Goal: Task Accomplishment & Management: Manage account settings

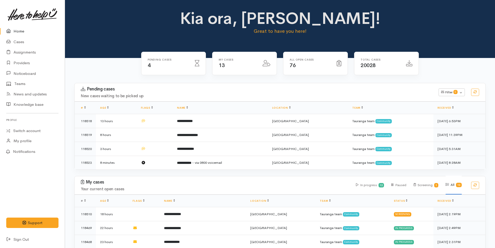
click at [18, 33] on link "Home" at bounding box center [32, 31] width 65 height 11
click at [15, 42] on link "Cases" at bounding box center [32, 42] width 65 height 11
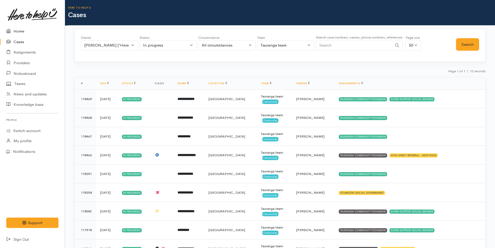
click at [17, 32] on link "Home" at bounding box center [32, 31] width 65 height 11
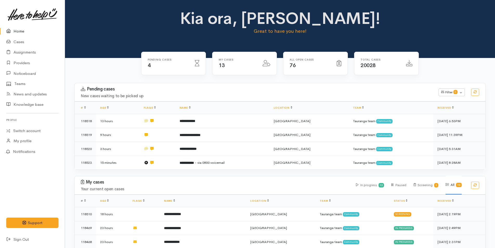
click at [22, 28] on link "Home" at bounding box center [32, 31] width 65 height 11
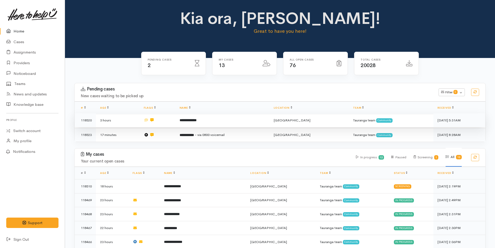
click at [197, 121] on b "**********" at bounding box center [188, 120] width 17 height 3
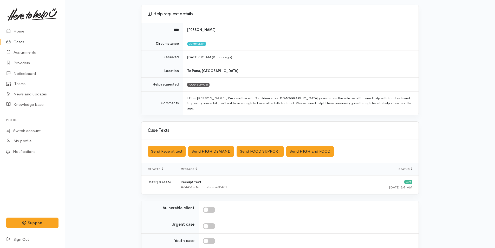
scroll to position [84, 0]
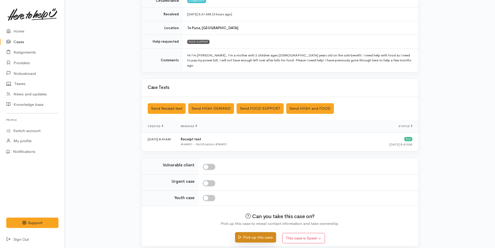
click at [263, 233] on button "Pick up this case" at bounding box center [255, 237] width 41 height 11
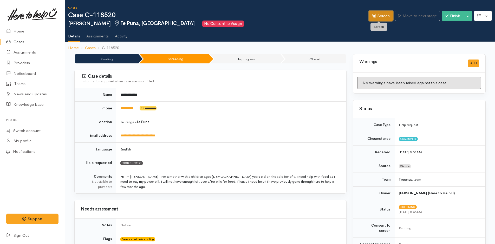
click at [387, 12] on link "Screen" at bounding box center [381, 16] width 24 height 11
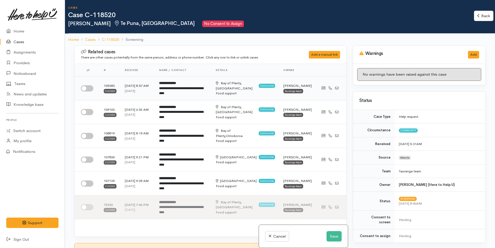
click at [89, 88] on input "checkbox" at bounding box center [87, 88] width 12 height 6
checkbox input "true"
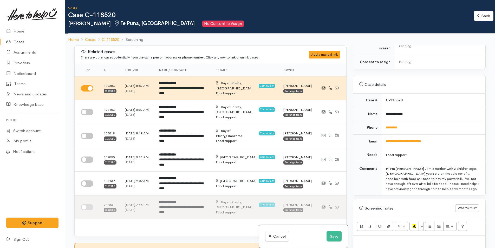
scroll to position [286, 0]
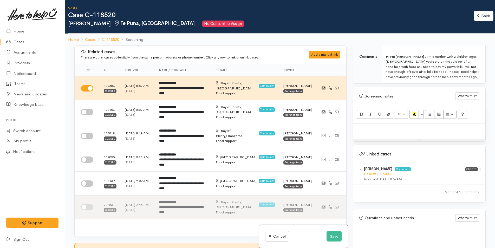
click at [478, 168] on icon at bounding box center [480, 170] width 4 height 4
click at [460, 176] on link "View case" at bounding box center [461, 180] width 41 height 8
click at [370, 127] on p at bounding box center [419, 129] width 127 height 6
paste div
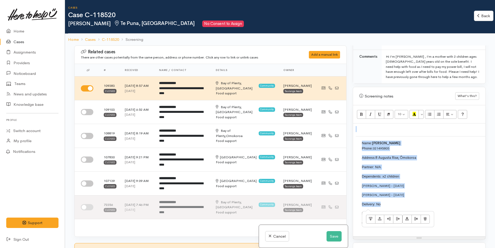
drag, startPoint x: 388, startPoint y: 200, endPoint x: 352, endPoint y: 144, distance: 67.0
click at [352, 144] on div "Warnings Add No warnings have been raised against this case Add Warning Title ●…" at bounding box center [419, 170] width 139 height 248
copy div "Name: Sara Davidson Phone: 021495805 Address: 8 Augusta Rise, Ōmokoroa Partner:…"
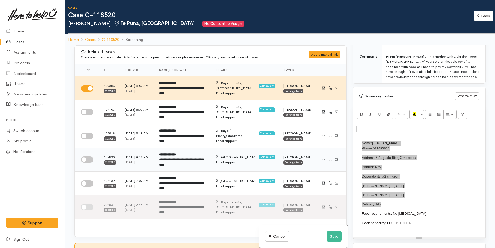
scroll to position [130, 0]
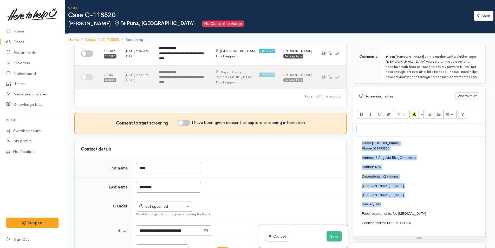
click at [187, 123] on input "I have been given consent to capture screening information" at bounding box center [184, 123] width 12 height 6
checkbox input "true"
click at [160, 206] on div "Not specified" at bounding box center [162, 207] width 46 height 6
click at [153, 185] on span "Female" at bounding box center [168, 186] width 44 height 6
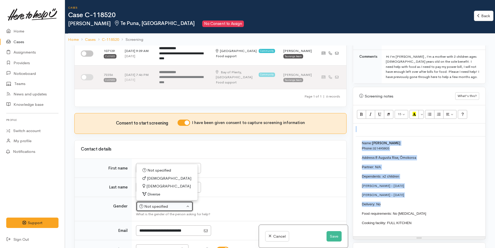
select select "Female"
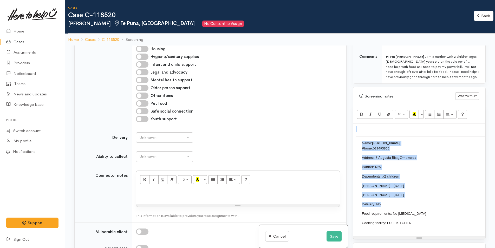
scroll to position [494, 0]
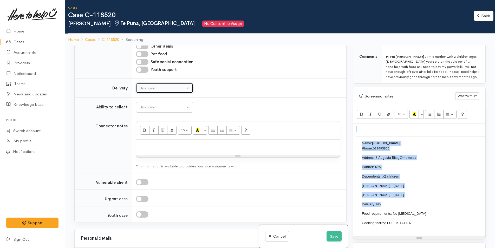
click at [151, 89] on div "Unknown" at bounding box center [162, 88] width 46 height 6
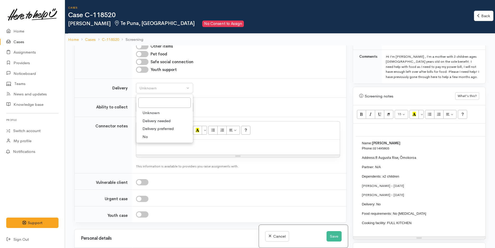
click at [145, 138] on span "No" at bounding box center [145, 137] width 5 height 6
select select "1"
click at [164, 107] on div "Unknown" at bounding box center [162, 107] width 46 height 6
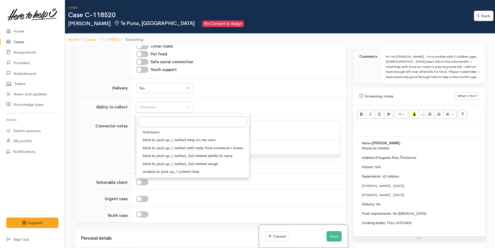
click at [164, 139] on span "Able to pick up / collect help on my own" at bounding box center [179, 140] width 73 height 6
select select "2"
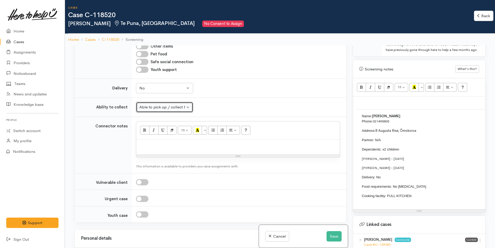
scroll to position [338, 0]
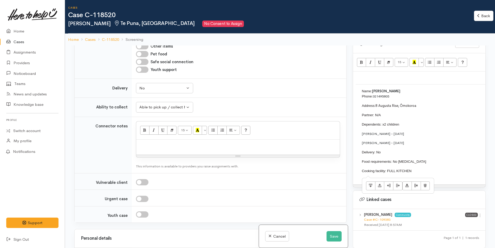
drag, startPoint x: 420, startPoint y: 167, endPoint x: 362, endPoint y: 78, distance: 105.8
click at [362, 78] on div "Name: Sara Davidson Phone: 021495805 Address: 8 Augusta Rise, Ōmokoroa Partner:…" at bounding box center [419, 128] width 132 height 113
copy div "Name: Sara Davidson Phone: 021495805 Address: 8 Augusta Rise, Ōmokoroa Partner:…"
click at [173, 148] on p at bounding box center [238, 145] width 198 height 6
paste div
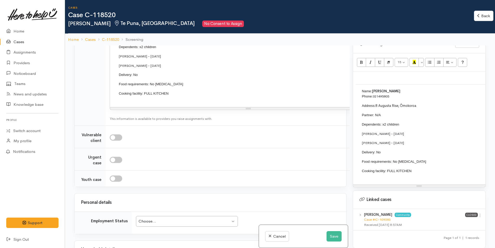
scroll to position [677, 0]
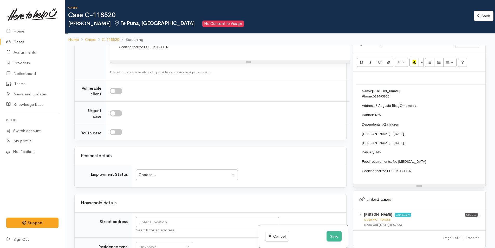
click at [166, 178] on div "Choose..." at bounding box center [185, 175] width 92 height 6
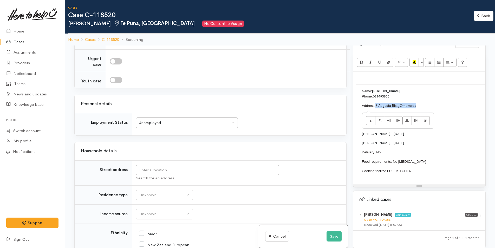
drag, startPoint x: 426, startPoint y: 99, endPoint x: 377, endPoint y: 99, distance: 49.2
click at [377, 103] on p "Address: 8 Augusta Rise, Ōmokoroa" at bounding box center [491, 105] width 259 height 5
copy font "8 Augusta Rise, Ōmokoroa"
click at [276, 176] on input "text" at bounding box center [207, 170] width 143 height 11
paste input "8 Augusta Rise, Ōmokoroa"
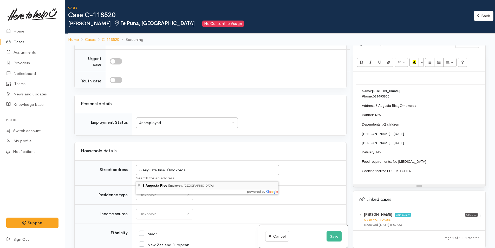
type input "8 Augusta Rise, Ōmokoroa, New Zealand"
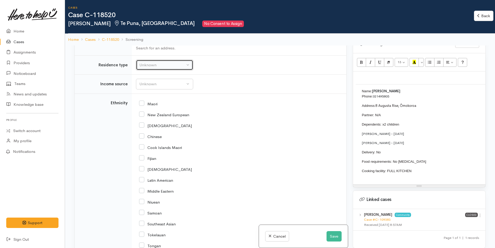
click at [164, 68] on div "Unknown" at bounding box center [162, 65] width 46 height 6
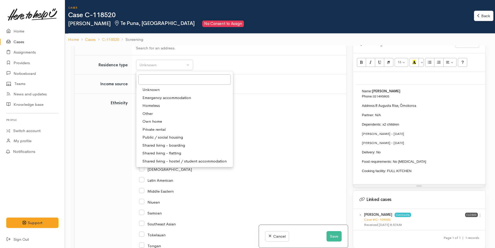
click at [158, 133] on span "Private rental" at bounding box center [154, 130] width 23 height 6
select select "2"
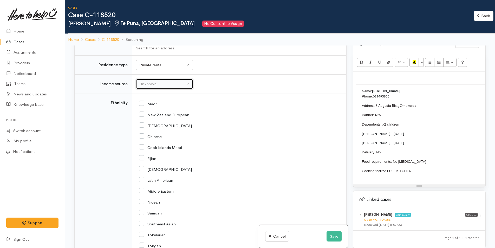
click at [146, 87] on div "Unknown" at bounding box center [162, 84] width 46 height 6
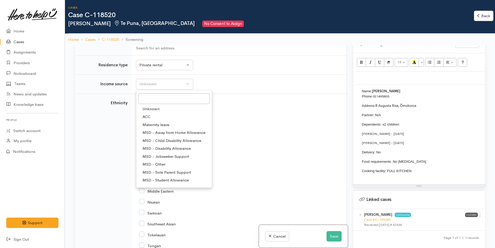
click at [167, 176] on span "MSD - Sole Parent Support" at bounding box center [167, 173] width 49 height 6
select select "7"
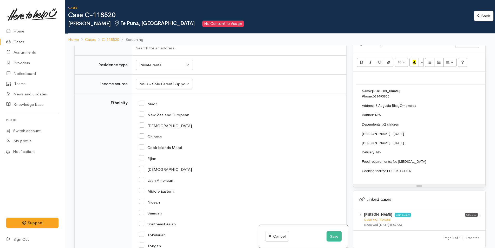
click at [142, 117] on input "New Zealand European" at bounding box center [164, 114] width 50 height 5
checkbox input "true"
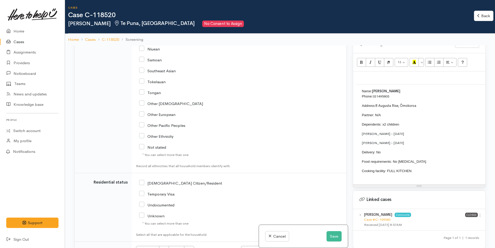
scroll to position [1067, 0]
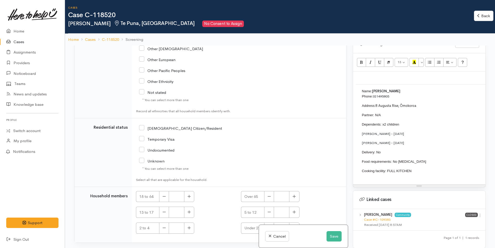
click at [142, 130] on input "[DEMOGRAPHIC_DATA] Citizen/Resident" at bounding box center [180, 128] width 83 height 5
checkbox input "true"
click at [191, 201] on button "button" at bounding box center [189, 196] width 10 height 11
type input "1"
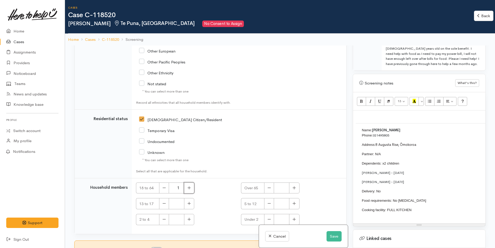
scroll to position [364, 0]
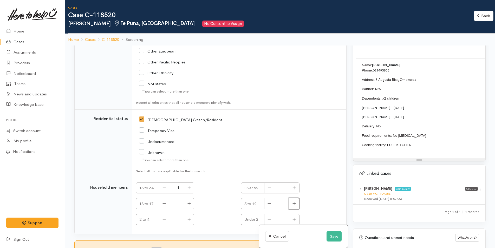
drag, startPoint x: 291, startPoint y: 201, endPoint x: 258, endPoint y: 215, distance: 35.3
click at [291, 201] on button "button" at bounding box center [294, 203] width 10 height 11
type input "1"
click at [190, 217] on icon "button" at bounding box center [189, 219] width 3 height 4
type input "1"
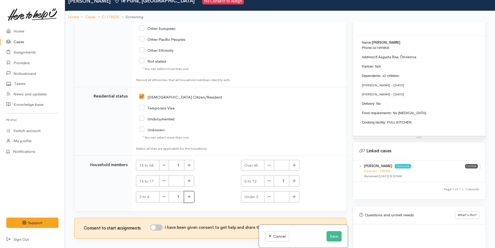
scroll to position [46, 0]
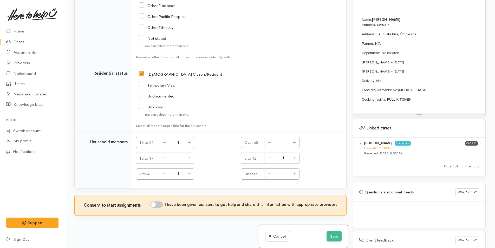
click at [159, 202] on input "I have been given consent to get help and share this information with appropria…" at bounding box center [156, 205] width 12 height 6
checkbox input "true"
click at [331, 235] on button "Save" at bounding box center [334, 236] width 15 height 11
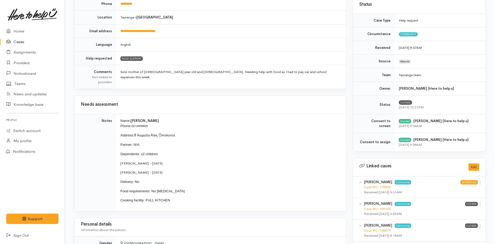
scroll to position [104, 0]
drag, startPoint x: 180, startPoint y: 201, endPoint x: 115, endPoint y: 115, distance: 107.5
click at [115, 115] on tr "Notes Name: [PERSON_NAME] Phone: 021495805 Address: [STREET_ADDRESS][GEOGRAPHIC…" at bounding box center [211, 163] width 272 height 98
copy tr "Name: [PERSON_NAME] Phone: 021495805 Address: [STREET_ADDRESS] Partner: N/A Dep…"
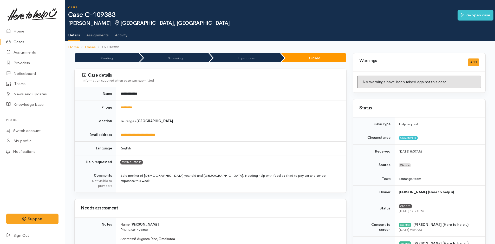
scroll to position [0, 0]
click at [15, 30] on link "Home" at bounding box center [32, 31] width 65 height 11
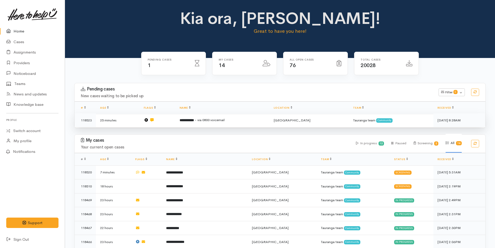
click at [219, 120] on span "- via 0800 voicemail" at bounding box center [210, 120] width 30 height 4
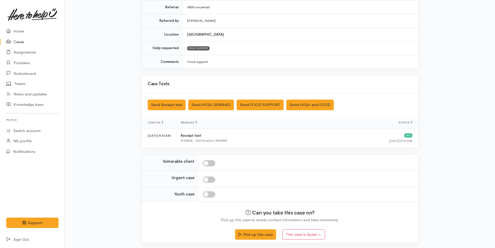
scroll to position [106, 0]
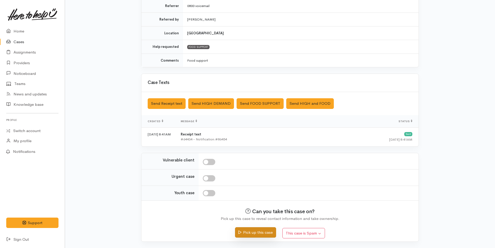
click at [261, 232] on button "Pick up this case" at bounding box center [255, 232] width 41 height 11
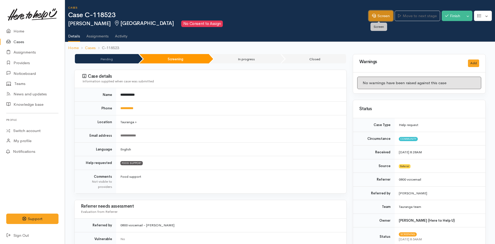
click at [380, 14] on link "Screen" at bounding box center [381, 16] width 24 height 11
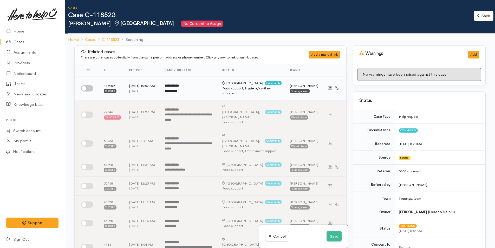
click at [91, 87] on input "checkbox" at bounding box center [87, 88] width 12 height 6
checkbox input "true"
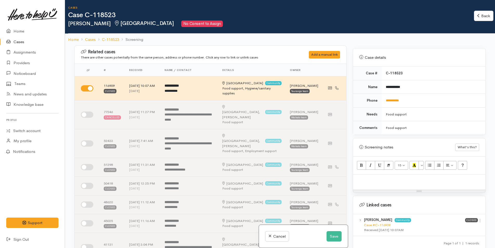
scroll to position [260, 0]
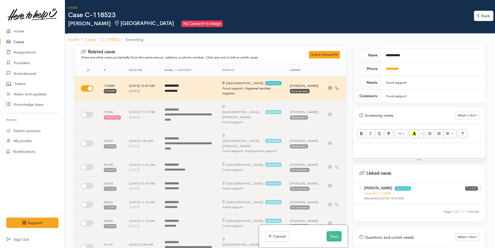
click at [479, 187] on icon at bounding box center [480, 189] width 4 height 4
click at [456, 195] on link "View case" at bounding box center [461, 199] width 41 height 8
click at [389, 146] on p at bounding box center [419, 149] width 127 height 6
paste div
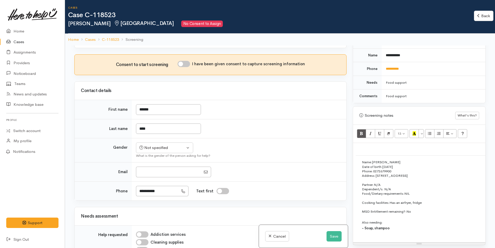
click at [185, 61] on input "I have been given consent to capture screening information" at bounding box center [184, 64] width 12 height 6
checkbox input "true"
click at [172, 143] on button "Not specified" at bounding box center [164, 148] width 57 height 11
click at [155, 165] on span "Male" at bounding box center [169, 168] width 44 height 6
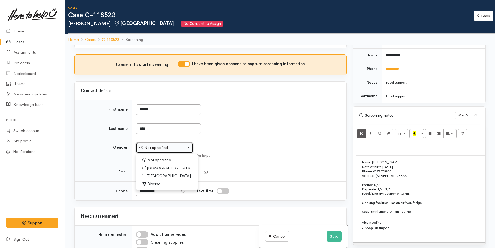
select select "Male"
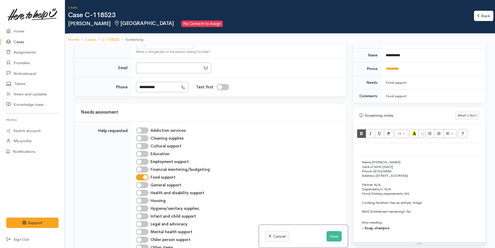
scroll to position [468, 0]
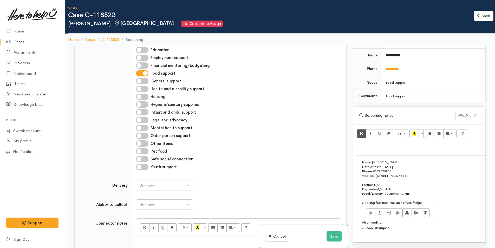
click at [431, 198] on p "Cooking facilities: Has an airfryer, fridge" at bounding box center [491, 200] width 259 height 9
click at [157, 183] on div "Unknown" at bounding box center [162, 186] width 46 height 6
click at [146, 231] on span "No" at bounding box center [145, 234] width 5 height 6
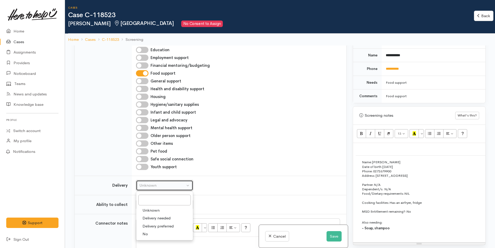
select select "1"
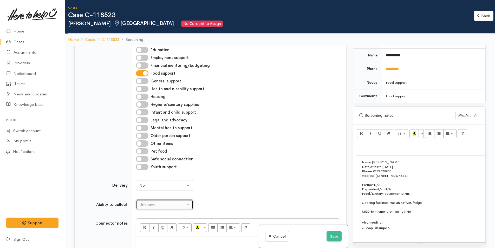
click at [154, 202] on div "Unknown" at bounding box center [162, 205] width 46 height 6
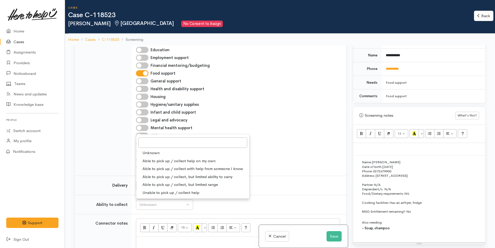
click at [160, 158] on span "Able to pick up / collect help on my own" at bounding box center [179, 161] width 73 height 6
select select "2"
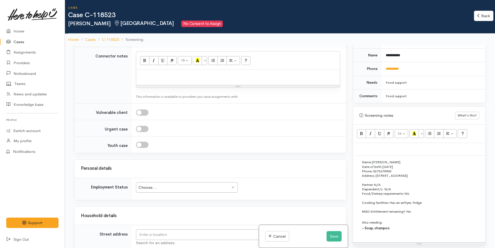
scroll to position [598, 0]
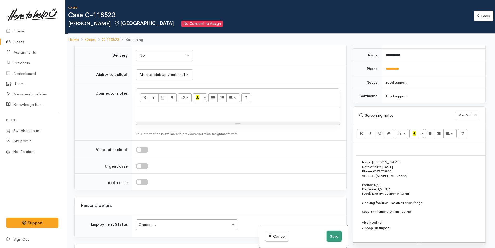
click at [333, 237] on button "Save" at bounding box center [334, 236] width 15 height 11
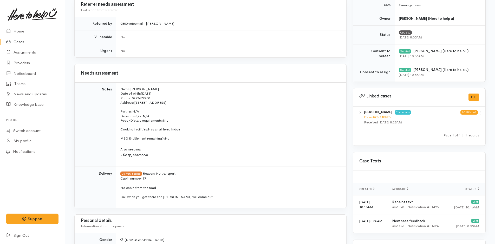
scroll to position [260, 0]
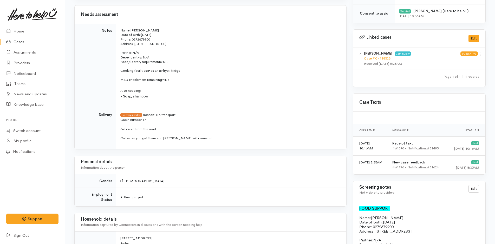
drag, startPoint x: 159, startPoint y: 96, endPoint x: 115, endPoint y: 30, distance: 79.8
click at [115, 30] on tr "Notes Name: [PERSON_NAME] Date of birth: [DEMOGRAPHIC_DATA] Phone:   0272679900…" at bounding box center [211, 66] width 272 height 84
copy tr "Name: [PERSON_NAME] Date of birth: [DEMOGRAPHIC_DATA] Phone:   0272679900 Addre…"
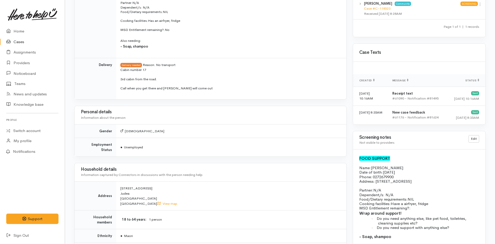
scroll to position [234, 0]
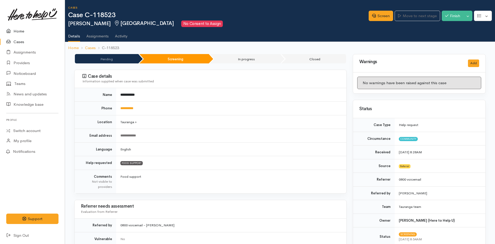
click at [19, 31] on link "Home" at bounding box center [32, 31] width 65 height 11
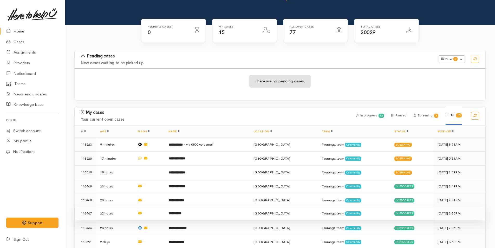
scroll to position [26, 0]
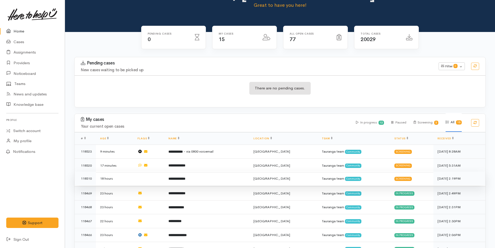
click at [185, 178] on b "**********" at bounding box center [177, 178] width 17 height 3
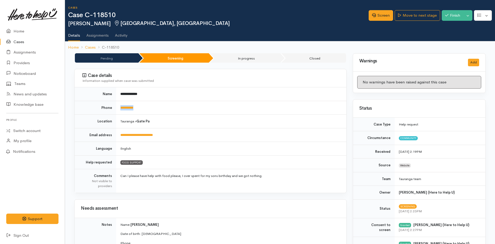
drag, startPoint x: 151, startPoint y: 107, endPoint x: 119, endPoint y: 107, distance: 32.0
click at [119, 107] on td "**********" at bounding box center [231, 108] width 230 height 14
copy link "**********"
click at [382, 18] on link "Screen" at bounding box center [381, 15] width 24 height 11
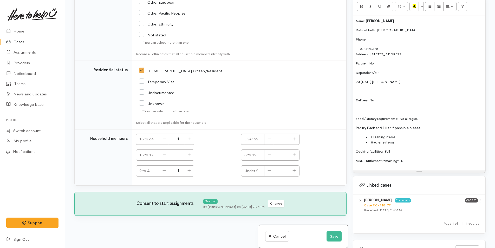
scroll to position [1032, 0]
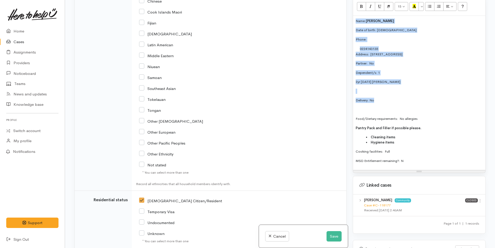
drag, startPoint x: 380, startPoint y: 98, endPoint x: 342, endPoint y: 21, distance: 86.1
click at [342, 21] on div "Related cases There are other cases potentially from the same person, address o…" at bounding box center [280, 124] width 418 height 248
copy div "Name: [PERSON_NAME] Date of birth: [DEMOGRAPHIC_DATA] Phone:  0224143135 Addres…"
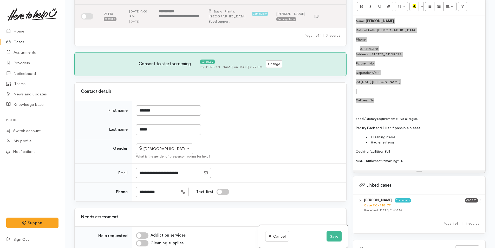
scroll to position [96, 0]
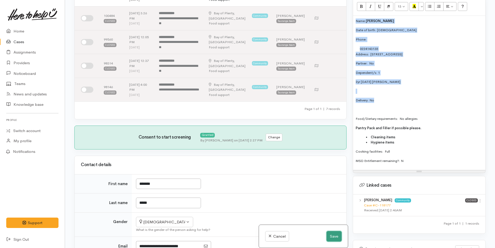
click at [332, 236] on button "Save" at bounding box center [334, 236] width 15 height 11
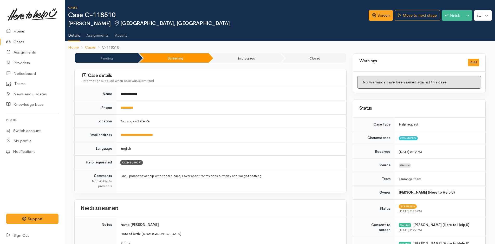
click at [20, 30] on link "Home" at bounding box center [32, 31] width 65 height 11
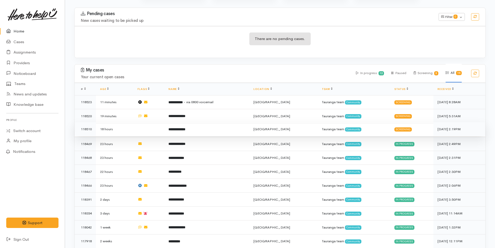
scroll to position [78, 0]
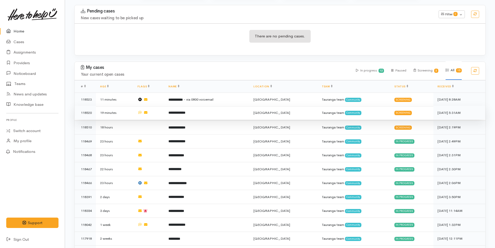
click at [185, 111] on b "**********" at bounding box center [177, 112] width 17 height 3
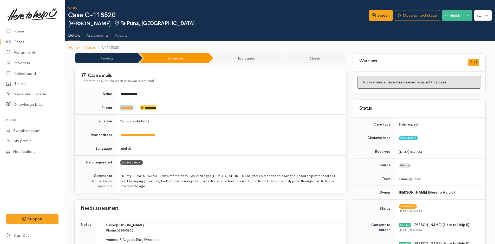
drag, startPoint x: 139, startPoint y: 107, endPoint x: 116, endPoint y: 107, distance: 22.4
click at [116, 107] on td "**********" at bounding box center [231, 108] width 230 height 14
copy td "*********"
click at [379, 16] on link "Screen" at bounding box center [381, 15] width 24 height 11
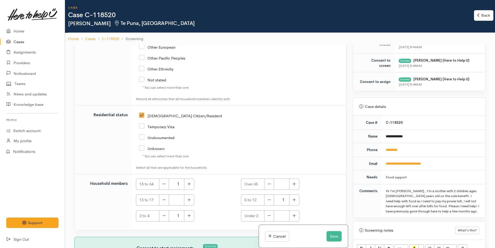
scroll to position [286, 0]
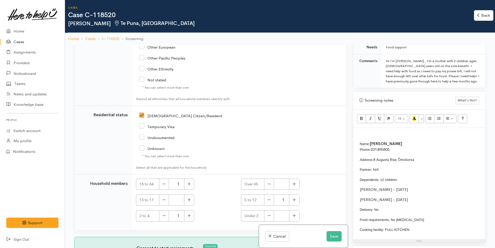
click at [365, 135] on p at bounding box center [419, 134] width 127 height 6
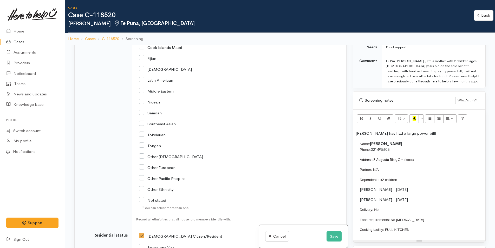
scroll to position [894, 0]
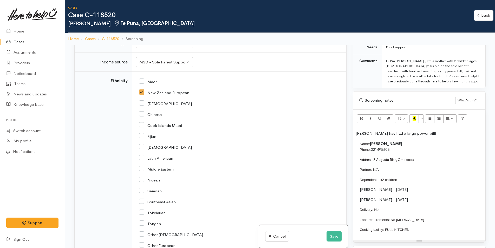
click at [143, 84] on input "Maori" at bounding box center [148, 81] width 18 height 5
checkbox input "true"
click at [420, 132] on p "Sara has had a large power billl" at bounding box center [419, 134] width 127 height 6
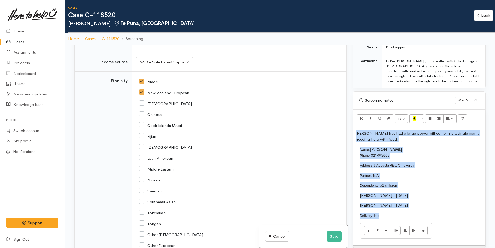
drag, startPoint x: 384, startPoint y: 218, endPoint x: 355, endPoint y: 146, distance: 77.7
click at [355, 146] on div "Sara has had a large power bill come in is a single mama needing help with food…" at bounding box center [419, 187] width 132 height 118
copy div "Sara has had a large power bill come in is a single mama needing help with food…"
click at [333, 234] on button "Save" at bounding box center [334, 236] width 15 height 11
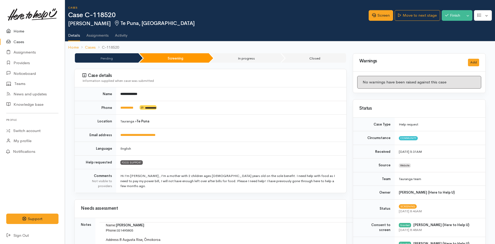
click at [19, 30] on link "Home" at bounding box center [32, 31] width 65 height 11
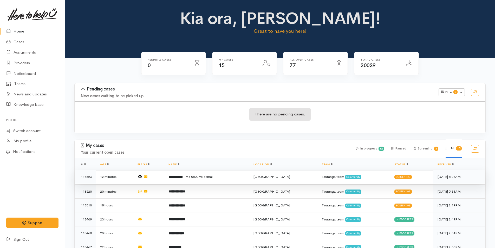
click at [199, 175] on span "- via 0800 voicemail" at bounding box center [199, 177] width 30 height 4
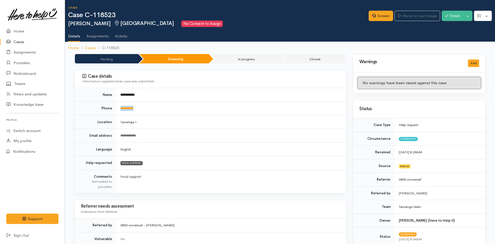
drag, startPoint x: 156, startPoint y: 108, endPoint x: 120, endPoint y: 107, distance: 36.4
click at [120, 107] on td "**********" at bounding box center [231, 109] width 230 height 14
copy link "**********"
click at [378, 14] on link "Screen" at bounding box center [381, 16] width 24 height 11
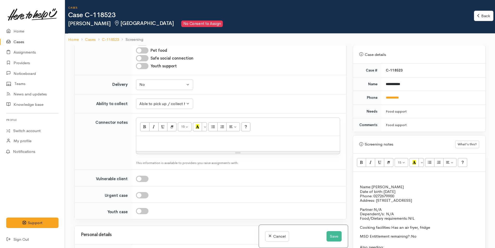
scroll to position [286, 0]
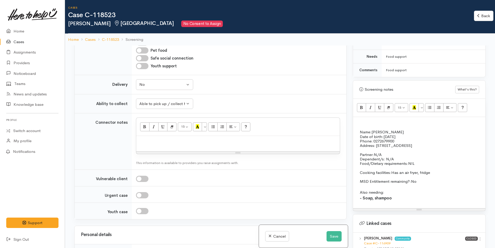
click at [395, 158] on p "Partner: N/A Dependent/s: N/A" at bounding box center [493, 155] width 267 height 14
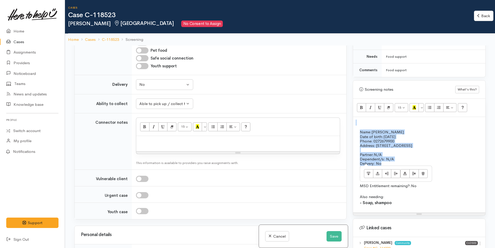
drag, startPoint x: 386, startPoint y: 163, endPoint x: 352, endPoint y: 119, distance: 54.5
click at [352, 119] on div "Warnings Add No warnings have been raised against this case Add Warning Title ●…" at bounding box center [419, 170] width 139 height 248
copy div "Name: Daniel Park Date of birth: 26/03/1984 Phone:   0272679900 Address:   160 …"
click at [332, 234] on button "Save" at bounding box center [334, 236] width 15 height 11
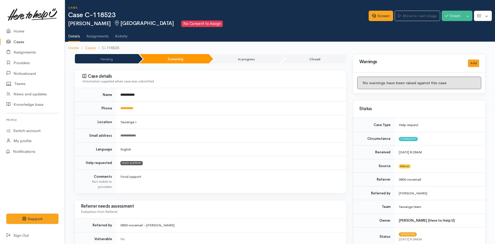
scroll to position [156, 0]
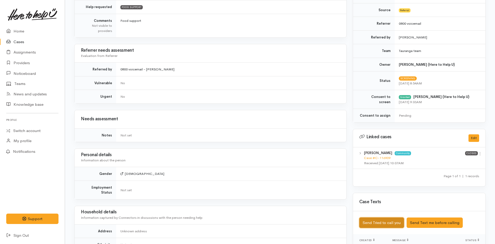
click at [397, 221] on button "Send Tried to call you" at bounding box center [381, 223] width 45 height 11
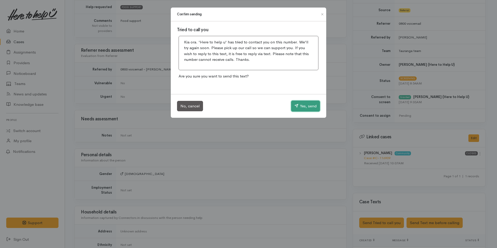
click at [305, 105] on button "Yes, send" at bounding box center [305, 106] width 29 height 11
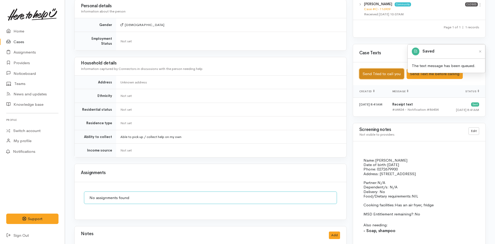
scroll to position [329, 0]
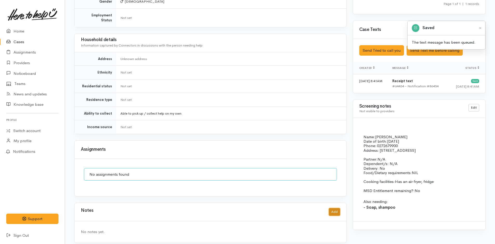
click at [336, 208] on button "Add" at bounding box center [334, 212] width 11 height 8
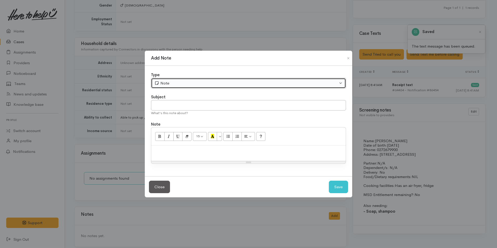
click at [182, 85] on div "Note" at bounding box center [246, 83] width 184 height 6
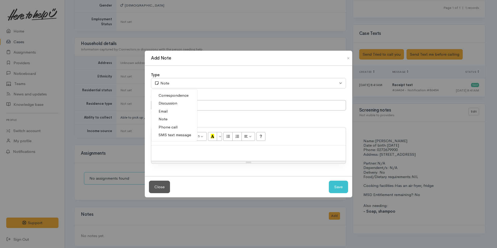
click at [176, 127] on span "Phone call" at bounding box center [168, 127] width 19 height 6
select select "3"
click at [187, 157] on div at bounding box center [248, 153] width 195 height 15
click at [209, 149] on p at bounding box center [248, 151] width 189 height 6
paste div
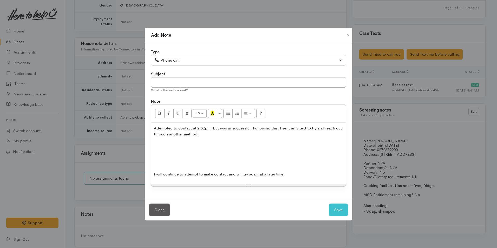
click at [207, 166] on p at bounding box center [248, 164] width 189 height 6
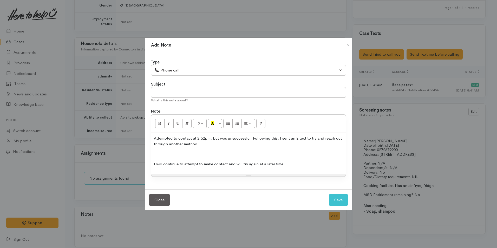
click at [206, 136] on p "Attempted to contact at 2.52pm, but was unsuccessful. Following this, I sent an…" at bounding box center [248, 142] width 189 height 12
click at [343, 198] on button "Save" at bounding box center [338, 200] width 19 height 13
select select "1"
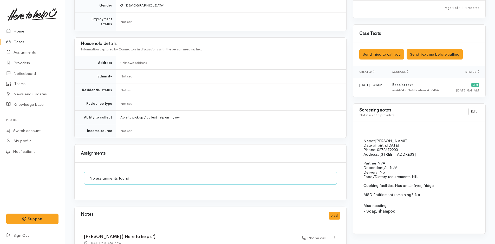
click at [21, 30] on link "Home" at bounding box center [32, 31] width 65 height 11
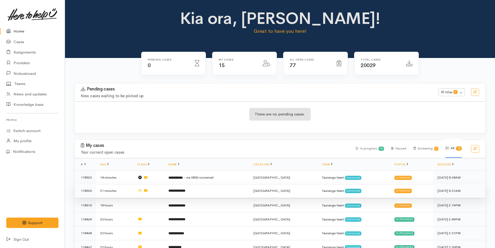
click at [216, 190] on td "**********" at bounding box center [206, 191] width 85 height 14
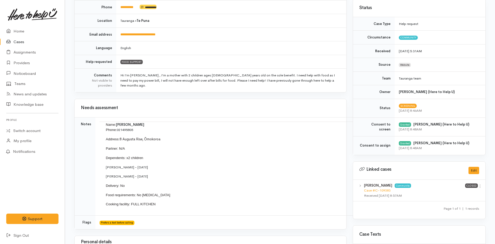
scroll to position [156, 0]
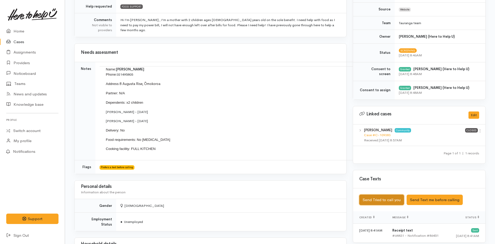
click at [374, 198] on button "Send Tried to call you" at bounding box center [381, 200] width 45 height 11
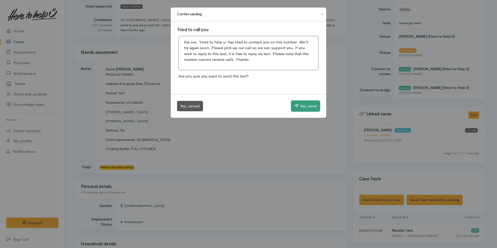
click at [306, 105] on button "Yes, send" at bounding box center [305, 106] width 29 height 11
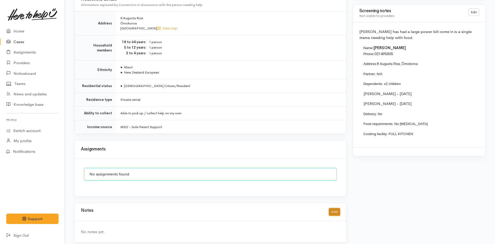
click at [332, 208] on button "Add" at bounding box center [334, 212] width 11 height 8
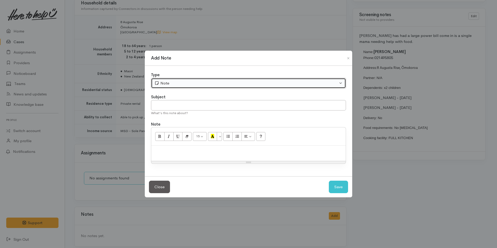
click at [169, 83] on div "Note" at bounding box center [246, 83] width 184 height 6
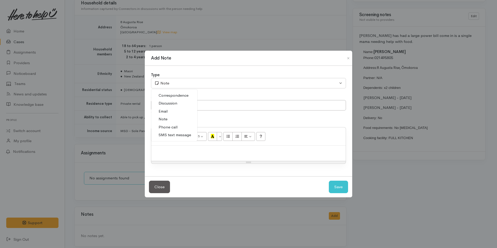
click at [171, 126] on span "Phone call" at bounding box center [168, 127] width 19 height 6
select select "3"
click at [214, 156] on div at bounding box center [248, 153] width 195 height 15
click at [208, 152] on p at bounding box center [248, 151] width 189 height 6
paste div
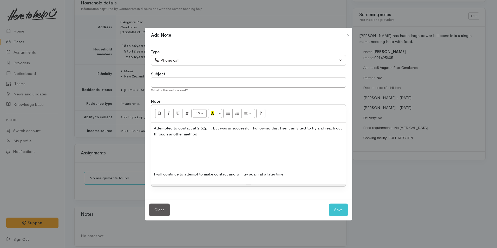
click at [202, 163] on p at bounding box center [248, 164] width 189 height 6
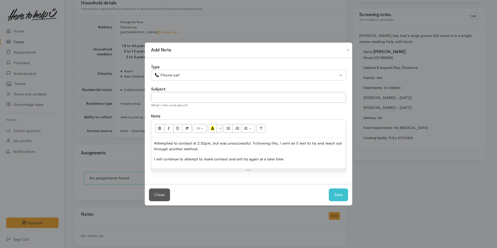
click at [207, 143] on p "Attempted to contact at 2.52pm, but was unsuccessful. Following this, I sent an…" at bounding box center [248, 146] width 189 height 12
click at [342, 195] on button "Save" at bounding box center [338, 195] width 19 height 13
select select "1"
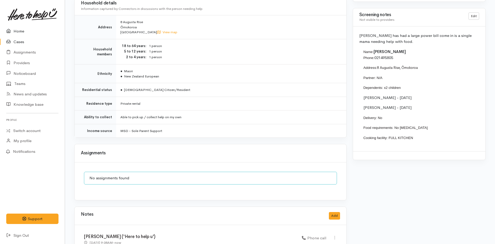
click at [15, 30] on link "Home" at bounding box center [32, 31] width 65 height 11
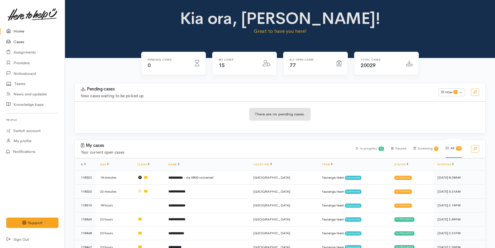
click at [20, 41] on link "Cases" at bounding box center [32, 42] width 65 height 11
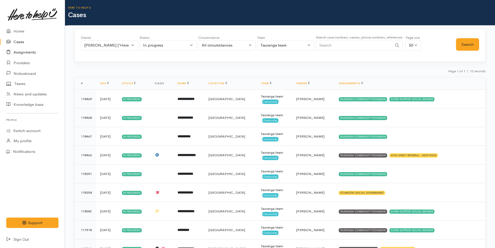
click at [31, 49] on link "Assignments" at bounding box center [32, 52] width 65 height 11
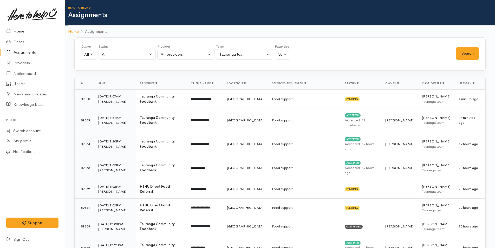
click at [23, 31] on link "Home" at bounding box center [32, 31] width 65 height 11
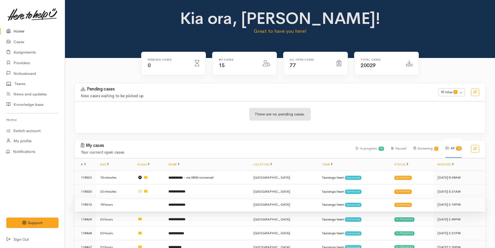
click at [185, 205] on b "**********" at bounding box center [177, 204] width 17 height 3
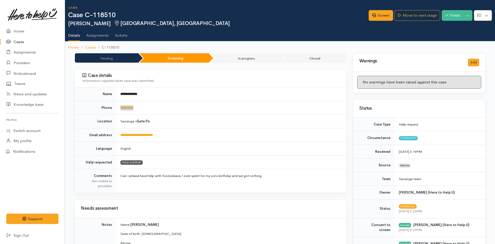
drag, startPoint x: 147, startPoint y: 110, endPoint x: 117, endPoint y: 111, distance: 31.0
click at [117, 111] on td "**********" at bounding box center [231, 108] width 230 height 14
copy link "**********"
click at [382, 17] on link "Screen" at bounding box center [381, 15] width 24 height 11
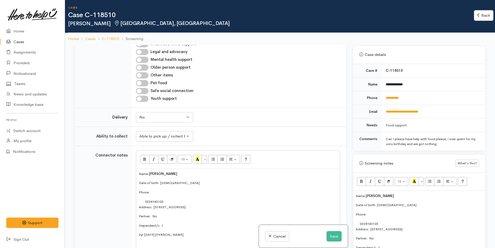
scroll to position [442, 0]
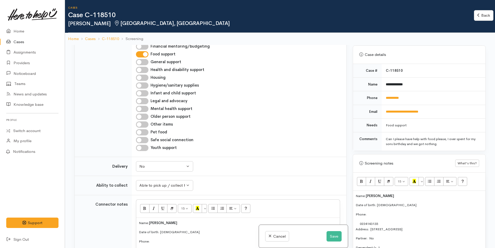
click at [143, 86] on input "Hygiene/sanitary supplies" at bounding box center [142, 85] width 12 height 6
checkbox input "true"
click at [146, 123] on input "Other items" at bounding box center [142, 124] width 12 height 6
checkbox input "true"
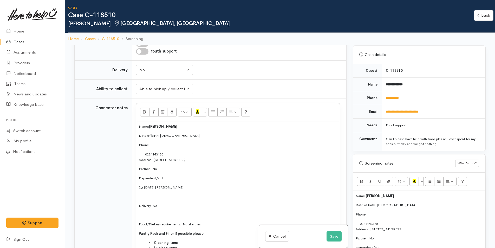
scroll to position [572, 0]
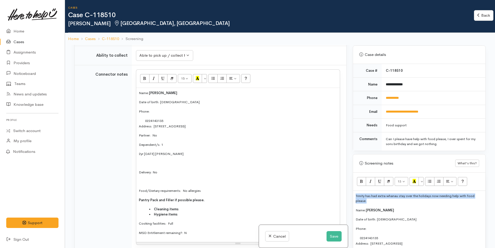
drag, startPoint x: 371, startPoint y: 201, endPoint x: 347, endPoint y: 197, distance: 24.6
click at [347, 197] on div "Related cases There are other cases potentially from the same person, address o…" at bounding box center [280, 169] width 418 height 248
copy p "Trinity has had extra whanau stay over the holidays now needing help with food …"
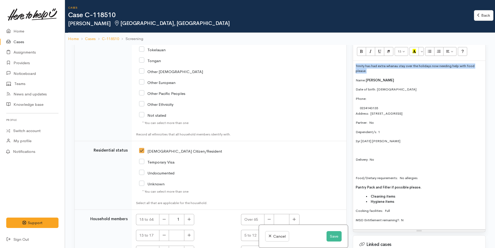
scroll to position [1162, 0]
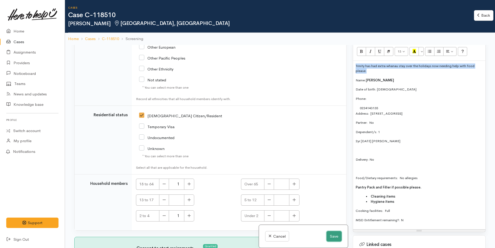
click at [333, 235] on button "Save" at bounding box center [334, 236] width 15 height 11
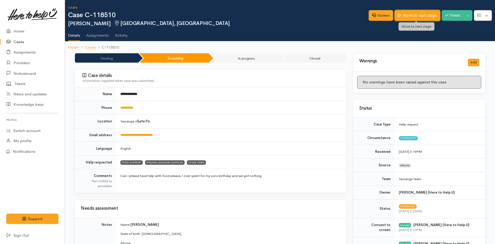
click at [416, 14] on link "Move to next stage" at bounding box center [417, 15] width 45 height 11
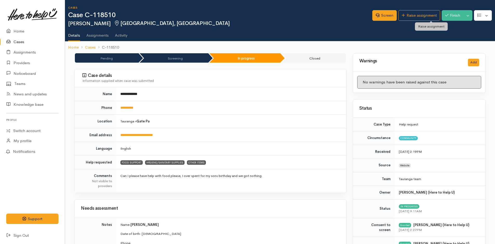
click at [417, 14] on link "Raise assignment" at bounding box center [419, 15] width 42 height 11
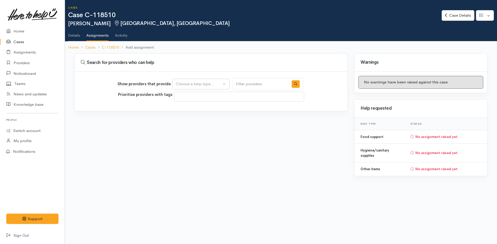
select select
click at [203, 80] on button "Choose a help type..." at bounding box center [200, 84] width 57 height 11
click at [191, 108] on span "Food support" at bounding box center [191, 109] width 24 height 6
select select "3"
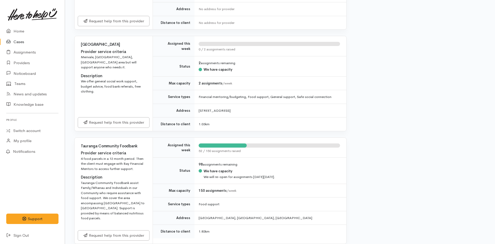
scroll to position [234, 0]
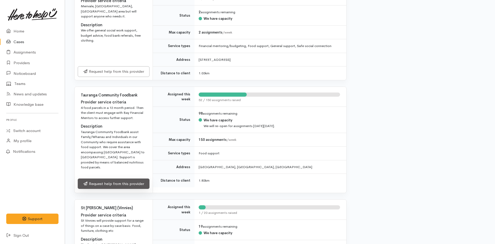
click at [137, 179] on link "Request help from this provider" at bounding box center [114, 184] width 72 height 11
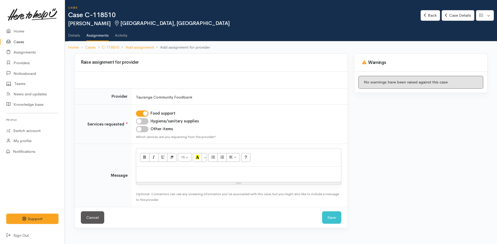
click at [147, 120] on input "Hygiene/sanitary supplies" at bounding box center [142, 121] width 12 height 6
checkbox input "true"
click at [145, 129] on input "Other items" at bounding box center [142, 129] width 12 height 6
checkbox input "true"
click at [159, 172] on p at bounding box center [239, 172] width 200 height 6
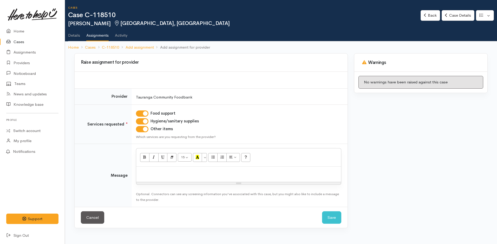
paste div
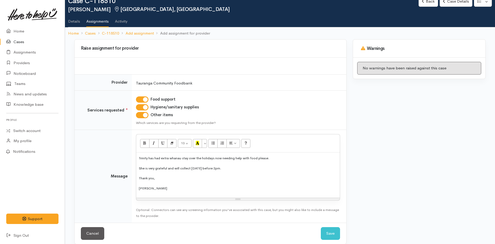
scroll to position [21, 0]
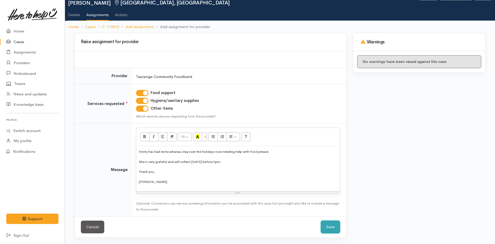
click at [329, 226] on button "Save" at bounding box center [330, 227] width 19 height 13
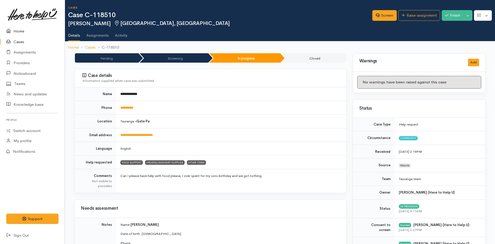
click at [15, 29] on link "Home" at bounding box center [32, 31] width 65 height 11
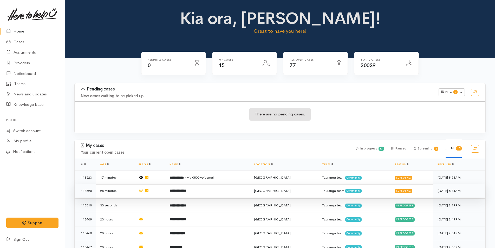
click at [211, 189] on td "**********" at bounding box center [207, 191] width 85 height 14
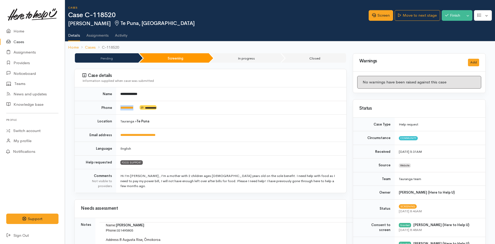
drag, startPoint x: 139, startPoint y: 108, endPoint x: 118, endPoint y: 110, distance: 20.7
click at [118, 110] on td "**********" at bounding box center [231, 108] width 230 height 14
copy td "*********"
click at [385, 18] on link "Screen" at bounding box center [381, 15] width 24 height 11
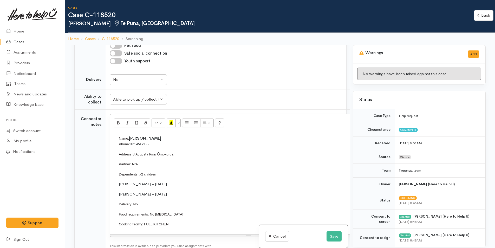
scroll to position [572, 0]
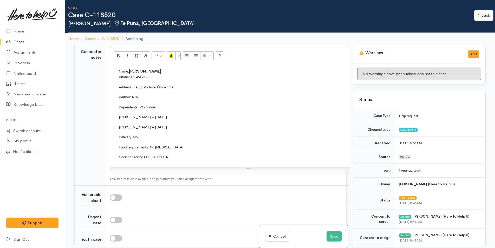
click at [162, 72] on p "Name: [PERSON_NAME] Phone: [PHONE_NUMBER]" at bounding box center [248, 74] width 259 height 12
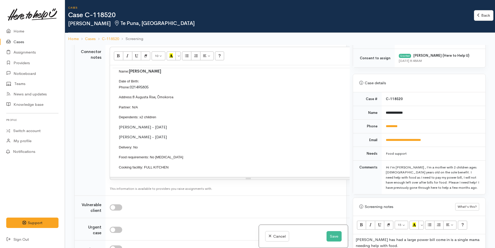
scroll to position [234, 0]
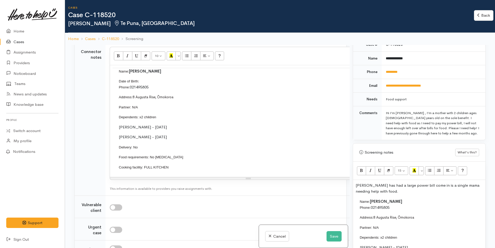
click at [405, 197] on div "[PERSON_NAME] has had a large power bill come in is a single mama needing help …" at bounding box center [419, 239] width 132 height 118
click at [407, 201] on p "Name: [PERSON_NAME] Phone: [PHONE_NUMBER]" at bounding box center [493, 205] width 267 height 12
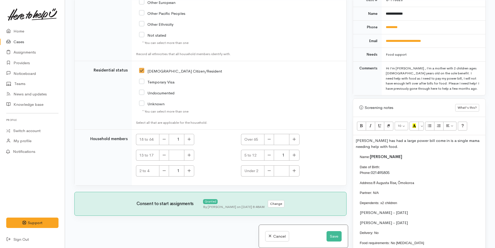
scroll to position [45, 0]
click at [334, 236] on button "Save" at bounding box center [334, 236] width 15 height 11
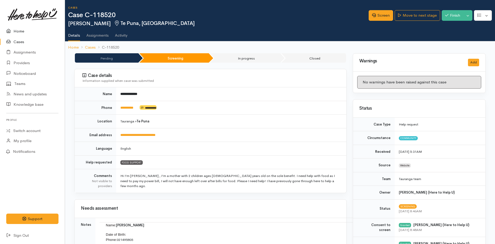
click at [19, 32] on link "Home" at bounding box center [32, 31] width 65 height 11
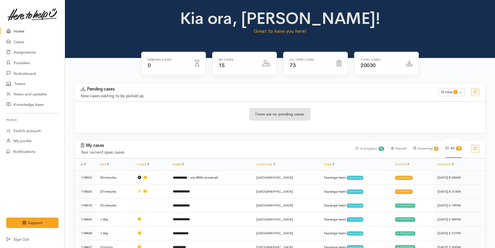
click at [18, 28] on link "Home" at bounding box center [32, 31] width 65 height 11
click at [14, 39] on link "Cases" at bounding box center [32, 42] width 65 height 11
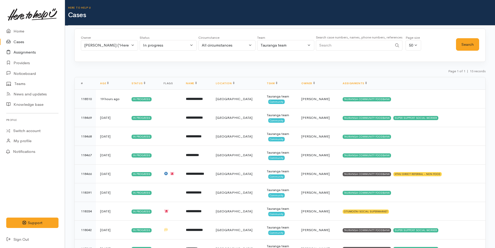
click at [33, 52] on link "Assignments" at bounding box center [32, 52] width 65 height 11
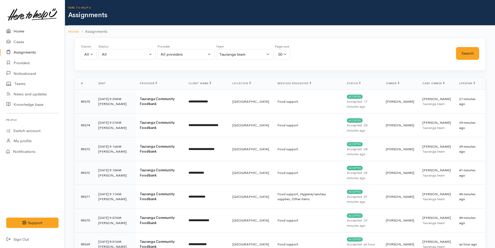
click at [20, 30] on link "Home" at bounding box center [32, 31] width 65 height 11
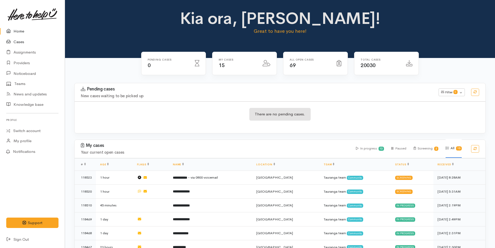
click at [21, 41] on link "Cases" at bounding box center [32, 42] width 65 height 11
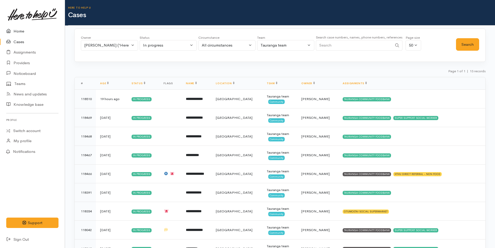
click at [23, 30] on link "Home" at bounding box center [32, 31] width 65 height 11
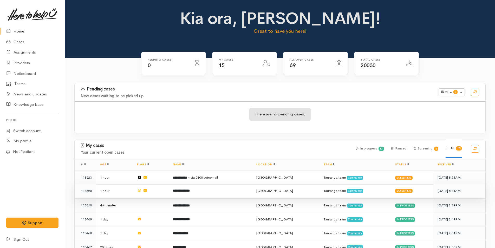
click at [190, 189] on b "**********" at bounding box center [181, 190] width 17 height 3
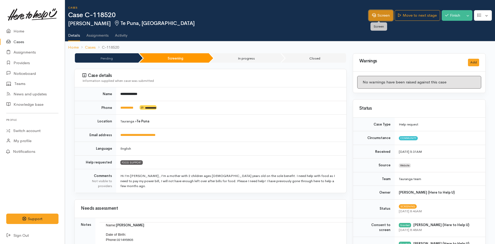
click at [382, 14] on link "Screen" at bounding box center [381, 15] width 24 height 11
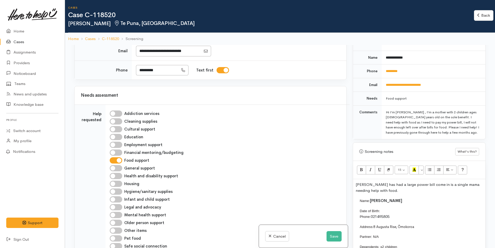
scroll to position [286, 0]
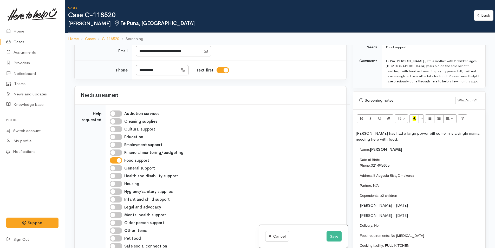
click at [356, 132] on p "Sara has had a large power bill come in is a single mama needing help with food." at bounding box center [419, 137] width 127 height 12
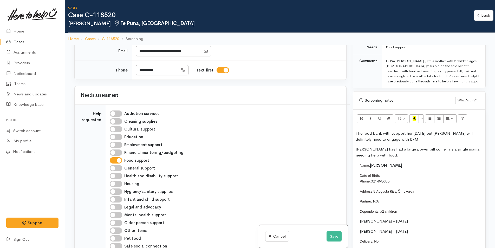
click at [397, 140] on p "The food bank with support her today but Sara will definitely need to engage wi…" at bounding box center [419, 137] width 127 height 12
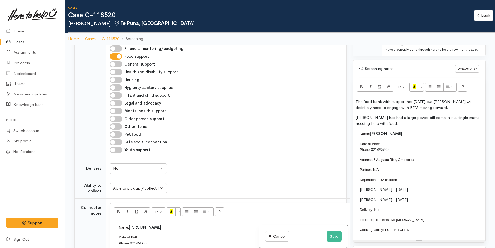
scroll to position [364, 0]
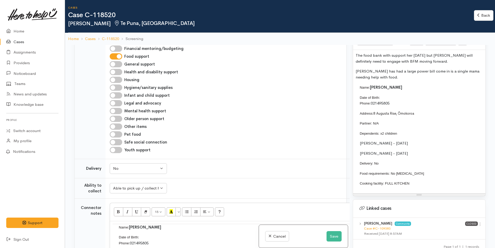
click at [119, 127] on input "Other items" at bounding box center [116, 127] width 12 height 6
checkbox input "true"
click at [117, 87] on input "Hygiene/sanitary supplies" at bounding box center [116, 88] width 12 height 6
checkbox input "true"
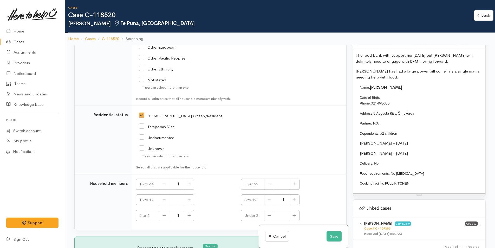
scroll to position [45, 0]
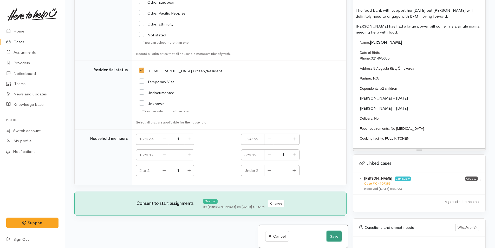
click at [334, 235] on button "Save" at bounding box center [334, 236] width 15 height 11
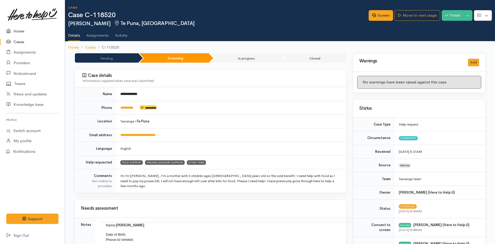
click at [18, 31] on link "Home" at bounding box center [32, 31] width 65 height 11
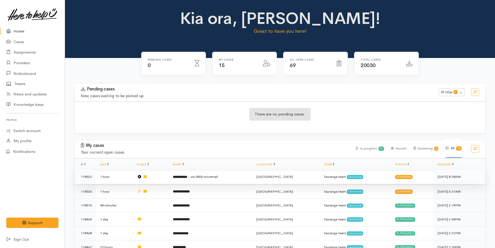
click at [204, 177] on span "- via 0800 voicemail" at bounding box center [203, 177] width 30 height 4
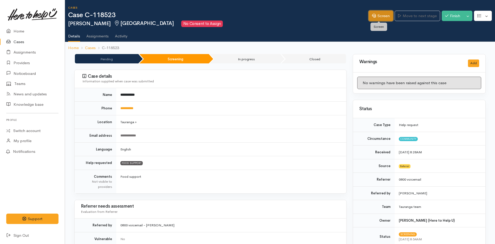
click at [385, 16] on link "Screen" at bounding box center [381, 16] width 24 height 11
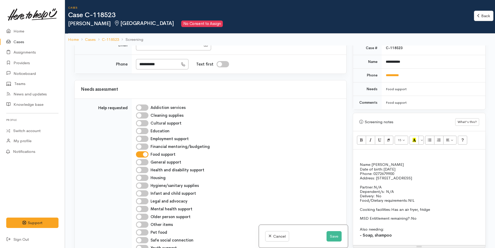
scroll to position [286, 0]
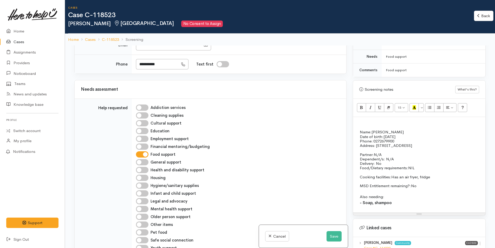
click at [144, 183] on input "Hygiene/sanitary supplies" at bounding box center [142, 186] width 12 height 6
checkbox input "true"
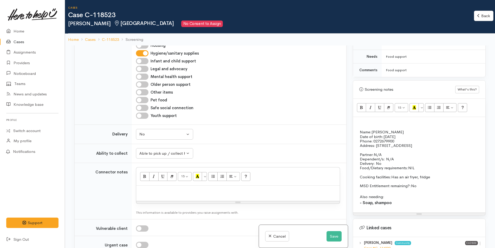
scroll to position [520, 0]
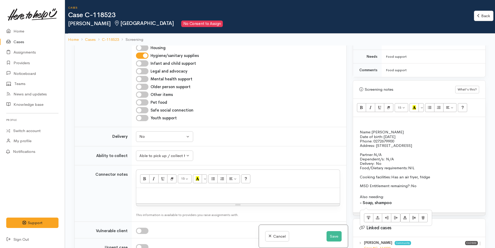
drag, startPoint x: 400, startPoint y: 203, endPoint x: 393, endPoint y: 194, distance: 11.1
click at [393, 194] on td "Name: [PERSON_NAME] Date of birth: [DEMOGRAPHIC_DATA] Phone:   0272679900 Addre…" at bounding box center [492, 170] width 272 height 81
click at [390, 163] on p "Delivery: No" at bounding box center [493, 163] width 267 height 4
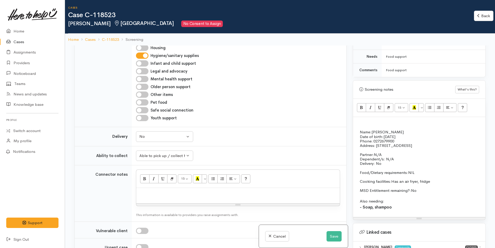
click at [435, 193] on p at bounding box center [493, 196] width 267 height 6
drag, startPoint x: 359, startPoint y: 190, endPoint x: 431, endPoint y: 211, distance: 75.2
click at [431, 211] on td "Name: [PERSON_NAME] Date of birth: [DEMOGRAPHIC_DATA] Phone:   0272679900 Addre…" at bounding box center [492, 172] width 272 height 85
paste div
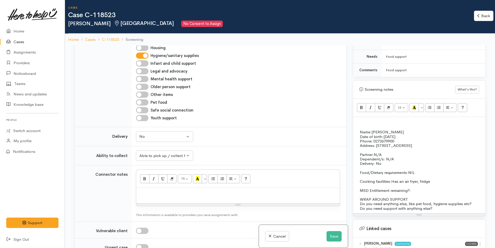
click at [433, 196] on p at bounding box center [493, 195] width 267 height 4
click at [433, 190] on p "MSD Entitlement remaining?:" at bounding box center [493, 190] width 267 height 4
click at [479, 202] on p "Do you need anything else, like pet food, hygiene supplies etc?" at bounding box center [493, 204] width 267 height 4
click at [451, 208] on p "Do you need support with anything else?" at bounding box center [493, 208] width 267 height 4
click at [422, 170] on p "Food/Dietary requirements: NIL" at bounding box center [493, 172] width 267 height 4
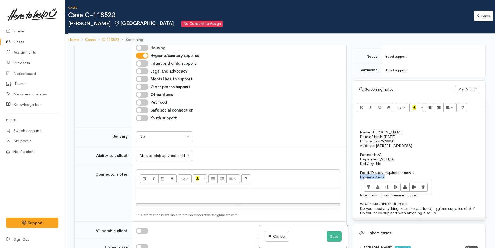
drag, startPoint x: 391, startPoint y: 178, endPoint x: 360, endPoint y: 178, distance: 30.4
click at [360, 178] on p "Hygiene items" at bounding box center [493, 177] width 267 height 4
click at [431, 107] on icon "Unordered list (CTRL+SHIFT+NUM7)" at bounding box center [429, 107] width 3 height 4
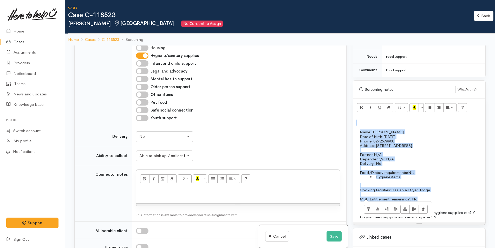
drag, startPoint x: 431, startPoint y: 198, endPoint x: 342, endPoint y: 137, distance: 108.3
click at [342, 137] on div "Related cases There are other cases potentially from the same person, address o…" at bounding box center [280, 170] width 418 height 248
copy div "Name: [PERSON_NAME] Date of birth: [DEMOGRAPHIC_DATA] Phone:   0272679900 Addre…"
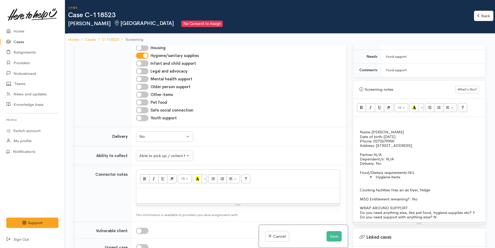
click at [148, 191] on p at bounding box center [238, 194] width 198 height 6
paste div
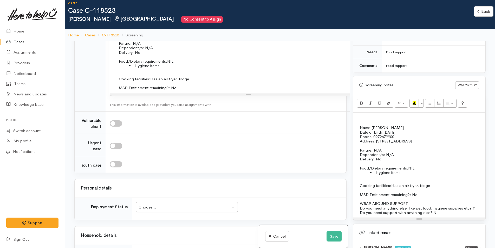
scroll to position [756, 0]
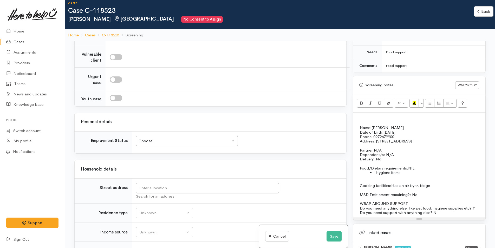
click at [188, 140] on div "Choose... Choose..." at bounding box center [187, 141] width 102 height 11
drag, startPoint x: 439, startPoint y: 142, endPoint x: 377, endPoint y: 143, distance: 61.6
click at [377, 143] on p "Address:   [STREET_ADDRESS]" at bounding box center [493, 141] width 267 height 4
copy p "[STREET_ADDRESS]"
click at [185, 183] on input "text" at bounding box center [207, 188] width 143 height 11
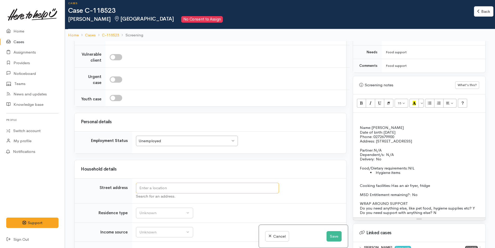
paste input "[STREET_ADDRESS]"
type input "[STREET_ADDRESS]"
click at [169, 210] on div "Unknown" at bounding box center [162, 213] width 46 height 6
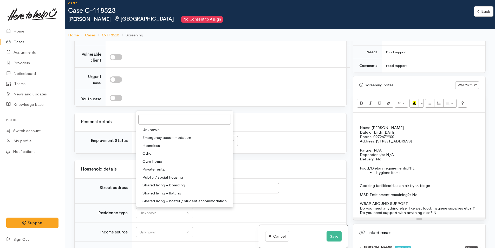
click at [164, 166] on span "Private rental" at bounding box center [154, 169] width 23 height 6
select select "2"
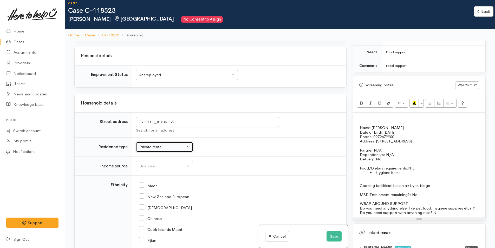
scroll to position [860, 0]
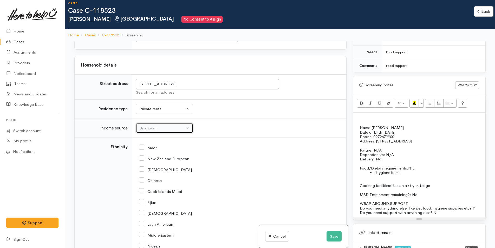
click at [150, 126] on div "Unknown" at bounding box center [162, 128] width 46 height 6
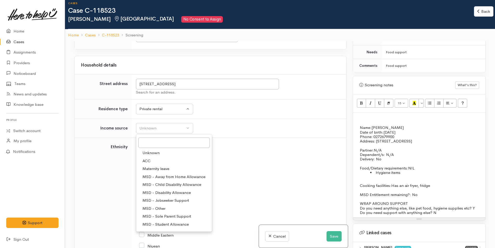
click at [166, 198] on span "MSD - Jobseeker Support" at bounding box center [166, 201] width 47 height 6
select select "4"
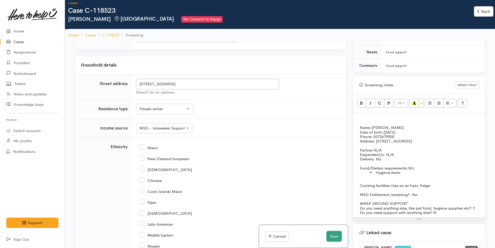
click at [335, 237] on button "Save" at bounding box center [334, 236] width 15 height 11
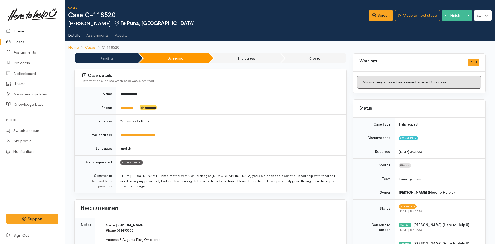
click at [20, 32] on link "Home" at bounding box center [32, 31] width 65 height 11
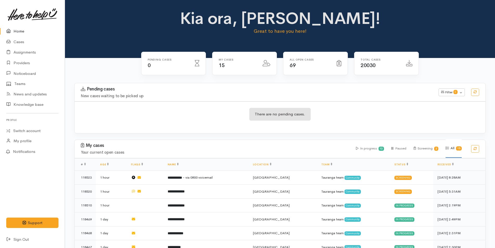
click at [20, 29] on link "Home" at bounding box center [32, 31] width 65 height 11
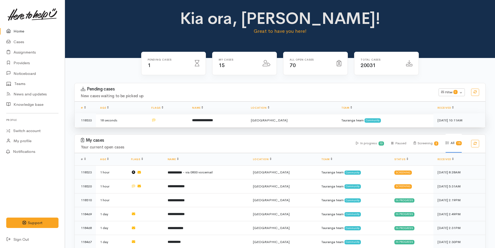
click at [213, 119] on b "**********" at bounding box center [202, 120] width 21 height 3
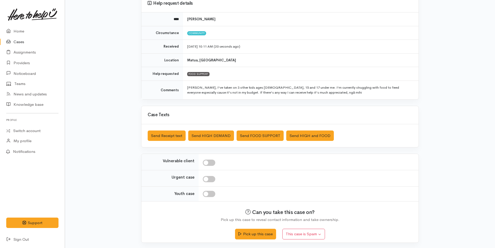
scroll to position [53, 0]
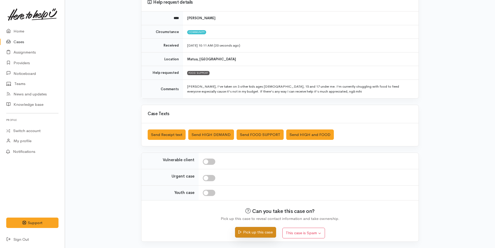
click at [266, 232] on button "Pick up this case" at bounding box center [255, 232] width 41 height 11
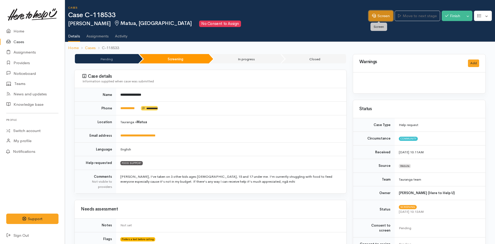
click at [379, 13] on link "Screen" at bounding box center [381, 16] width 24 height 11
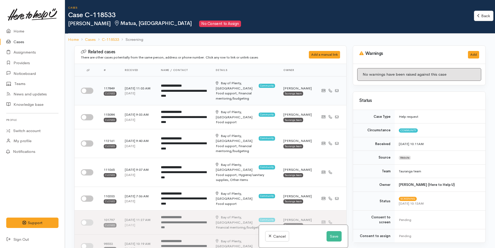
drag, startPoint x: 91, startPoint y: 90, endPoint x: 98, endPoint y: 89, distance: 7.3
click at [91, 90] on input "checkbox" at bounding box center [87, 91] width 12 height 6
checkbox input "true"
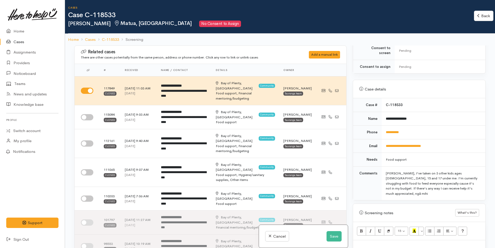
scroll to position [234, 0]
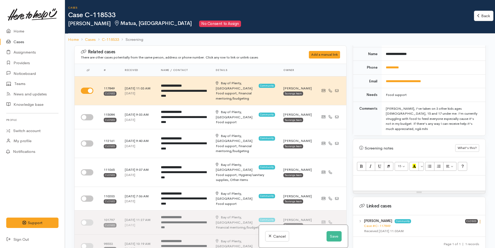
click at [479, 220] on icon at bounding box center [480, 222] width 4 height 4
click at [458, 228] on link "View case" at bounding box center [461, 232] width 41 height 8
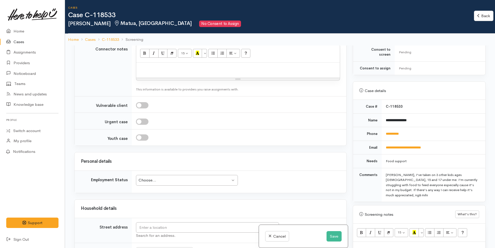
scroll to position [288, 0]
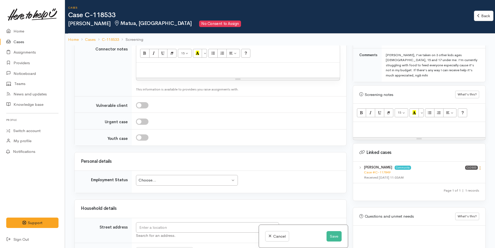
click at [479, 166] on icon at bounding box center [480, 168] width 4 height 4
click at [462, 174] on link "View case" at bounding box center [461, 178] width 41 height 8
click at [157, 66] on div at bounding box center [238, 70] width 204 height 15
paste div
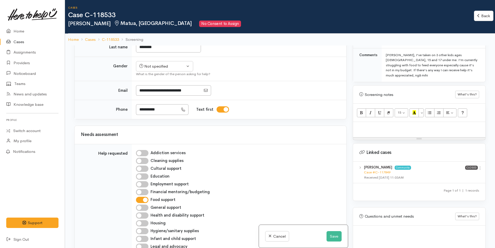
scroll to position [312, 0]
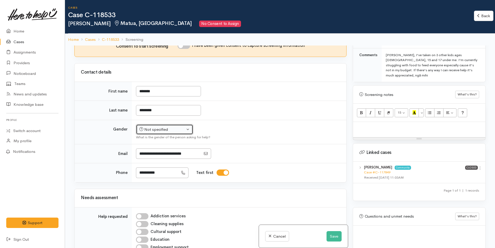
click at [162, 127] on div "Not specified" at bounding box center [162, 130] width 46 height 6
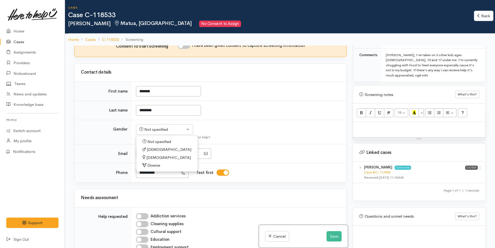
click at [153, 155] on span "Female" at bounding box center [168, 158] width 44 height 6
select select "Female"
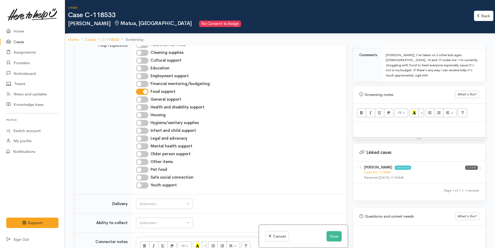
scroll to position [546, 0]
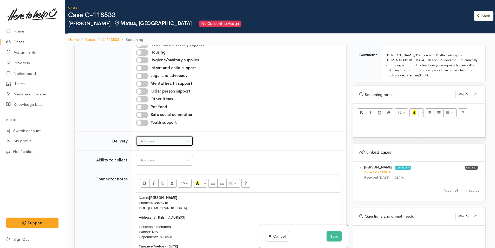
click at [148, 136] on button "Unknown" at bounding box center [164, 141] width 57 height 11
drag, startPoint x: 144, startPoint y: 184, endPoint x: 150, endPoint y: 177, distance: 9.6
click at [144, 187] on span "No" at bounding box center [145, 190] width 5 height 6
select select "1"
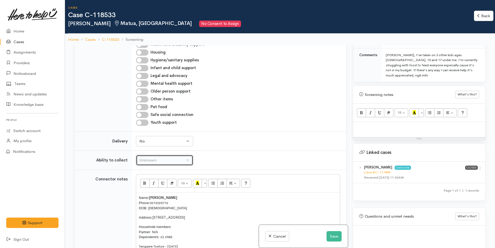
click at [156, 157] on div "Unknown" at bounding box center [162, 160] width 46 height 6
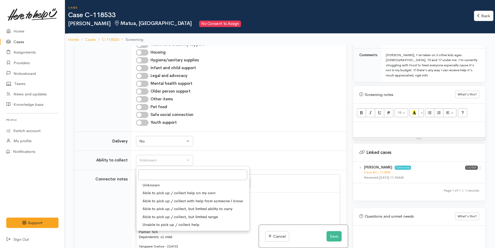
click at [159, 190] on span "Able to pick up / collect help on my own" at bounding box center [179, 193] width 73 height 6
select select "2"
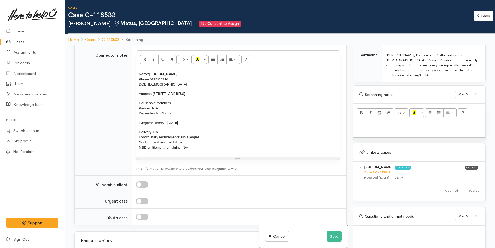
scroll to position [728, 0]
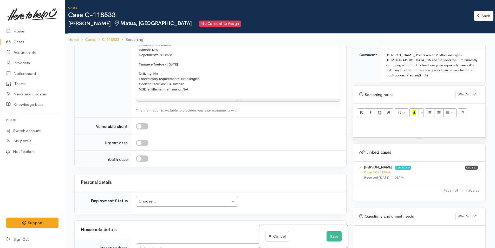
click at [178, 198] on div "Choose..." at bounding box center [185, 201] width 92 height 6
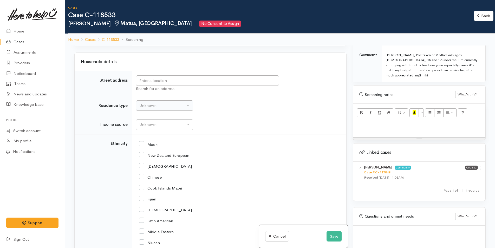
scroll to position [936, 0]
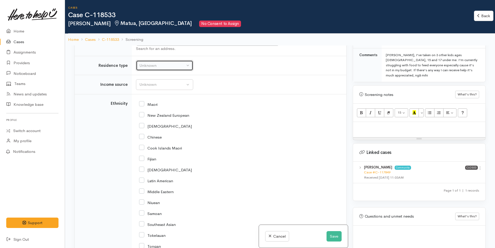
click at [153, 63] on div "Unknown" at bounding box center [162, 66] width 46 height 6
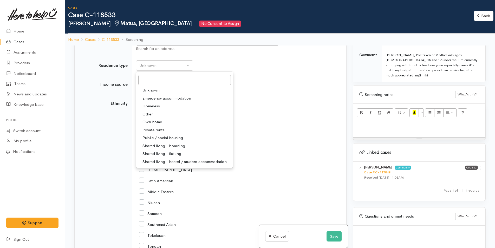
click at [154, 127] on span "Private rental" at bounding box center [154, 130] width 23 height 6
select select "2"
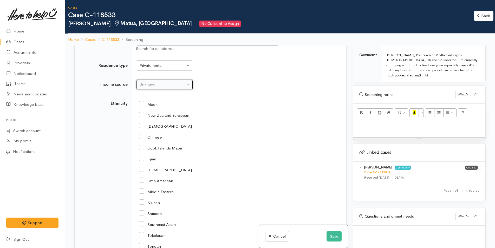
click at [147, 82] on div "Unknown" at bounding box center [162, 85] width 46 height 6
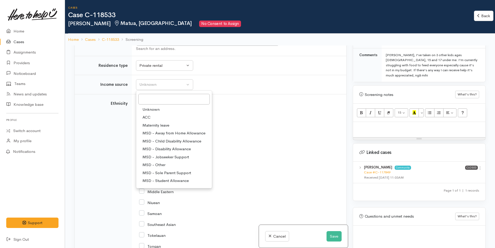
click at [169, 170] on span "MSD - Sole Parent Support" at bounding box center [167, 173] width 49 height 6
select select "7"
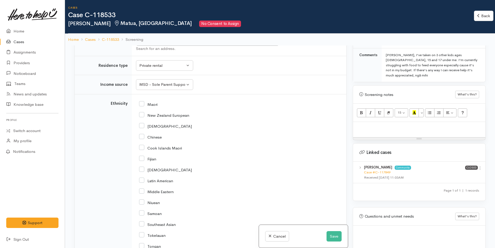
click at [141, 102] on input "Maori" at bounding box center [148, 104] width 18 height 5
checkbox input "true"
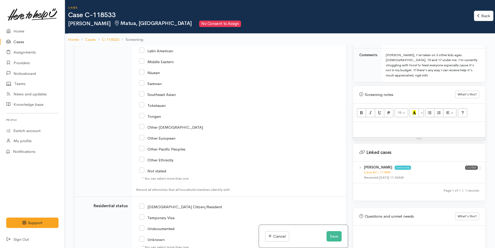
scroll to position [1144, 0]
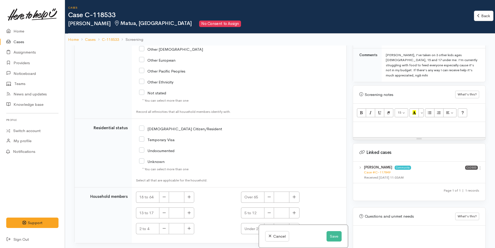
click at [140, 126] on input "[DEMOGRAPHIC_DATA] Citizen/Resident" at bounding box center [180, 128] width 83 height 5
checkbox input "true"
click at [188, 192] on button "button" at bounding box center [189, 197] width 10 height 11
type input "1"
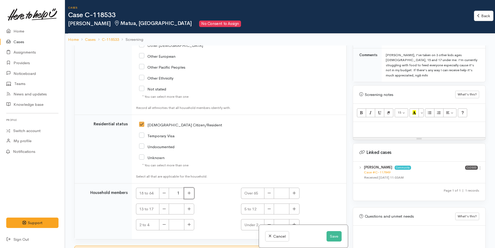
scroll to position [46, 0]
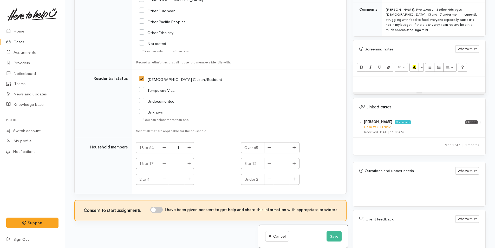
click at [160, 207] on input "I have been given consent to get help and share this information with appropria…" at bounding box center [156, 210] width 12 height 6
checkbox input "true"
click at [362, 76] on div at bounding box center [419, 83] width 132 height 15
paste div
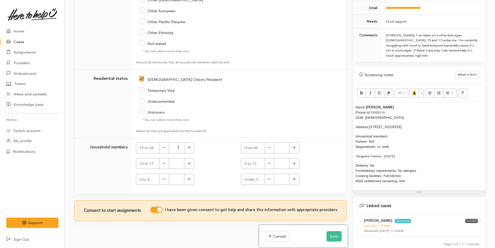
scroll to position [262, 0]
click at [354, 102] on div "Name: [PERSON_NAME] Phone: [PHONE_NUMBER] DOB: [DEMOGRAPHIC_DATA] Address: [STR…" at bounding box center [419, 146] width 132 height 88
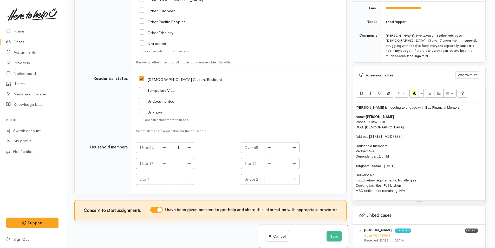
click at [455, 105] on p "Natalie is needing to engage with Bay Financial Mentors" at bounding box center [419, 107] width 127 height 5
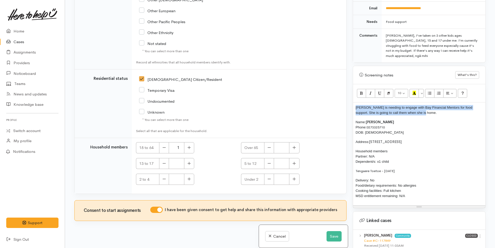
drag, startPoint x: 416, startPoint y: 104, endPoint x: 354, endPoint y: 96, distance: 62.3
click at [354, 102] on div "Natalie is needing to engage with Bay Financial Mentors for food support. She i…" at bounding box center [419, 153] width 132 height 103
copy span "Natalie is needing to engage with Bay Financial Mentors for food support. She i…"
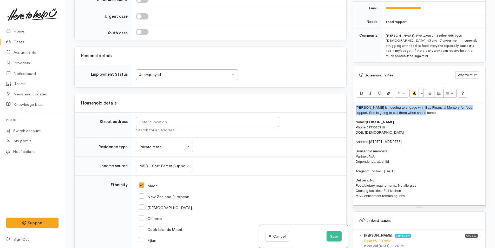
scroll to position [758, 0]
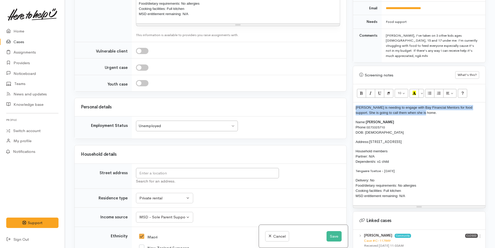
drag, startPoint x: 414, startPoint y: 132, endPoint x: 370, endPoint y: 133, distance: 44.0
click at [370, 139] on p "Address: 68 Kings Ave, Matua" at bounding box center [419, 141] width 127 height 5
copy p "[STREET_ADDRESS]"
click at [207, 170] on input "text" at bounding box center [207, 173] width 143 height 11
paste input "[STREET_ADDRESS]"
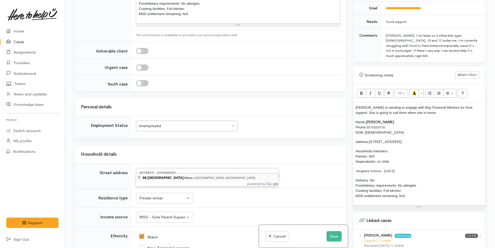
type input "68 Kings Ave, Matua, Tauranga, New Zealand"
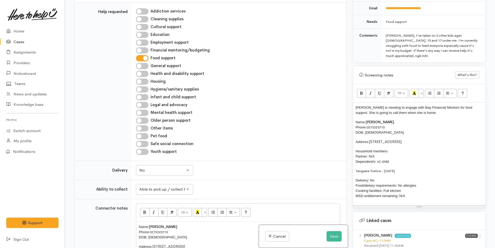
scroll to position [753, 0]
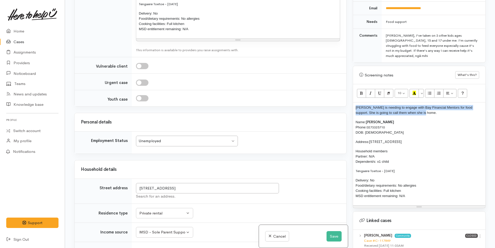
drag, startPoint x: 418, startPoint y: 100, endPoint x: 348, endPoint y: 97, distance: 70.6
click at [348, 97] on div "Related cases There are other cases potentially from the same person, address o…" at bounding box center [280, 124] width 418 height 248
copy span "Natalie is needing to engage with Bay Financial Mentors for food support. She i…"
click at [334, 236] on button "Save" at bounding box center [334, 236] width 15 height 11
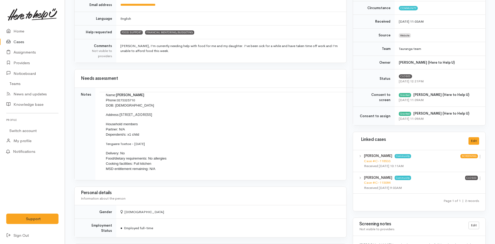
scroll to position [130, 0]
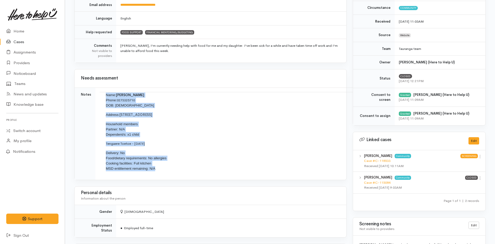
drag, startPoint x: 157, startPoint y: 172, endPoint x: 105, endPoint y: 97, distance: 91.5
click at [105, 97] on td "Name: Natalie Harrison Phone: 0273325710 DOB: 02/01/2004 Address: 68 Kings Ave,…" at bounding box center [236, 134] width 272 height 84
copy td "Name: Natalie Harrison Phone: 0273325710 DOB: 02/01/2004 Address: 68 Kings Ave,…"
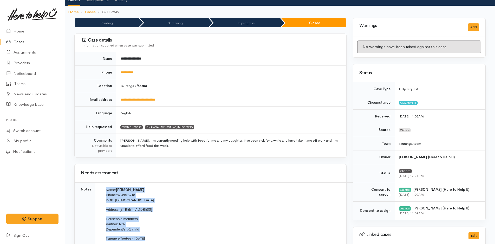
scroll to position [0, 0]
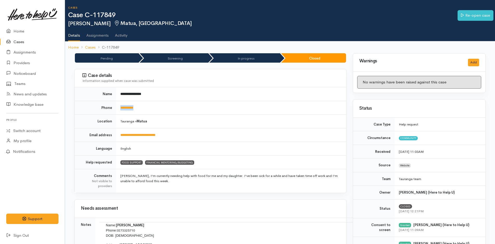
drag, startPoint x: 148, startPoint y: 107, endPoint x: 115, endPoint y: 110, distance: 32.9
click at [115, 110] on tr "**********" at bounding box center [211, 108] width 272 height 14
copy tr "**********"
click at [18, 30] on link "Home" at bounding box center [32, 31] width 65 height 11
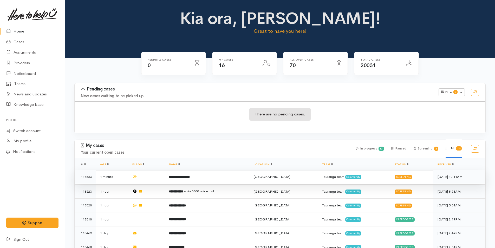
click at [201, 174] on td "**********" at bounding box center [207, 177] width 85 height 14
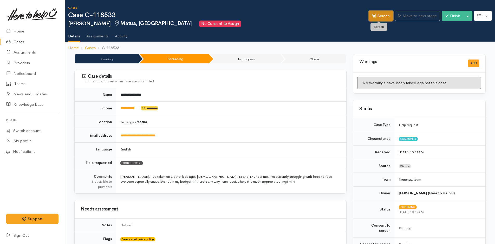
click at [383, 17] on link "Screen" at bounding box center [381, 16] width 24 height 11
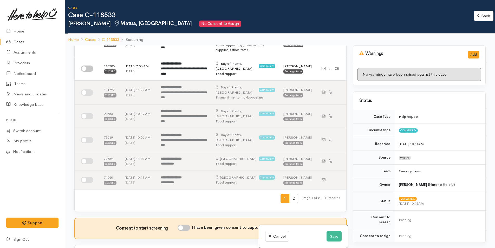
scroll to position [234, 0]
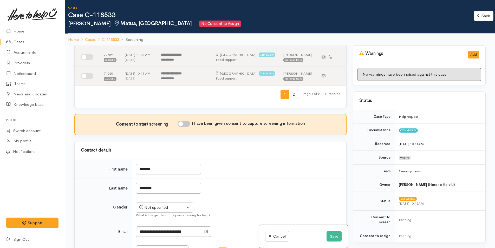
click at [189, 121] on input "I have been given consent to capture screening information" at bounding box center [184, 124] width 12 height 6
checkbox input "true"
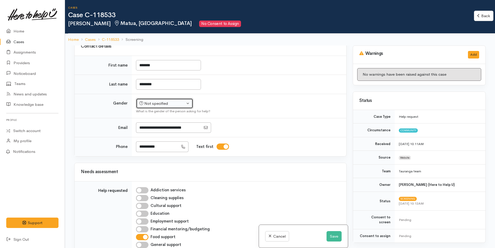
click at [165, 101] on div "Not specified" at bounding box center [162, 104] width 46 height 6
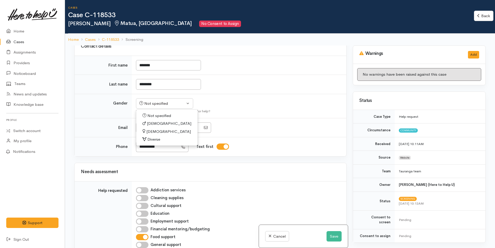
drag, startPoint x: 156, startPoint y: 126, endPoint x: 167, endPoint y: 128, distance: 10.8
click at [157, 129] on span "[DEMOGRAPHIC_DATA]" at bounding box center [168, 132] width 44 height 6
select select "[DEMOGRAPHIC_DATA]"
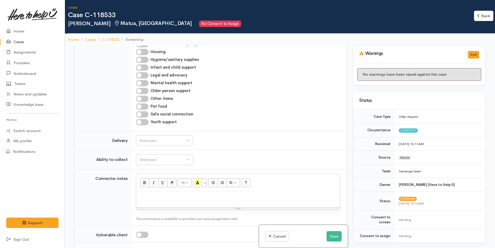
scroll to position [598, 0]
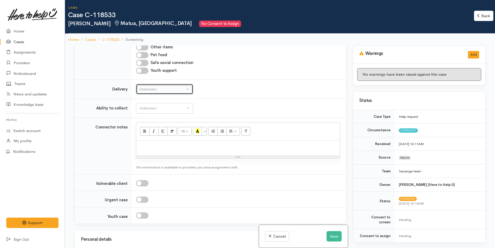
click at [152, 88] on button "Unknown" at bounding box center [164, 89] width 57 height 11
click at [148, 134] on link "No" at bounding box center [164, 138] width 57 height 8
select select "1"
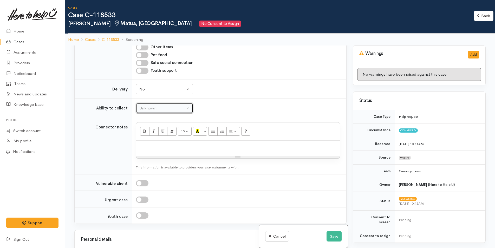
click at [154, 105] on div "Unknown" at bounding box center [162, 108] width 46 height 6
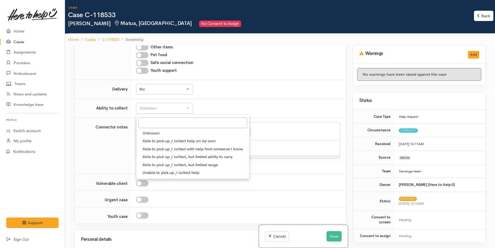
click at [159, 138] on span "Able to pick up / collect help on my own" at bounding box center [179, 141] width 73 height 6
select select "2"
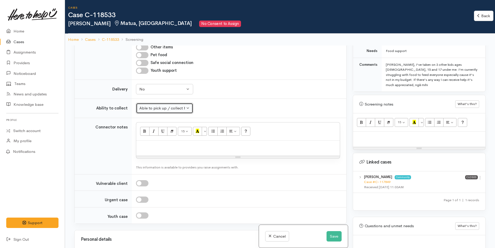
scroll to position [288, 0]
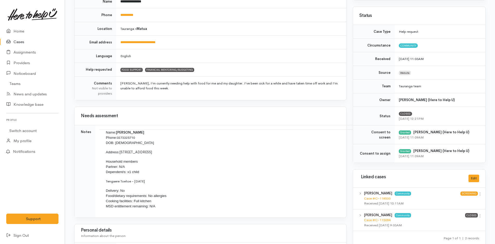
scroll to position [156, 0]
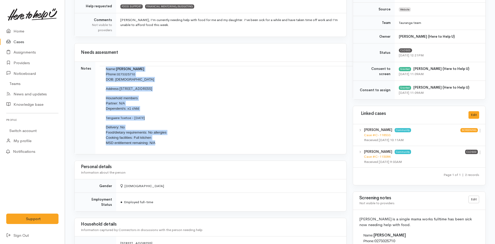
drag, startPoint x: 170, startPoint y: 145, endPoint x: 99, endPoint y: 66, distance: 106.1
click at [100, 66] on td "Name: [PERSON_NAME] Phone: [PHONE_NUMBER] DOB: [DEMOGRAPHIC_DATA] Address: [STR…" at bounding box center [236, 108] width 272 height 84
copy td "Name: [PERSON_NAME] Phone: [PHONE_NUMBER] DOB: [DEMOGRAPHIC_DATA] Address: [STR…"
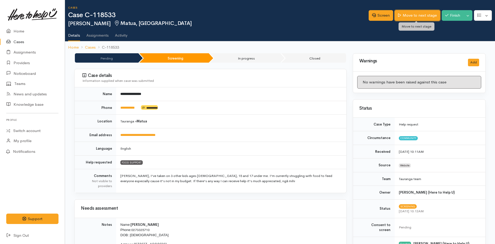
click at [429, 13] on link "Move to next stage" at bounding box center [417, 15] width 45 height 11
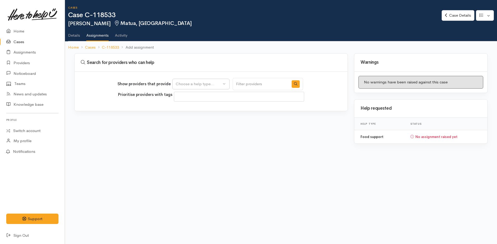
select select
click at [207, 84] on div "Choose a help type..." at bounding box center [199, 84] width 46 height 6
click at [198, 108] on span "Food support" at bounding box center [191, 109] width 24 height 6
select select "3"
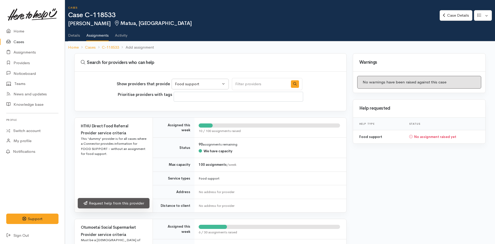
click at [138, 202] on link "Request help from this provider" at bounding box center [114, 203] width 72 height 11
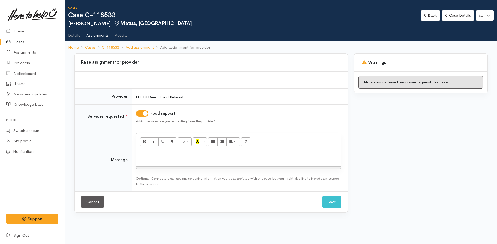
click at [168, 160] on div at bounding box center [238, 158] width 205 height 15
paste div
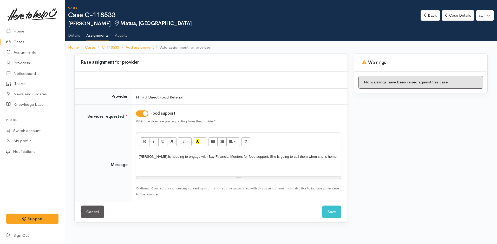
click at [141, 162] on div "[PERSON_NAME] is needing to engage with Bay Financial Mentors for food support.…" at bounding box center [238, 163] width 205 height 25
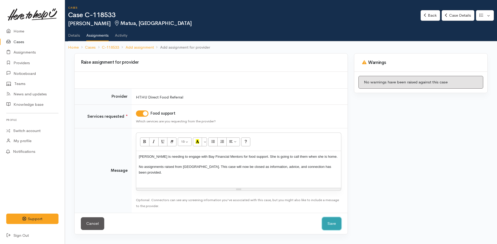
click at [334, 217] on button "Save" at bounding box center [331, 223] width 19 height 13
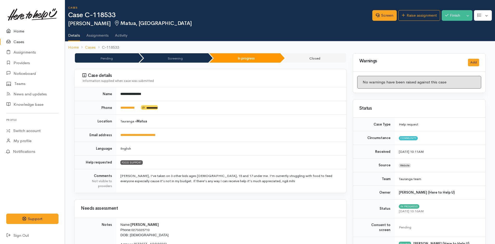
click at [17, 31] on link "Home" at bounding box center [32, 31] width 65 height 11
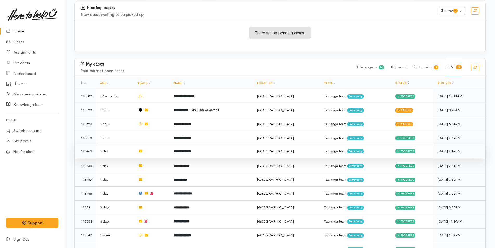
scroll to position [130, 0]
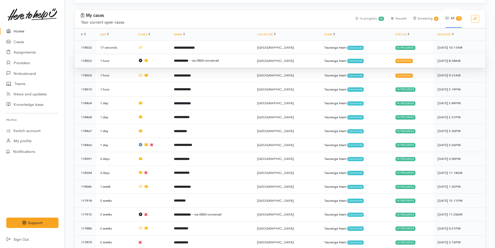
click at [217, 61] on span "- via 0800 voicemail" at bounding box center [204, 60] width 30 height 4
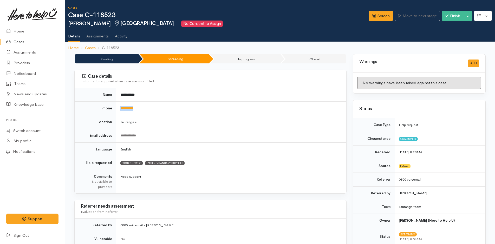
drag, startPoint x: 151, startPoint y: 111, endPoint x: 118, endPoint y: 107, distance: 33.8
click at [118, 107] on td "**********" at bounding box center [231, 109] width 230 height 14
copy link "**********"
click at [18, 31] on link "Home" at bounding box center [32, 31] width 65 height 11
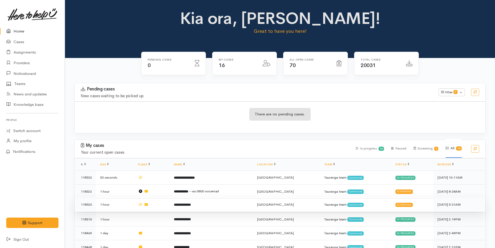
click at [203, 203] on td "**********" at bounding box center [211, 205] width 83 height 14
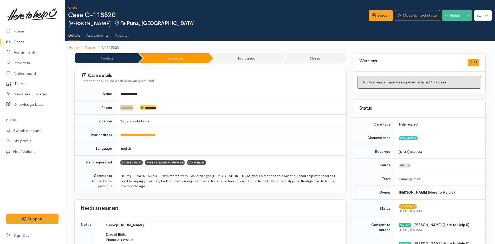
drag, startPoint x: 140, startPoint y: 107, endPoint x: 119, endPoint y: 108, distance: 21.8
click at [119, 108] on td "**********" at bounding box center [231, 108] width 230 height 14
copy td "*********"
click at [17, 30] on link "Home" at bounding box center [32, 31] width 65 height 11
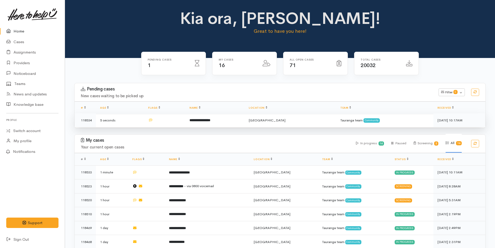
click at [210, 119] on b "**********" at bounding box center [200, 120] width 21 height 3
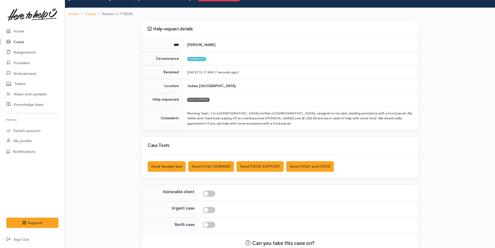
scroll to position [57, 0]
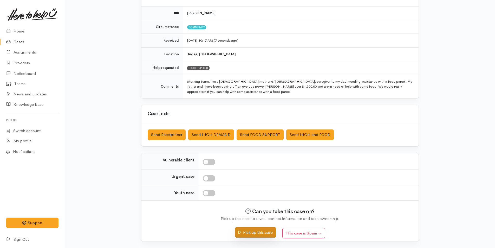
click at [256, 230] on button "Pick up this case" at bounding box center [255, 232] width 41 height 11
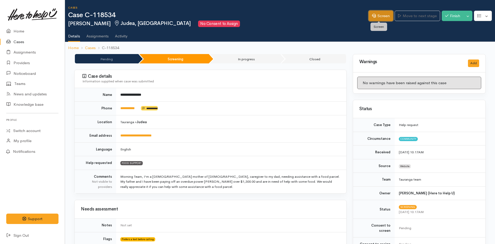
click at [389, 15] on link "Screen" at bounding box center [381, 16] width 24 height 11
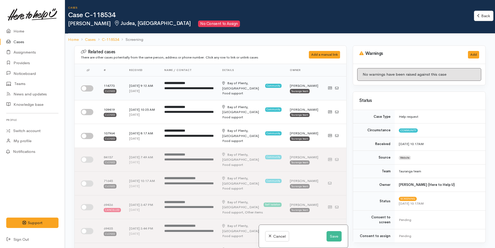
click at [88, 87] on input "checkbox" at bounding box center [87, 88] width 12 height 6
checkbox input "true"
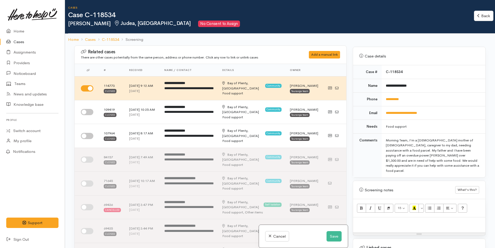
scroll to position [260, 0]
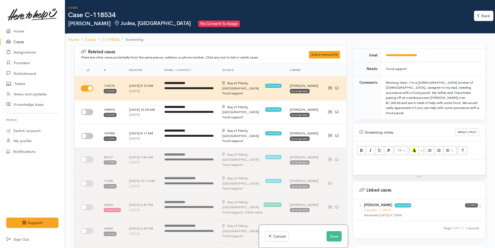
click at [478, 204] on icon at bounding box center [480, 206] width 4 height 4
click at [462, 212] on link "View case" at bounding box center [461, 216] width 41 height 8
click at [386, 162] on p at bounding box center [419, 165] width 127 height 6
paste div
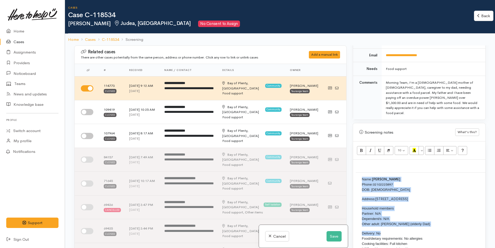
drag, startPoint x: 386, startPoint y: 223, endPoint x: 357, endPoint y: 168, distance: 62.0
click at [357, 172] on td "Name: Isabelle Pearson Phone: 02102225897 DOB: 27/09/1977 Address: 43 Cambridge…" at bounding box center [492, 215] width 272 height 87
copy td "Name: Isabelle Pearson Phone: 02102225897 DOB: 27/09/1977 Address: 43 Cambridge…"
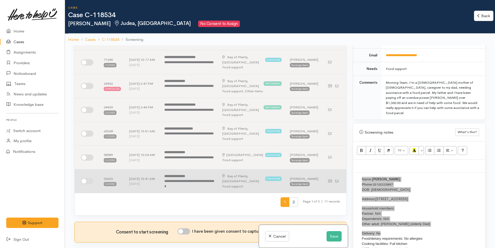
scroll to position [156, 0]
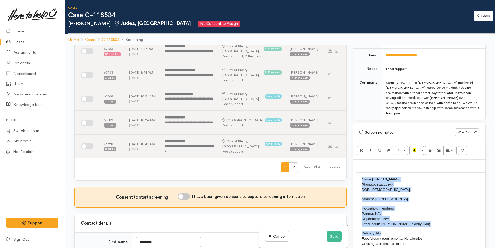
drag, startPoint x: 189, startPoint y: 197, endPoint x: 192, endPoint y: 195, distance: 4.1
click at [189, 197] on input "I have been given consent to capture screening information" at bounding box center [184, 197] width 12 height 6
checkbox input "true"
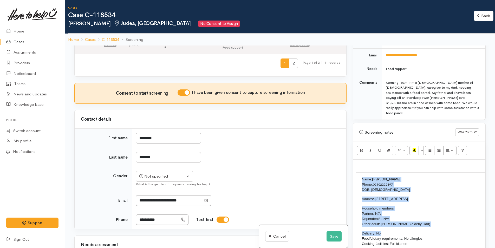
scroll to position [312, 0]
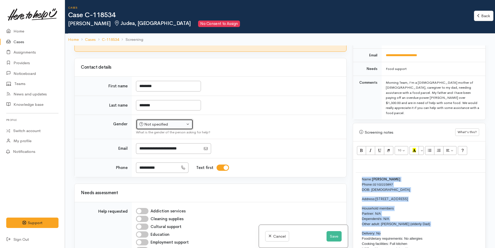
click at [147, 124] on div "Not specified" at bounding box center [162, 124] width 46 height 6
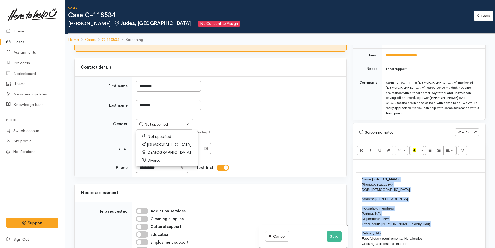
click at [154, 151] on span "Female" at bounding box center [168, 153] width 44 height 6
select select "Female"
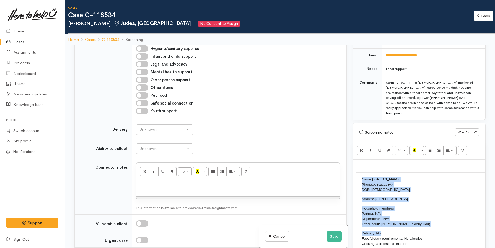
scroll to position [598, 0]
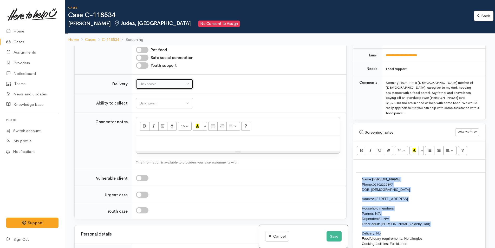
click at [159, 83] on div "Unknown" at bounding box center [162, 84] width 46 height 6
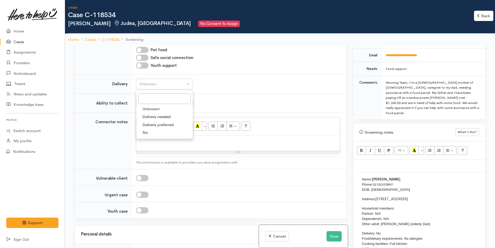
click at [143, 130] on span "No" at bounding box center [145, 133] width 5 height 6
select select "1"
click at [158, 101] on div "Unknown" at bounding box center [162, 103] width 46 height 6
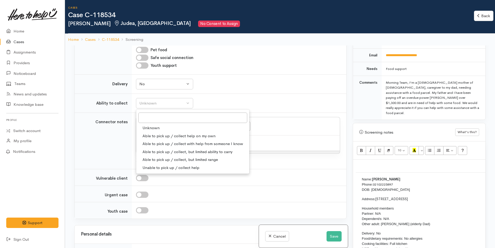
click at [164, 136] on span "Able to pick up / collect help on my own" at bounding box center [179, 136] width 73 height 6
select select "2"
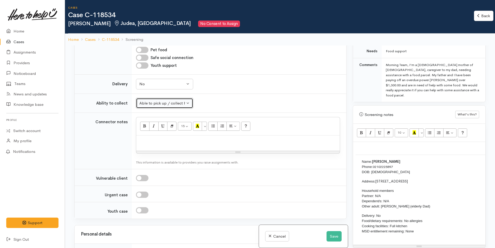
scroll to position [312, 0]
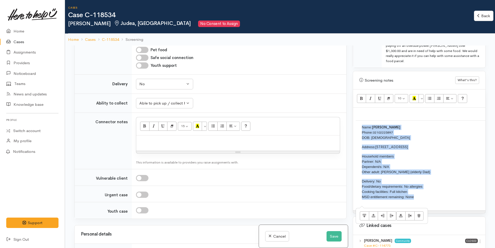
drag, startPoint x: 422, startPoint y: 191, endPoint x: 359, endPoint y: 116, distance: 98.0
click at [359, 120] on td "Name: Isabelle Pearson Phone: 02102225897 DOB: 27/09/1977 Address: 43 Cambridge…" at bounding box center [492, 163] width 272 height 87
copy td "Name: Isabelle Pearson Phone: 02102225897 DOB: 27/09/1977 Address: 43 Cambridge…"
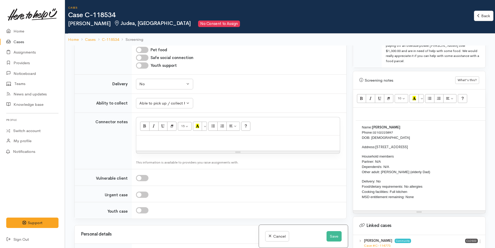
click at [193, 140] on p at bounding box center [238, 141] width 198 height 6
paste div
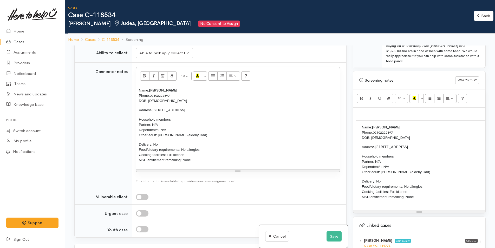
scroll to position [728, 0]
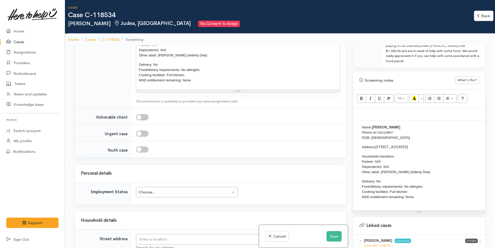
click at [208, 193] on div "Choose..." at bounding box center [185, 192] width 92 height 6
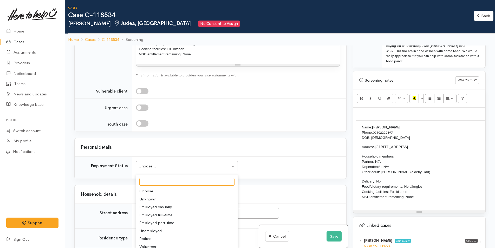
scroll to position [832, 0]
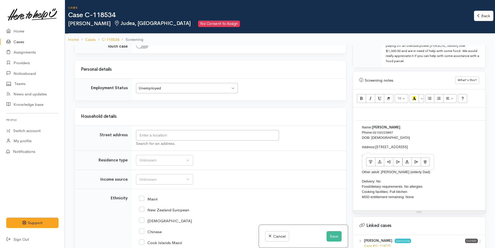
drag, startPoint x: 427, startPoint y: 136, endPoint x: 377, endPoint y: 136, distance: 50.2
click at [377, 145] on p "Address: 43 Cambridge Road, Judea" at bounding box center [491, 147] width 259 height 5
copy span "43 Cambridge Road, Judea"
click at [256, 136] on input "text" at bounding box center [207, 135] width 143 height 11
paste input "43 Cambridge Road, Judea"
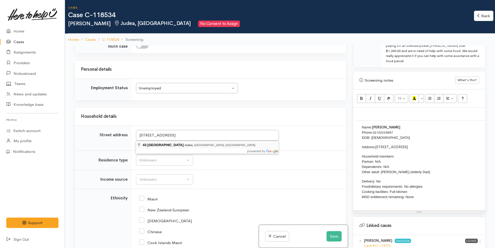
type input "43 Cambridge Road, Judea, Tauranga, New Zealand"
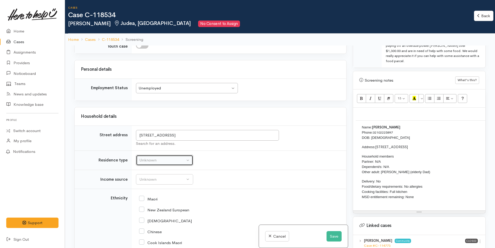
click at [153, 162] on div "Unknown" at bounding box center [162, 160] width 46 height 6
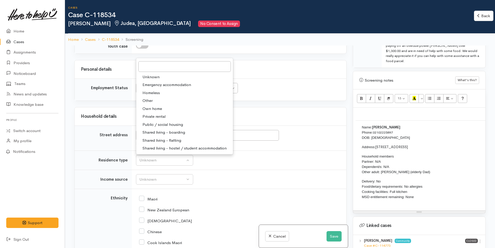
click at [160, 114] on span "Private rental" at bounding box center [154, 117] width 23 height 6
select select "2"
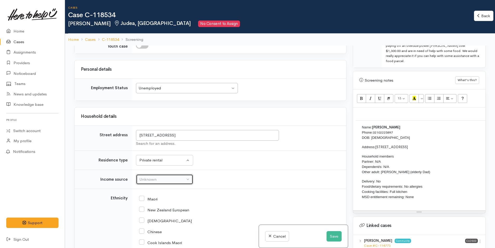
click at [162, 177] on div "Unknown" at bounding box center [162, 180] width 46 height 6
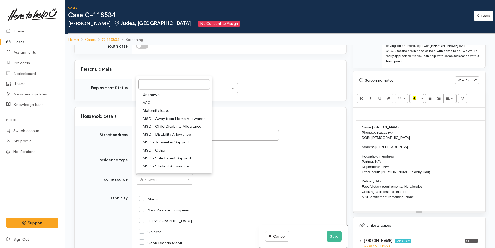
click at [168, 141] on span "MSD - Jobseeker Support" at bounding box center [166, 142] width 47 height 6
select select "4"
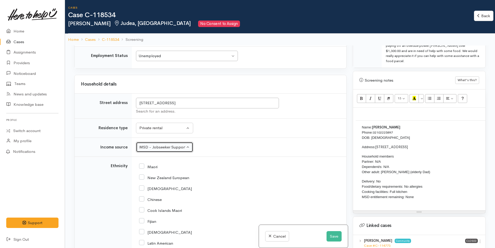
scroll to position [910, 0]
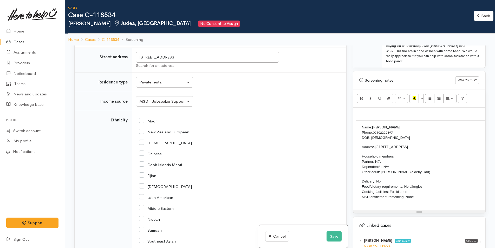
click at [141, 120] on input "Maori" at bounding box center [148, 120] width 18 height 5
checkbox input "true"
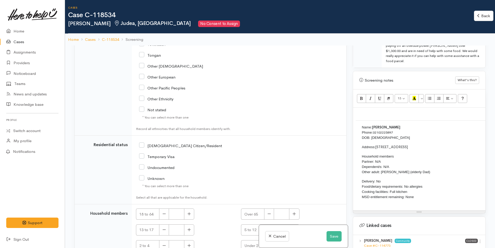
scroll to position [1144, 0]
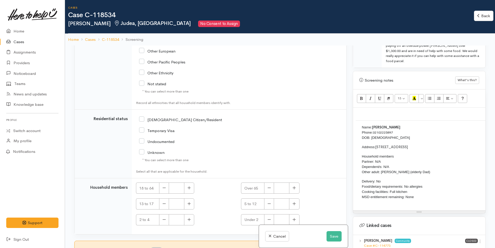
click at [144, 118] on input "[DEMOGRAPHIC_DATA] Citizen/Resident" at bounding box center [180, 119] width 83 height 5
checkbox input "true"
click at [189, 189] on icon "button" at bounding box center [189, 188] width 3 height 4
type input "2"
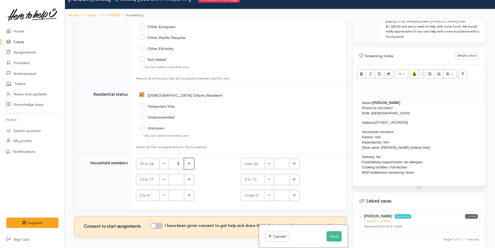
scroll to position [46, 0]
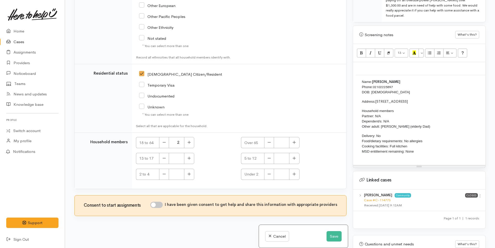
click at [160, 205] on input "I have been given consent to get help and share this information with appropria…" at bounding box center [156, 205] width 12 height 6
checkbox input "true"
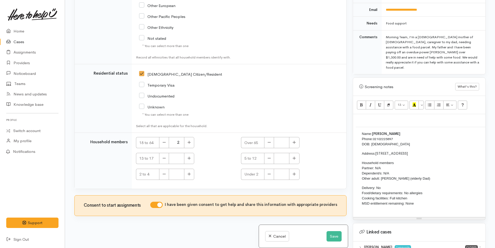
click at [371, 117] on p at bounding box center [419, 120] width 127 height 6
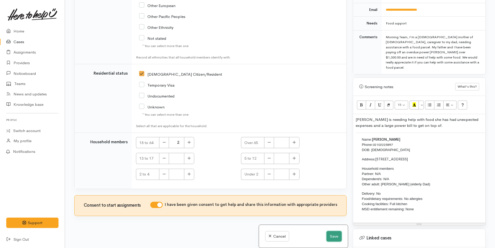
click at [334, 232] on button "Save" at bounding box center [334, 236] width 15 height 11
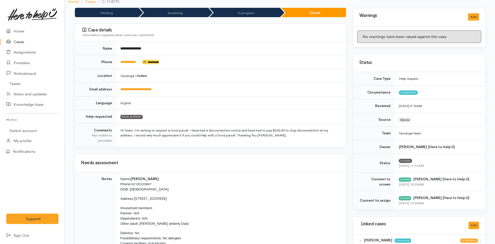
scroll to position [130, 0]
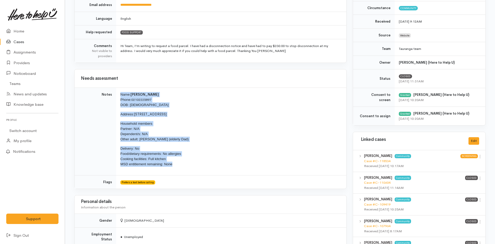
drag, startPoint x: 179, startPoint y: 166, endPoint x: 115, endPoint y: 96, distance: 95.0
click at [115, 96] on tr "Notes Name: Isabelle Pearson Phone: 02102225897 DOB: 27/09/1977 Address: 43 Cam…" at bounding box center [211, 132] width 272 height 88
copy tr "Name: [PERSON_NAME] Phone: [PHONE_NUMBER] DOB: [DEMOGRAPHIC_DATA] Address: [STR…"
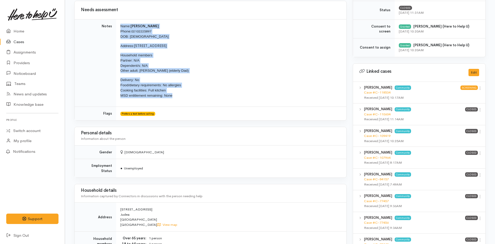
scroll to position [286, 0]
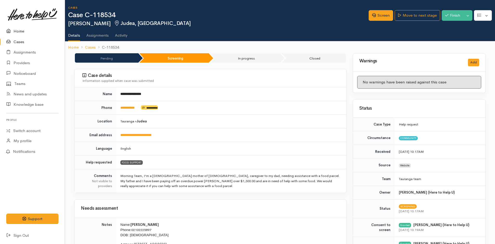
click at [18, 32] on link "Home" at bounding box center [32, 31] width 65 height 11
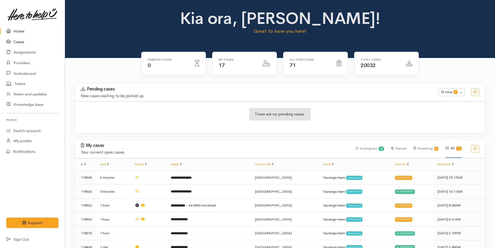
click at [22, 43] on link "Cases" at bounding box center [32, 42] width 65 height 11
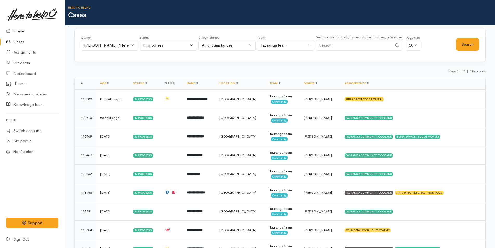
click at [20, 30] on link "Home" at bounding box center [32, 31] width 65 height 11
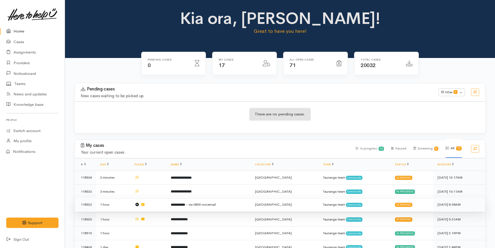
click at [210, 201] on td "**********" at bounding box center [209, 205] width 84 height 14
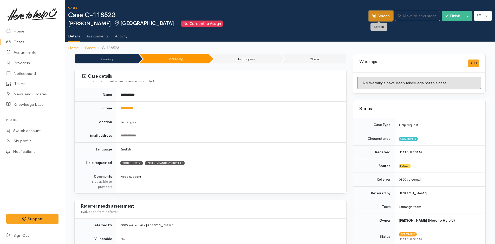
click at [377, 17] on link "Screen" at bounding box center [381, 16] width 24 height 11
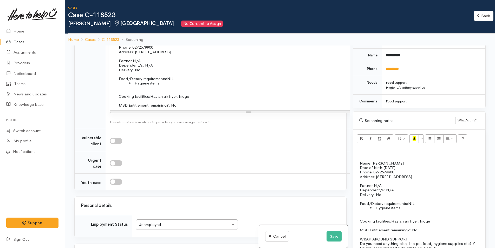
scroll to position [338, 0]
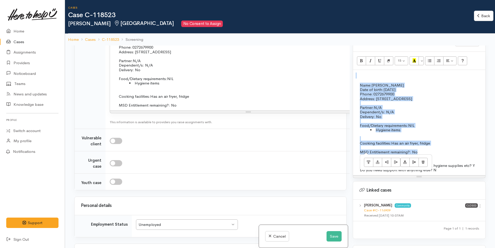
drag, startPoint x: 423, startPoint y: 153, endPoint x: 345, endPoint y: 93, distance: 98.5
click at [345, 93] on div "Related cases There are other cases potentially from the same person, address o…" at bounding box center [280, 170] width 418 height 248
copy div "Name: Daniel Park Date of birth: 26/03/1984 Phone:   0272679900 Address:   160 …"
click at [427, 140] on p "Cooking facilities: Has an air fryer, fridge" at bounding box center [493, 141] width 267 height 9
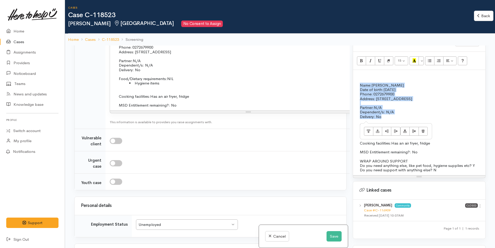
drag, startPoint x: 387, startPoint y: 120, endPoint x: 358, endPoint y: 85, distance: 45.1
click at [358, 85] on td "Name: Daniel Park Date of birth: 26/03/1984 Phone:   0272679900 Address:   160 …" at bounding box center [492, 128] width 272 height 90
copy td "Name: Daniel Park Date of birth: 26/03/1984 Phone:   0272679900 Address:   160 …"
click at [335, 237] on button "Save" at bounding box center [334, 236] width 15 height 11
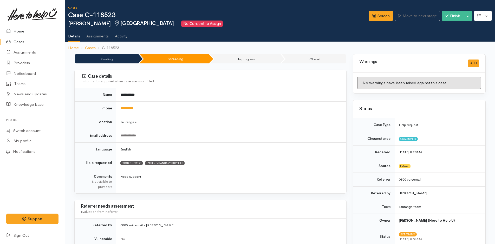
click at [19, 30] on link "Home" at bounding box center [32, 31] width 65 height 11
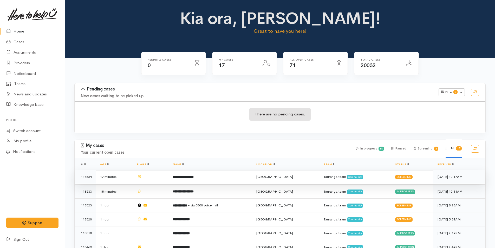
click at [194, 178] on b "**********" at bounding box center [183, 176] width 21 height 3
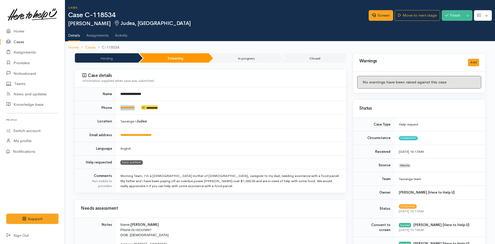
drag, startPoint x: 144, startPoint y: 108, endPoint x: 118, endPoint y: 108, distance: 26.0
click at [118, 108] on td "**********" at bounding box center [231, 108] width 230 height 14
copy td "**********"
click at [379, 16] on link "Screen" at bounding box center [381, 15] width 24 height 11
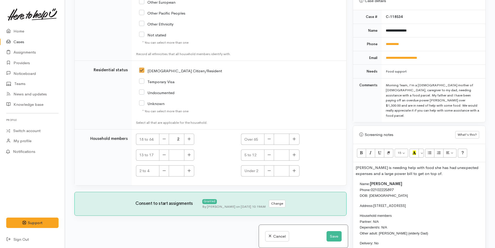
scroll to position [260, 0]
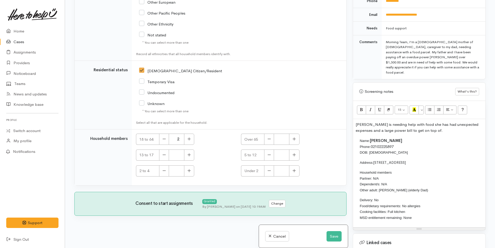
click at [354, 119] on div "Isabelle is needing help with food she has had unexpected expenses and a large …" at bounding box center [419, 173] width 132 height 108
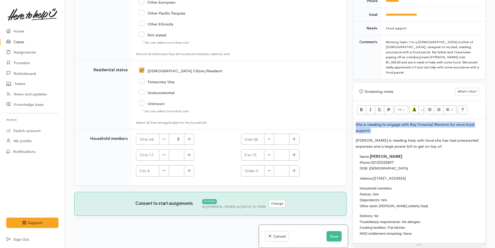
drag, startPoint x: 439, startPoint y: 145, endPoint x: 351, endPoint y: 117, distance: 91.5
click at [351, 117] on div "Warnings Add No warnings have been raised against this case Add Warning Title ●…" at bounding box center [419, 124] width 139 height 248
copy p "She is needing to engage with Bay Financial Mentors for more food support."
click at [336, 234] on button "Save" at bounding box center [334, 236] width 15 height 11
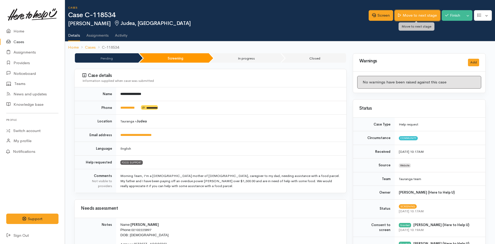
click at [421, 15] on link "Move to next stage" at bounding box center [417, 15] width 45 height 11
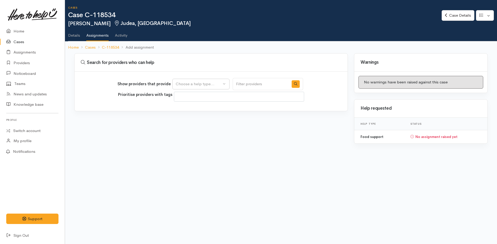
select select
click at [184, 81] on button "Choose a help type..." at bounding box center [200, 84] width 57 height 11
click at [187, 110] on span "Food support" at bounding box center [191, 109] width 24 height 6
select select "3"
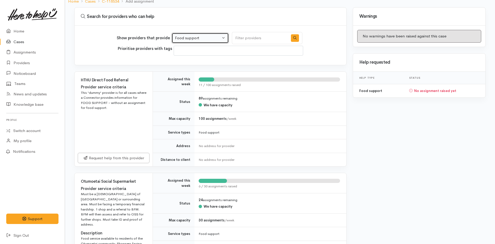
scroll to position [104, 0]
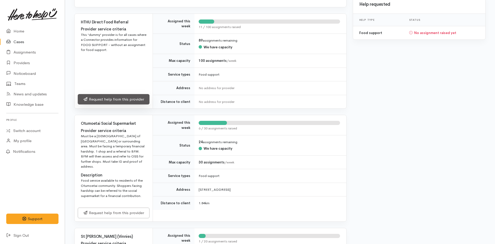
click at [138, 96] on link "Request help from this provider" at bounding box center [114, 99] width 72 height 11
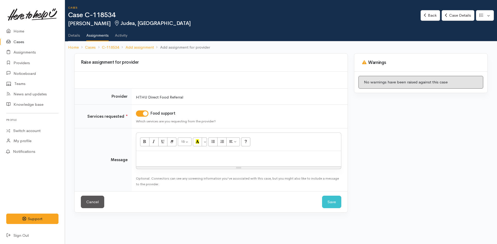
click at [184, 158] on p at bounding box center [239, 157] width 200 height 6
paste div
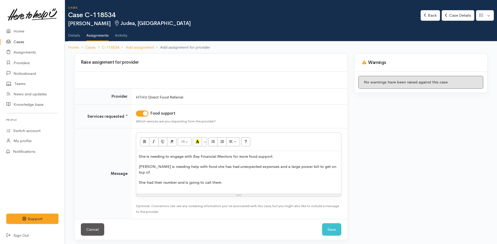
click at [153, 180] on div "She had their number and is going to call them." at bounding box center [239, 183] width 200 height 6
click at [334, 223] on button "Save" at bounding box center [331, 229] width 19 height 13
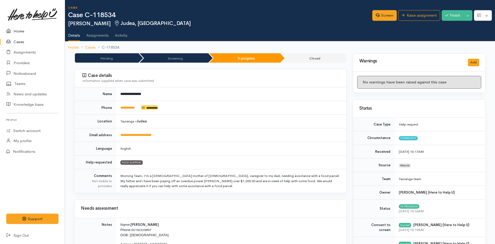
click at [13, 30] on icon at bounding box center [9, 31] width 7 height 7
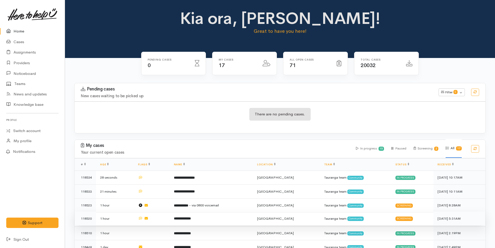
click at [191, 217] on b "**********" at bounding box center [182, 218] width 17 height 3
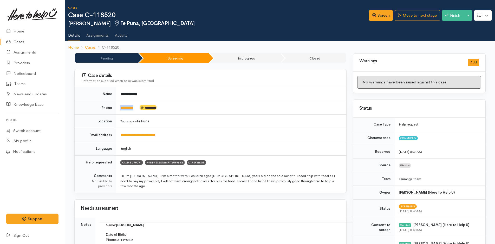
drag, startPoint x: 140, startPoint y: 110, endPoint x: 113, endPoint y: 109, distance: 26.5
click at [113, 109] on tr "**********" at bounding box center [211, 108] width 272 height 14
copy tr "*********"
click at [20, 30] on link "Home" at bounding box center [32, 31] width 65 height 11
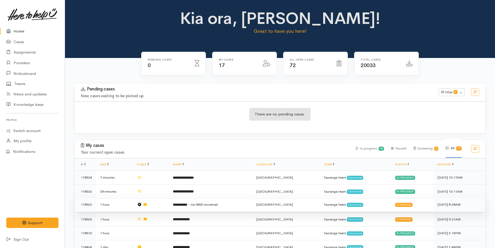
click at [214, 203] on span "- via 0800 voicemail" at bounding box center [203, 204] width 30 height 4
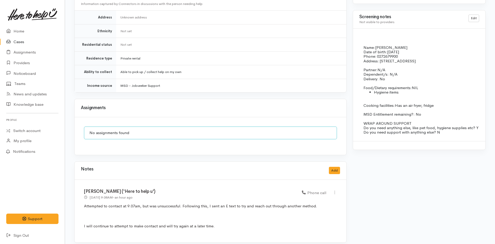
scroll to position [385, 0]
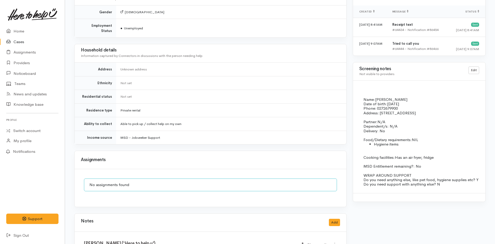
click at [366, 87] on div "Name: Daniel Park Date of birth: 26/03/1984 Phone:   0272679900 Address:   160 …" at bounding box center [419, 137] width 132 height 112
click at [473, 71] on link "Edit" at bounding box center [474, 71] width 11 height 8
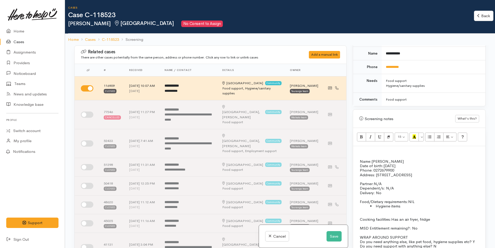
scroll to position [286, 0]
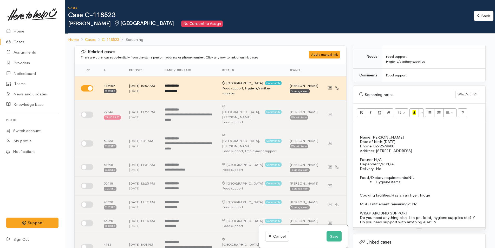
click at [366, 128] on p at bounding box center [419, 128] width 127 height 6
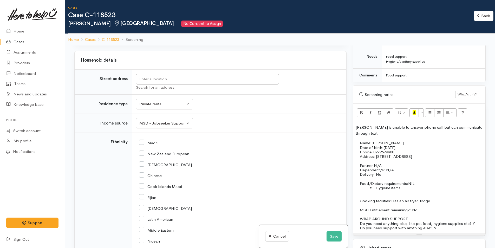
scroll to position [832, 0]
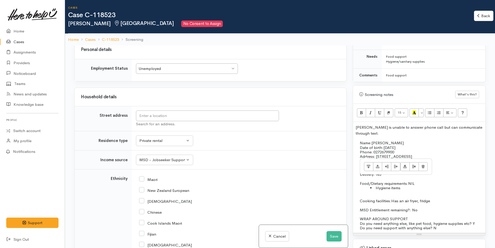
drag, startPoint x: 443, startPoint y: 154, endPoint x: 378, endPoint y: 158, distance: 65.1
click at [378, 158] on p "Address:   160 Waihi Rd, Cabin number 17" at bounding box center [493, 156] width 267 height 4
copy p "[STREET_ADDRESS]"
click at [234, 112] on input "text" at bounding box center [207, 116] width 143 height 11
paste input "[STREET_ADDRESS]"
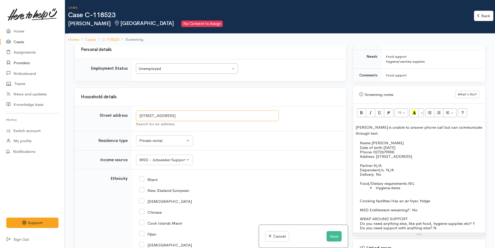
type input "[STREET_ADDRESS]"
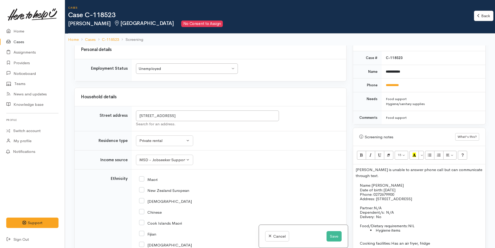
scroll to position [182, 0]
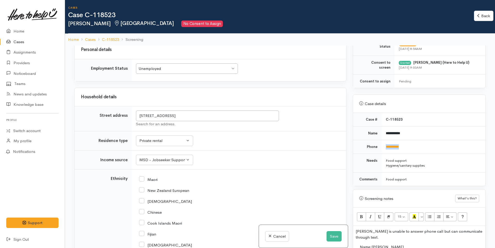
drag, startPoint x: 417, startPoint y: 149, endPoint x: 380, endPoint y: 147, distance: 37.7
click at [380, 147] on tr "**********" at bounding box center [419, 147] width 132 height 14
copy tr "**********"
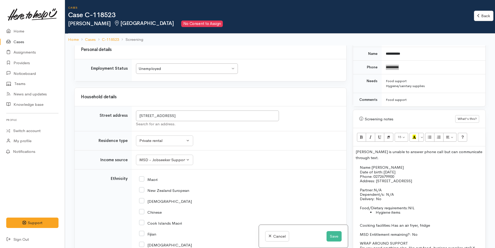
scroll to position [286, 0]
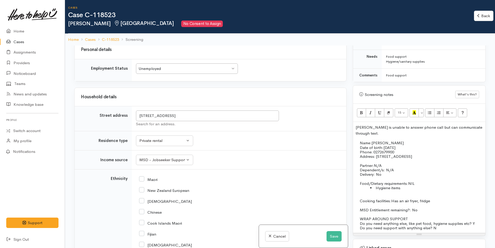
click at [376, 135] on p "Daniel is unable to answer phone call but can communicate through text." at bounding box center [419, 131] width 127 height 12
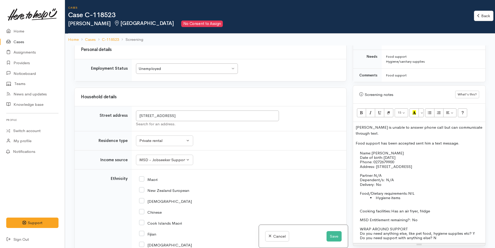
click at [144, 188] on input "New Zealand European" at bounding box center [164, 190] width 50 height 5
checkbox input "true"
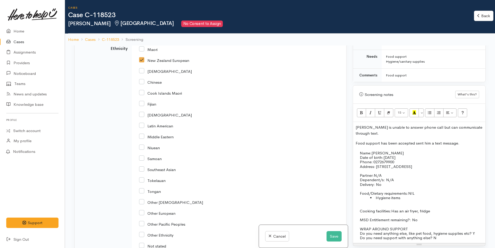
scroll to position [1124, 0]
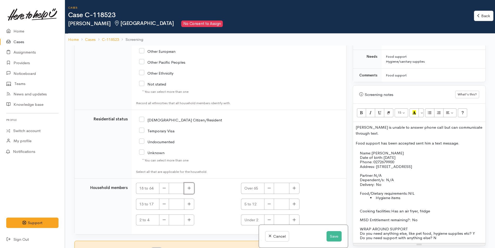
drag, startPoint x: 190, startPoint y: 182, endPoint x: 196, endPoint y: 179, distance: 7.2
click at [190, 186] on icon "button" at bounding box center [189, 188] width 3 height 4
type input "1"
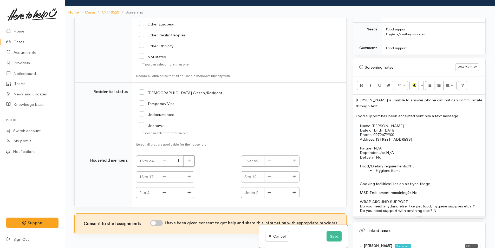
scroll to position [46, 0]
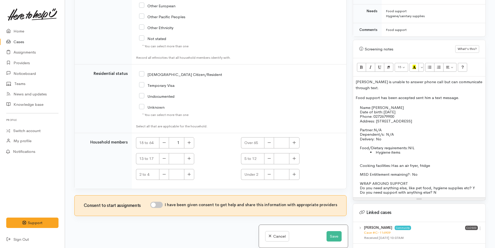
click at [160, 202] on input "I have been given consent to get help and share this information with appropria…" at bounding box center [156, 205] width 12 height 6
checkbox input "true"
click at [335, 235] on button "Save" at bounding box center [334, 236] width 15 height 11
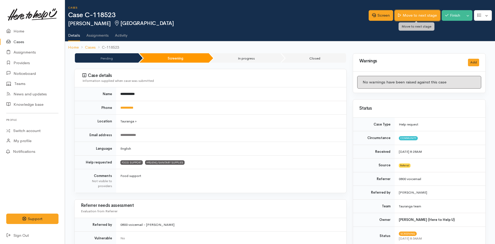
click at [418, 17] on link "Move to next stage" at bounding box center [417, 15] width 45 height 11
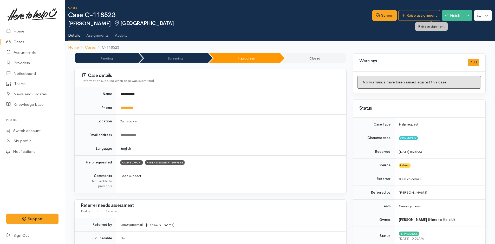
click at [418, 17] on link "Raise assignment" at bounding box center [419, 15] width 42 height 11
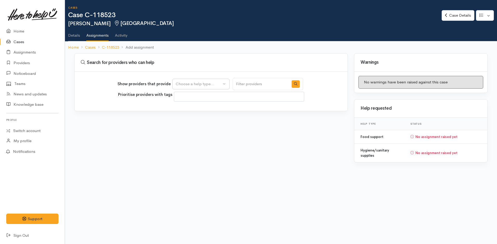
select select
click at [198, 84] on div "Choose a help type..." at bounding box center [199, 84] width 46 height 6
click at [195, 108] on span "Food support" at bounding box center [191, 109] width 24 height 6
select select "3"
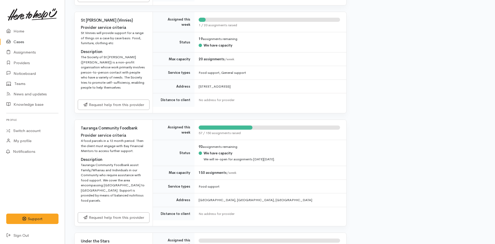
scroll to position [702, 0]
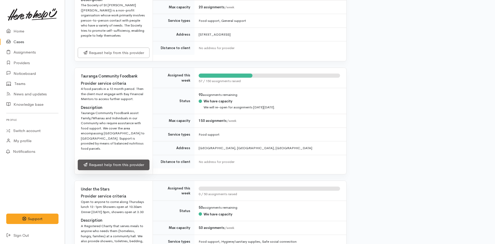
click at [138, 160] on link "Request help from this provider" at bounding box center [114, 165] width 72 height 11
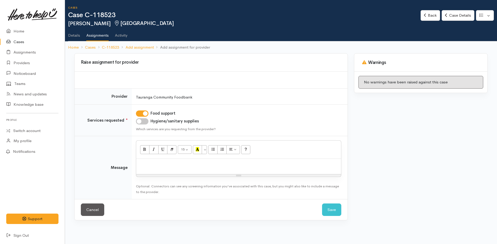
drag, startPoint x: 144, startPoint y: 121, endPoint x: 150, endPoint y: 144, distance: 23.8
click at [145, 121] on input "Hygiene/sanitary supplies" at bounding box center [142, 121] width 12 height 6
checkbox input "true"
click at [158, 164] on p at bounding box center [239, 165] width 200 height 6
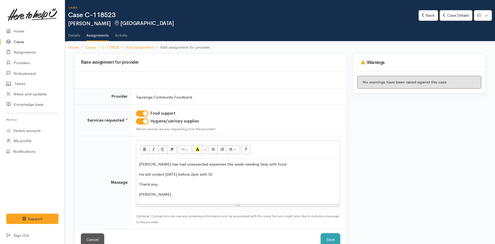
click at [330, 239] on button "Save" at bounding box center [330, 240] width 19 height 13
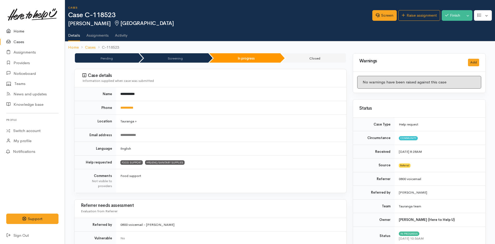
click at [18, 31] on link "Home" at bounding box center [32, 31] width 65 height 11
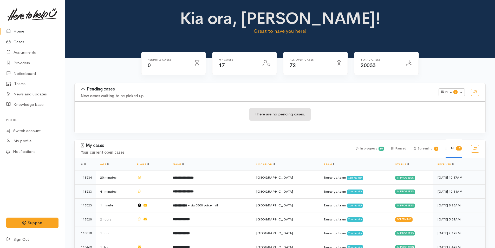
click at [21, 41] on link "Cases" at bounding box center [32, 42] width 65 height 11
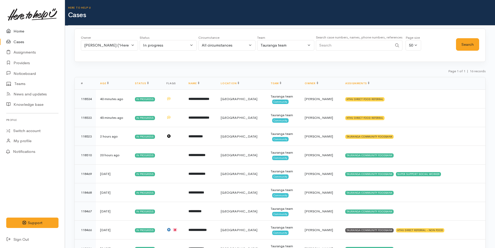
click at [19, 29] on link "Home" at bounding box center [32, 31] width 65 height 11
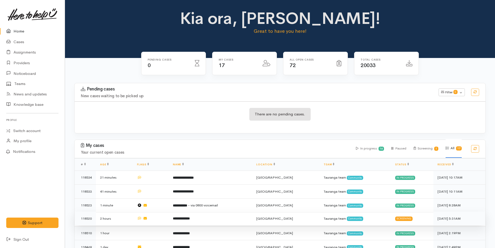
click at [190, 217] on b "**********" at bounding box center [181, 218] width 17 height 3
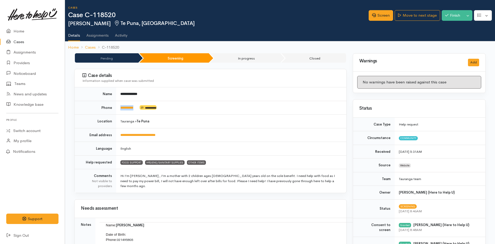
drag, startPoint x: 142, startPoint y: 110, endPoint x: 119, endPoint y: 110, distance: 22.9
click at [119, 110] on td "**********" at bounding box center [231, 108] width 230 height 14
copy td "*********"
click at [380, 13] on link "Screen" at bounding box center [381, 15] width 24 height 11
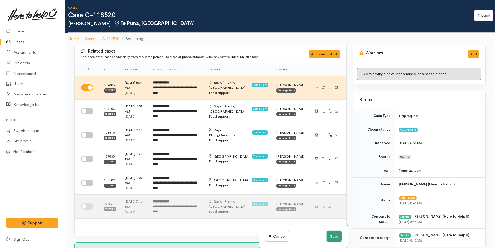
click at [335, 237] on button "Save" at bounding box center [334, 236] width 15 height 11
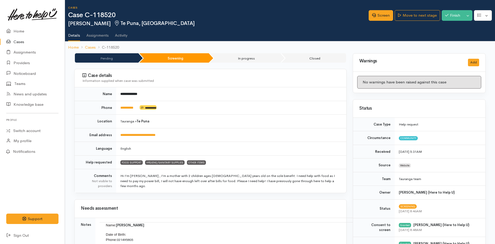
click at [15, 28] on link "Home" at bounding box center [32, 31] width 65 height 11
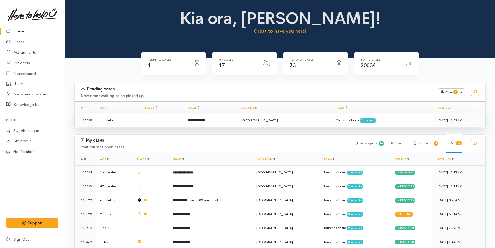
click at [203, 119] on b "**********" at bounding box center [196, 120] width 17 height 3
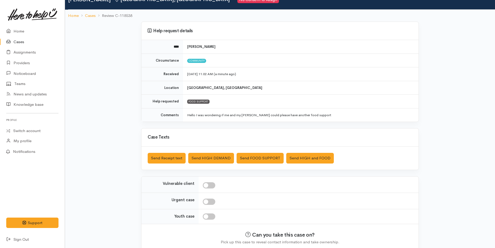
scroll to position [47, 0]
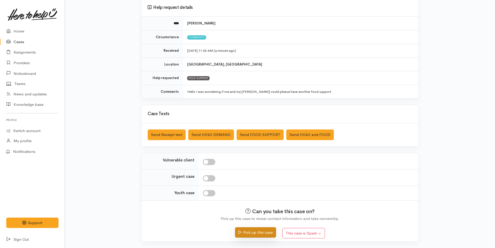
click at [272, 233] on button "Pick up this case" at bounding box center [255, 232] width 41 height 11
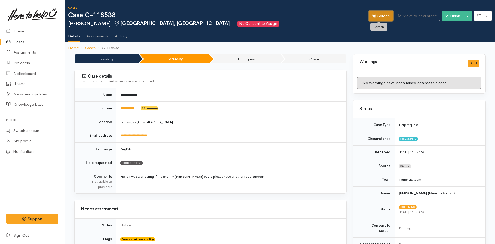
click at [382, 13] on link "Screen" at bounding box center [381, 16] width 24 height 11
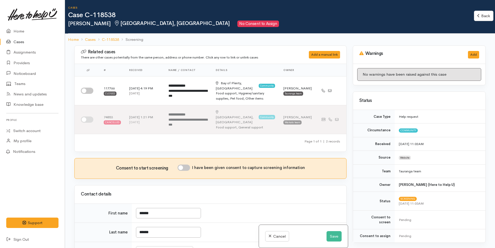
click at [187, 165] on input "I have been given consent to capture screening information" at bounding box center [184, 168] width 12 height 6
checkbox input "true"
click at [90, 88] on input "checkbox" at bounding box center [87, 91] width 12 height 6
checkbox input "true"
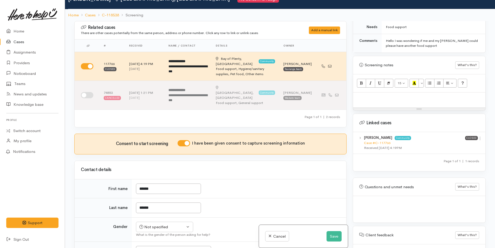
scroll to position [46, 0]
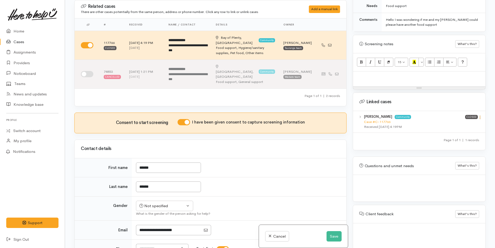
click at [478, 115] on icon at bounding box center [480, 117] width 4 height 4
click at [462, 124] on link "View case" at bounding box center [461, 128] width 41 height 8
click at [373, 78] on div at bounding box center [419, 79] width 132 height 15
paste div
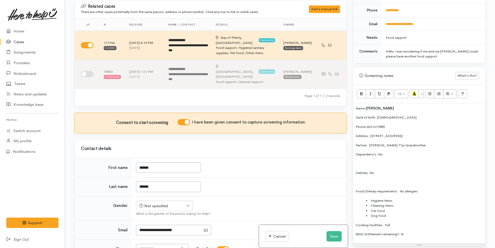
scroll to position [199, 0]
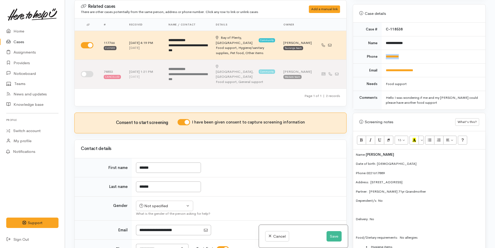
drag, startPoint x: 413, startPoint y: 50, endPoint x: 380, endPoint y: 51, distance: 33.1
click at [380, 51] on tr "**********" at bounding box center [419, 57] width 132 height 14
copy tr "**********"
click at [171, 182] on input "******" at bounding box center [168, 187] width 65 height 11
type input "******"
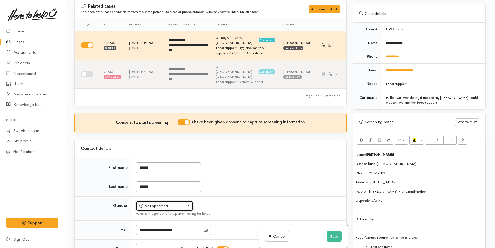
click at [154, 198] on div "Related cases There are other cases potentially from the same person, address o…" at bounding box center [210, 124] width 279 height 248
click at [163, 203] on div "Not specified" at bounding box center [162, 206] width 46 height 6
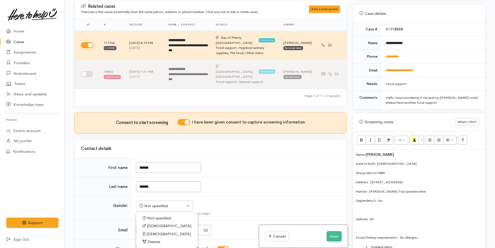
click at [155, 223] on span "Male" at bounding box center [169, 226] width 44 height 6
select select "Male"
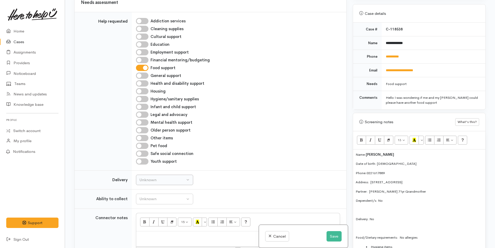
scroll to position [312, 0]
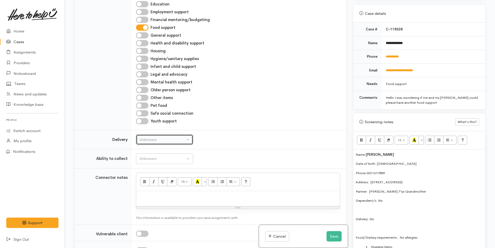
click at [144, 137] on div "Unknown" at bounding box center [162, 140] width 46 height 6
click at [147, 185] on span "No" at bounding box center [145, 188] width 5 height 6
select select "1"
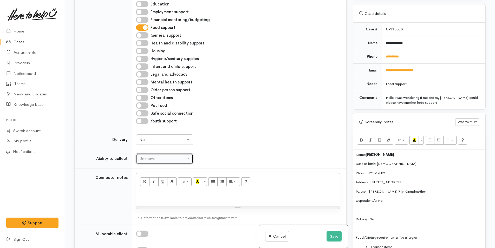
click at [160, 156] on div "Unknown" at bounding box center [162, 159] width 46 height 6
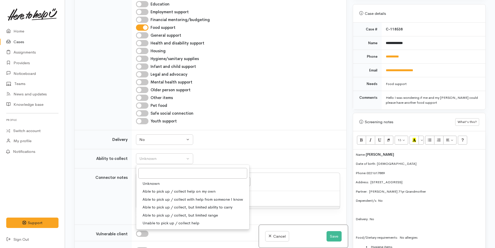
click at [159, 189] on span "Able to pick up / collect help on my own" at bounding box center [179, 192] width 73 height 6
select select "2"
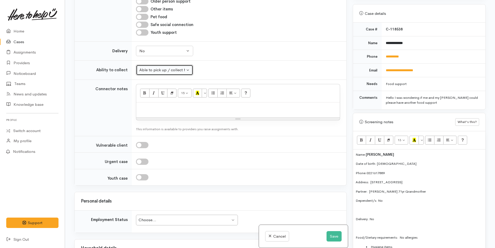
scroll to position [468, 0]
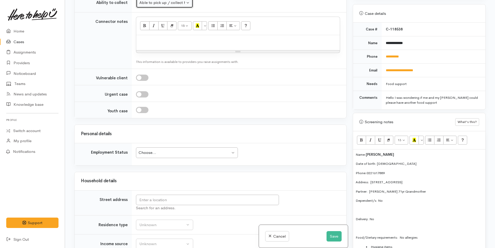
click at [186, 150] on div "Choose..." at bounding box center [185, 153] width 92 height 6
click at [205, 195] on input "text" at bounding box center [207, 200] width 143 height 11
drag, startPoint x: 480, startPoint y: 178, endPoint x: 370, endPoint y: 173, distance: 110.1
click at [370, 173] on div "Name: Holden Kotuku Date of birth: 22/2/2003 Phone:  0221617889 Address:  1/80 …" at bounding box center [419, 220] width 132 height 140
copy p "1/80 Fourteenth Avenue, Tauranga South, Tauranga, New Zealand"
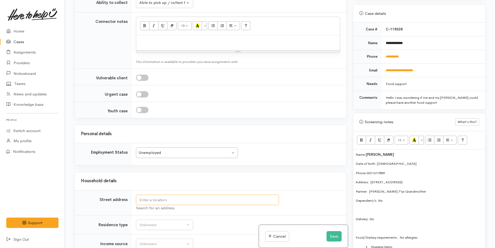
click at [271, 195] on input "text" at bounding box center [207, 200] width 143 height 11
paste input "1/80 Fourteenth Avenue, Tauranga South, Tauranga, New Zealand"
type input "1/80 Fourteenth Avenue, Tauranga South, Tauranga, New Zealand"
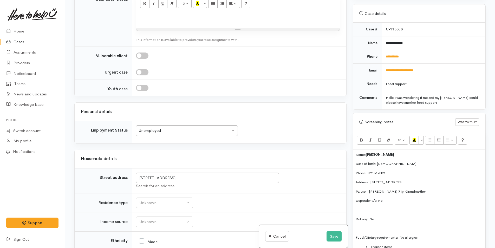
scroll to position [565, 0]
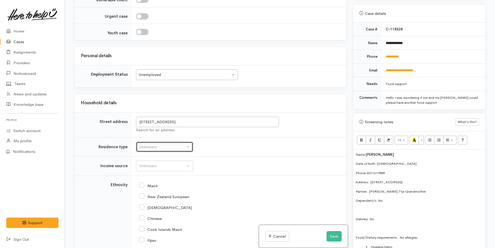
click at [159, 144] on div "Unknown" at bounding box center [162, 147] width 46 height 6
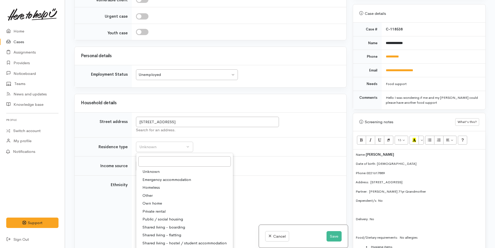
click at [160, 209] on span "Private rental" at bounding box center [154, 212] width 23 height 6
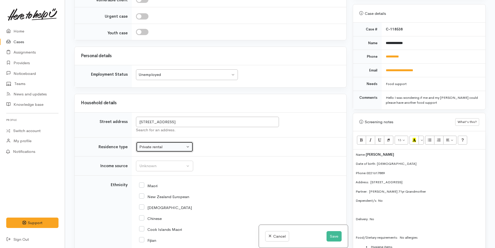
click at [153, 144] on div "Private rental" at bounding box center [162, 147] width 46 height 6
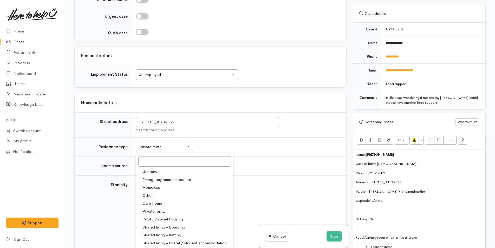
click at [173, 224] on span "Shared living - boarding" at bounding box center [164, 227] width 43 height 6
select select "4"
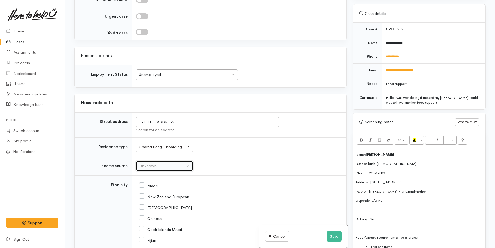
click at [163, 163] on div "Unknown" at bounding box center [162, 166] width 46 height 6
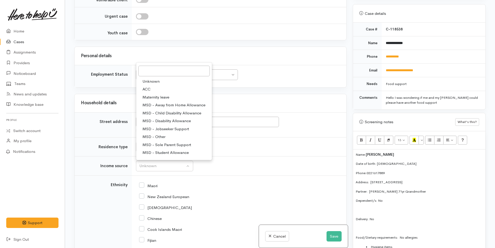
click at [171, 126] on span "MSD - Jobseeker Support" at bounding box center [166, 129] width 47 height 6
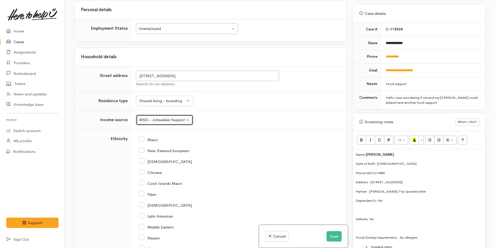
scroll to position [643, 0]
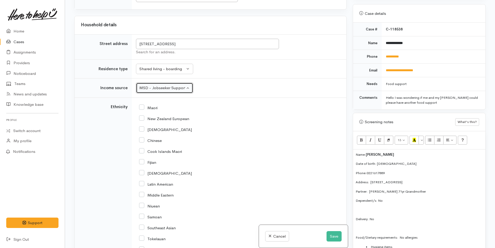
click at [157, 85] on div "MSD - Jobseeker Support" at bounding box center [162, 88] width 46 height 6
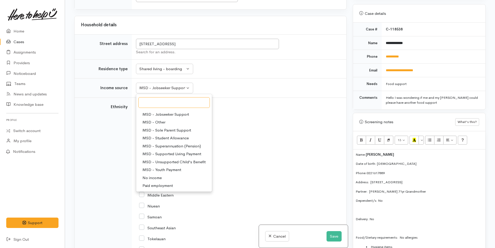
scroll to position [52, 0]
click at [174, 129] on span "MSD - Student Allowance" at bounding box center [166, 132] width 46 height 6
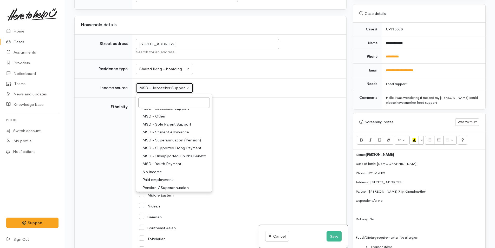
select select "9"
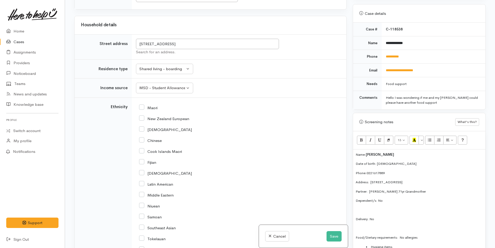
click at [142, 105] on input "Maori" at bounding box center [148, 107] width 18 height 5
checkbox input "true"
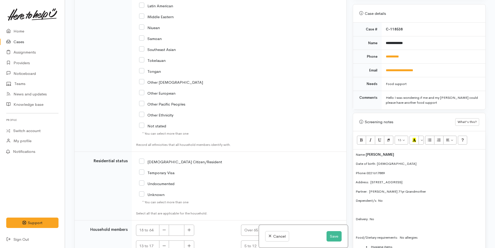
scroll to position [877, 0]
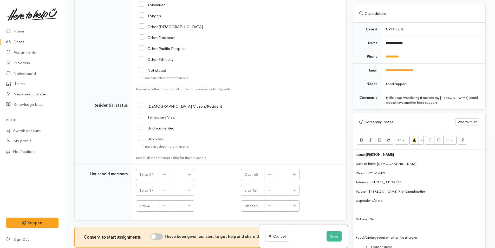
click at [142, 104] on input "[DEMOGRAPHIC_DATA] Citizen/Resident" at bounding box center [180, 106] width 83 height 5
checkbox input "true"
click at [190, 172] on icon "button" at bounding box center [189, 174] width 3 height 4
type input "1"
click at [160, 234] on input "I have been given consent to get help and share this information with appropria…" at bounding box center [156, 237] width 12 height 6
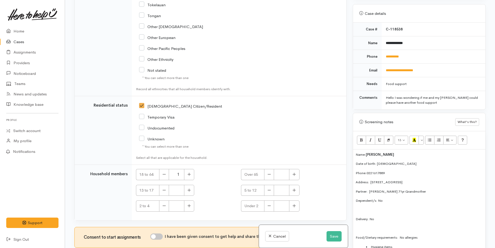
checkbox input "true"
click at [294, 172] on icon "button" at bounding box center [294, 174] width 3 height 4
type input "1"
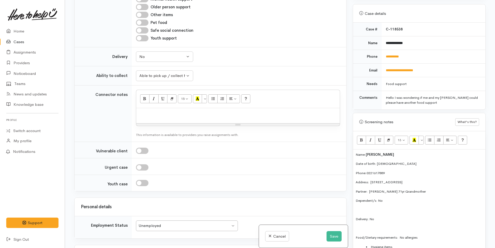
scroll to position [357, 0]
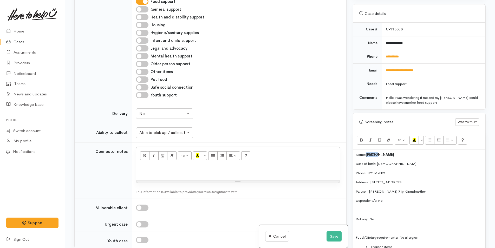
drag, startPoint x: 378, startPoint y: 149, endPoint x: 368, endPoint y: 150, distance: 10.7
click at [368, 152] on span "[PERSON_NAME]" at bounding box center [380, 154] width 28 height 4
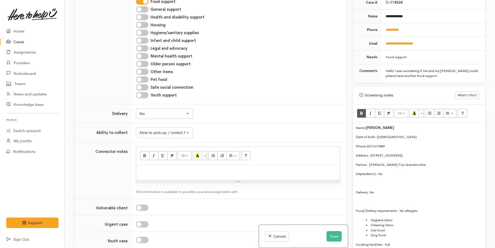
scroll to position [252, 0]
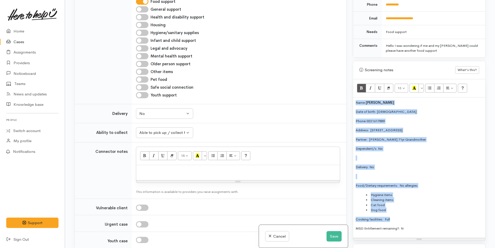
drag, startPoint x: 396, startPoint y: 211, endPoint x: 342, endPoint y: 98, distance: 125.2
click at [342, 98] on div "Related cases There are other cases potentially from the same person, address o…" at bounding box center [280, 124] width 418 height 248
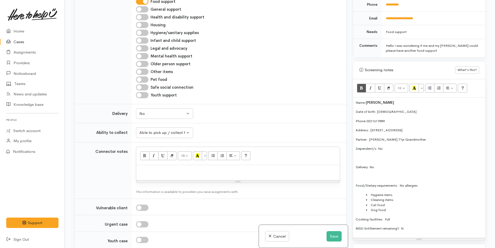
click at [413, 226] on p "MSD Entitlement remaining?: N" at bounding box center [419, 228] width 127 height 5
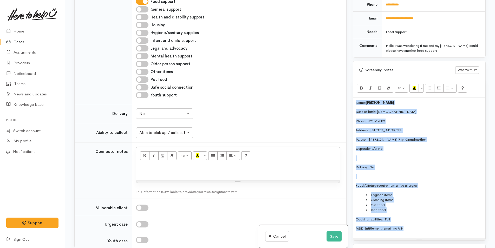
drag, startPoint x: 413, startPoint y: 223, endPoint x: 348, endPoint y: 96, distance: 142.1
click at [348, 96] on div "Related cases There are other cases potentially from the same person, address o…" at bounding box center [280, 124] width 418 height 248
copy div "Name: [PERSON_NAME] Date of birth: [DEMOGRAPHIC_DATA] Phone:  [PHONE_NUMBER] Ad…"
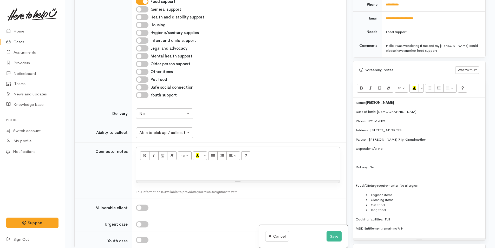
click at [170, 168] on p at bounding box center [238, 171] width 198 height 6
paste div
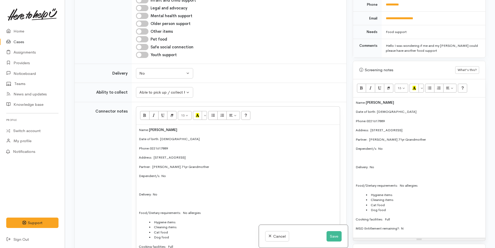
click at [356, 100] on p "Name: Timoti Kotuku" at bounding box center [419, 102] width 127 height 5
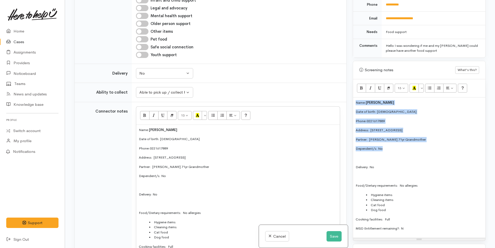
drag, startPoint x: 392, startPoint y: 143, endPoint x: 350, endPoint y: 93, distance: 65.5
click at [350, 93] on div "Warnings Add No warnings have been raised against this case Add Warning Title ●…" at bounding box center [419, 124] width 139 height 248
copy div "Name: Timoti Kotuku Date of birth: 22/2/2003 Phone:  0221617889 Address:  1/80 …"
click at [355, 98] on div "Name: [PERSON_NAME] Date of birth: [DEMOGRAPHIC_DATA] Phone:  [PHONE_NUMBER] Ad…" at bounding box center [419, 168] width 132 height 140
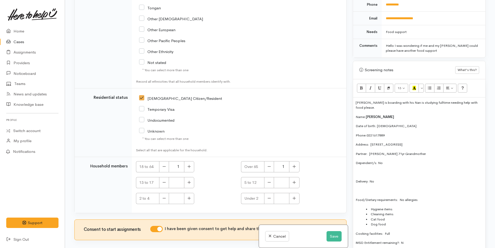
scroll to position [1024, 0]
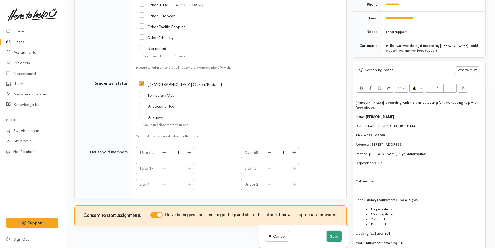
click at [327, 236] on button "Save" at bounding box center [334, 236] width 15 height 11
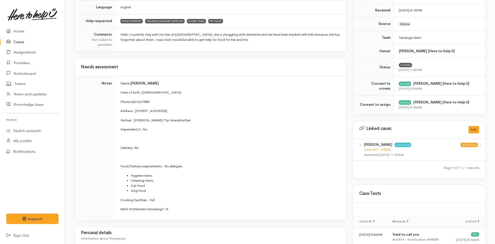
scroll to position [182, 0]
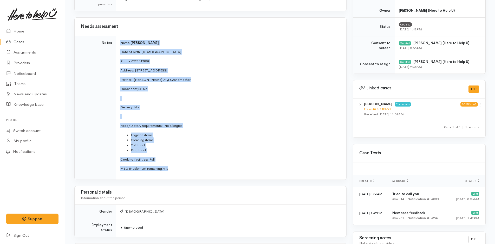
drag, startPoint x: 183, startPoint y: 169, endPoint x: 117, endPoint y: 40, distance: 145.4
click at [117, 40] on td "Name: [PERSON_NAME] Date of birth: [DEMOGRAPHIC_DATA] Phone:  [PHONE_NUMBER] Ad…" at bounding box center [231, 108] width 230 height 144
copy td "Name: [PERSON_NAME] Date of birth: [DEMOGRAPHIC_DATA] Phone:  [PHONE_NUMBER] Ad…"
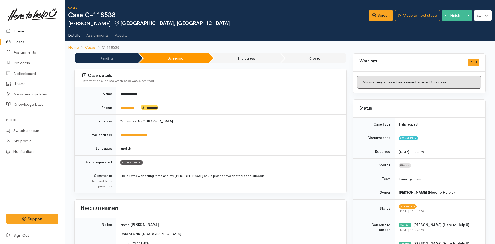
click at [21, 31] on link "Home" at bounding box center [32, 31] width 65 height 11
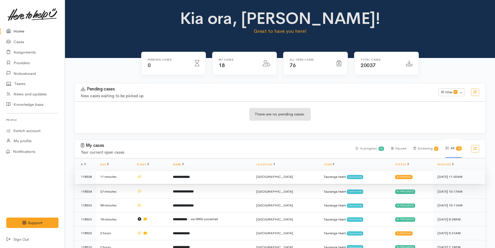
click at [201, 179] on td "**********" at bounding box center [211, 177] width 84 height 14
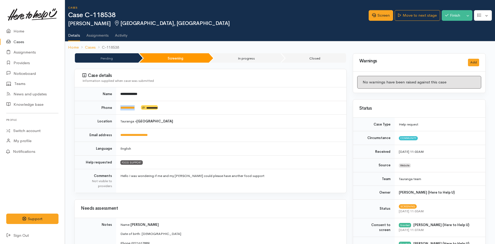
drag, startPoint x: 142, startPoint y: 109, endPoint x: 117, endPoint y: 109, distance: 25.2
click at [117, 109] on td "**********" at bounding box center [231, 108] width 230 height 14
copy td "**********"
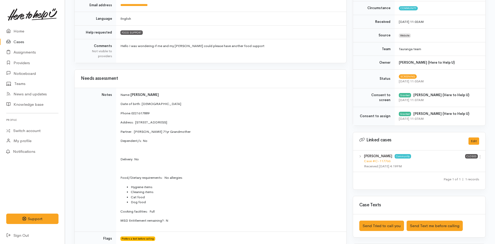
scroll to position [234, 0]
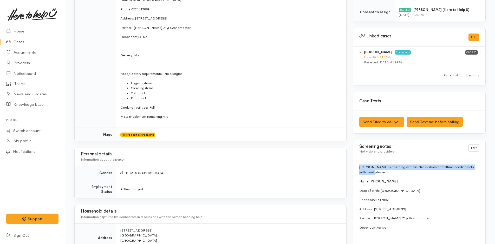
drag, startPoint x: 375, startPoint y: 171, endPoint x: 350, endPoint y: 164, distance: 26.3
click at [350, 164] on div "Warnings Add No warnings have been raised against this case Add Warning Title ●…" at bounding box center [419, 137] width 139 height 637
copy p "[PERSON_NAME] is boarding with his Nan is studying fulltime needing help with f…"
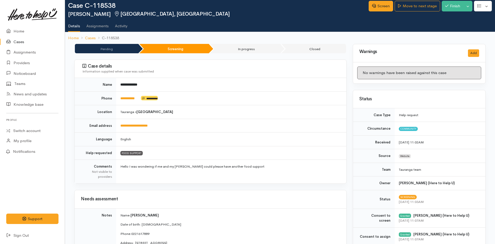
scroll to position [0, 0]
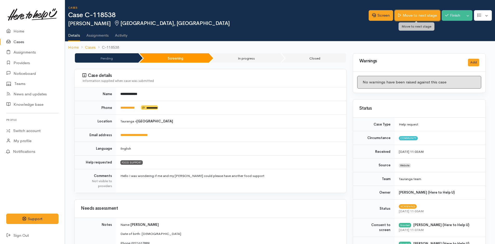
click at [417, 15] on link "Move to next stage" at bounding box center [417, 15] width 45 height 11
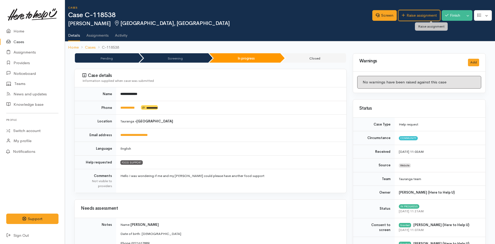
click at [417, 15] on link "Raise assignment" at bounding box center [419, 15] width 42 height 11
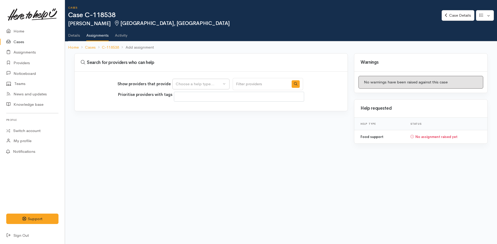
select select
click at [211, 81] on div "Choose a help type..." at bounding box center [199, 84] width 46 height 6
click at [190, 108] on span "Food support" at bounding box center [191, 109] width 24 height 6
select select "3"
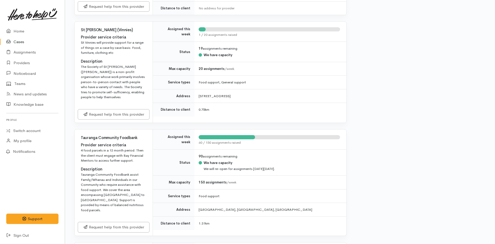
scroll to position [260, 0]
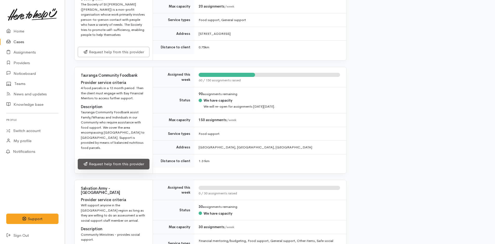
click at [115, 159] on link "Request help from this provider" at bounding box center [114, 164] width 72 height 11
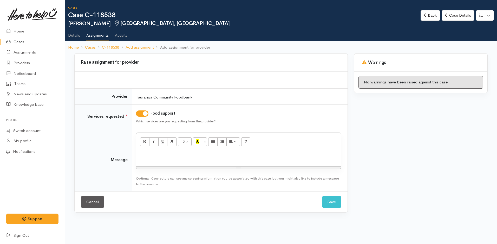
click at [162, 156] on p at bounding box center [239, 157] width 200 height 6
paste div
click at [429, 11] on link "Back" at bounding box center [431, 15] width 20 height 11
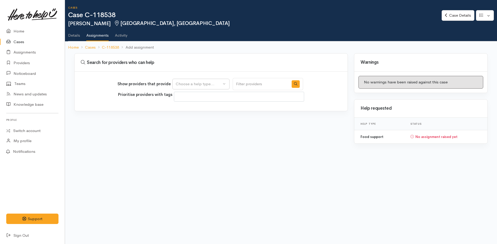
select select
click at [455, 15] on link "Case Details" at bounding box center [458, 15] width 33 height 11
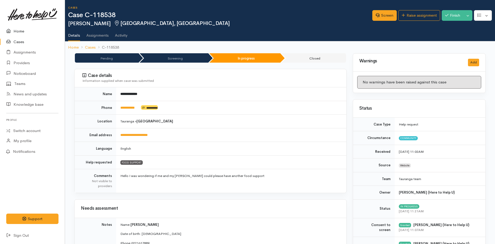
click at [19, 31] on link "Home" at bounding box center [32, 31] width 65 height 11
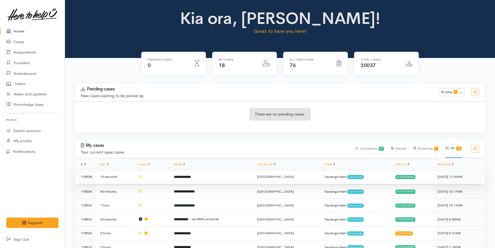
click at [191, 175] on b "**********" at bounding box center [182, 176] width 17 height 3
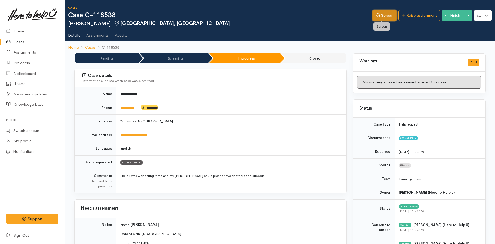
click at [387, 13] on link "Screen" at bounding box center [384, 15] width 24 height 11
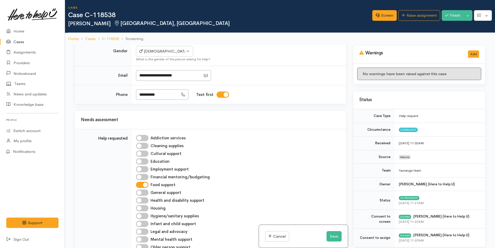
scroll to position [260, 0]
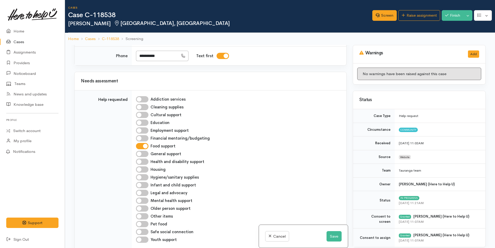
click at [147, 221] on input "Pet food" at bounding box center [142, 224] width 12 height 6
checkbox input "true"
click at [145, 174] on input "Hygiene/sanitary supplies" at bounding box center [142, 177] width 12 height 6
click at [146, 174] on input "Hygiene/sanitary supplies" at bounding box center [142, 177] width 12 height 6
checkbox input "false"
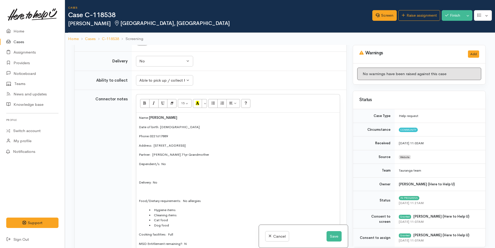
scroll to position [494, 0]
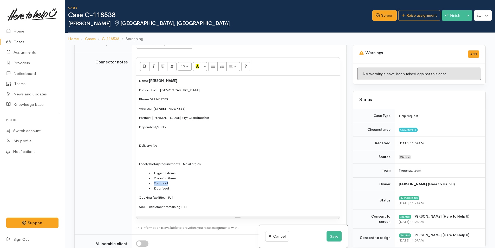
drag, startPoint x: 171, startPoint y: 173, endPoint x: 150, endPoint y: 172, distance: 21.6
click at [150, 181] on li "Cat food" at bounding box center [243, 183] width 188 height 5
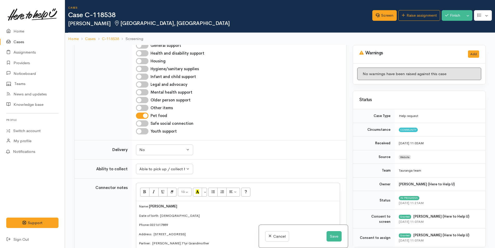
scroll to position [338, 0]
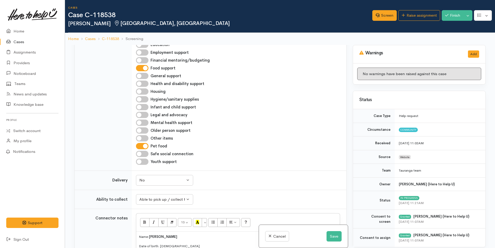
click at [142, 135] on input "Other items" at bounding box center [142, 138] width 12 height 6
checkbox input "true"
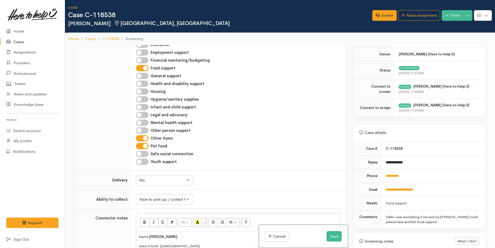
scroll to position [234, 0]
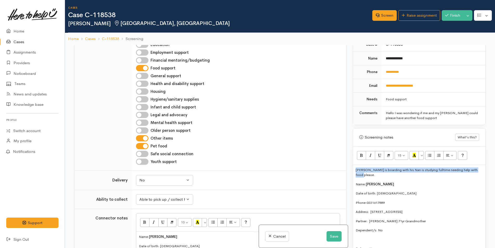
drag, startPoint x: 355, startPoint y: 168, endPoint x: 498, endPoint y: 172, distance: 143.6
click at [495, 172] on html "Support Feedback I've got something to say Back" at bounding box center [247, 124] width 495 height 248
copy p "Timoti is boarding with his Nan is studying fulltime needing help with food ple…"
drag, startPoint x: 334, startPoint y: 236, endPoint x: 334, endPoint y: 234, distance: 2.6
click at [334, 236] on button "Save" at bounding box center [334, 236] width 15 height 11
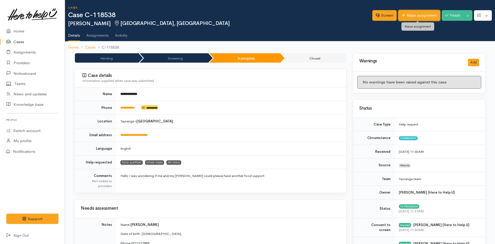
click at [424, 16] on link "Raise assignment" at bounding box center [419, 15] width 42 height 11
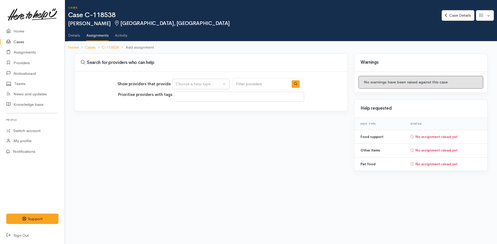
select select
click at [212, 83] on div "Choose a help type..." at bounding box center [199, 84] width 46 height 6
click at [185, 109] on span "Food support" at bounding box center [191, 109] width 24 height 6
select select "3"
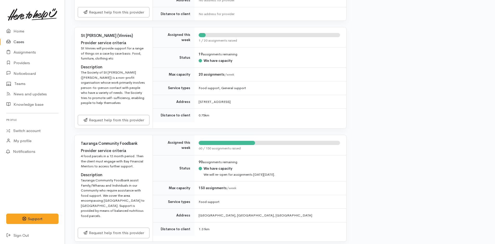
scroll to position [234, 0]
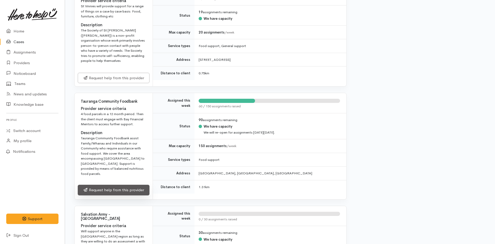
click at [134, 185] on link "Request help from this provider" at bounding box center [114, 190] width 72 height 11
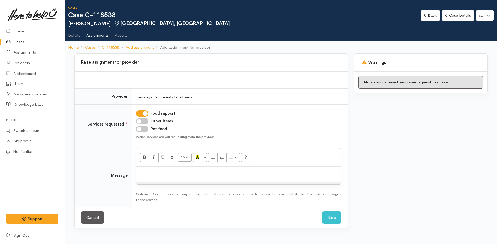
click at [142, 121] on input "Other items" at bounding box center [142, 121] width 12 height 6
checkbox input "true"
click at [143, 130] on input "Pet food" at bounding box center [142, 129] width 12 height 6
checkbox input "true"
click at [155, 176] on div at bounding box center [238, 174] width 205 height 15
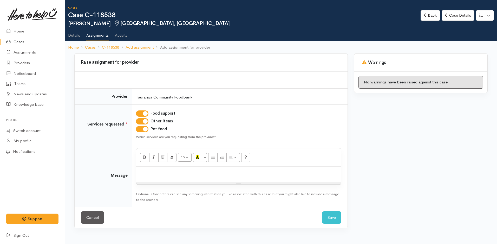
paste div
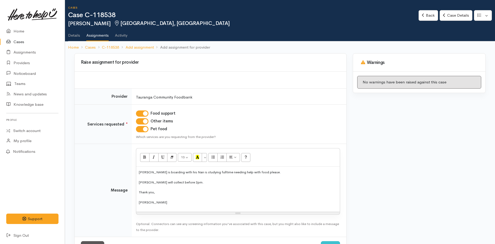
drag, startPoint x: 141, startPoint y: 181, endPoint x: 98, endPoint y: 162, distance: 47.5
click at [98, 162] on td "Message" at bounding box center [103, 190] width 57 height 93
click at [150, 184] on span "[PERSON_NAME] will collect before 2pm." at bounding box center [171, 182] width 65 height 4
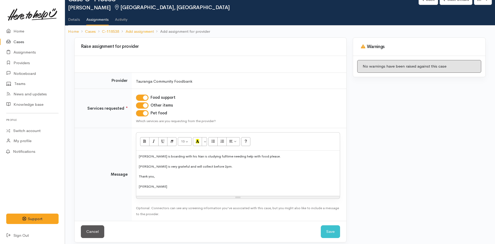
scroll to position [21, 0]
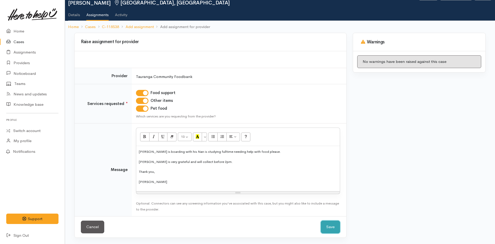
click at [331, 231] on button "Save" at bounding box center [330, 227] width 19 height 13
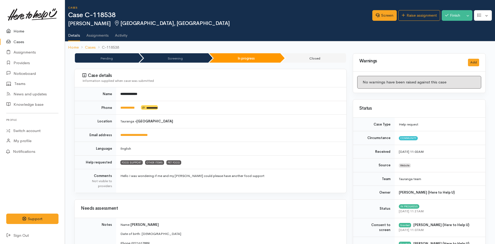
click at [18, 28] on link "Home" at bounding box center [32, 31] width 65 height 11
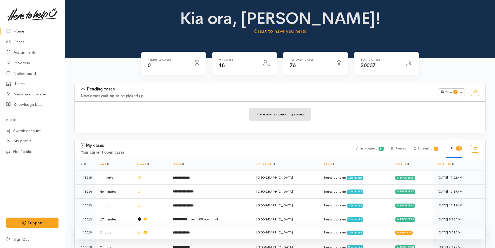
click at [190, 231] on b "**********" at bounding box center [181, 232] width 17 height 3
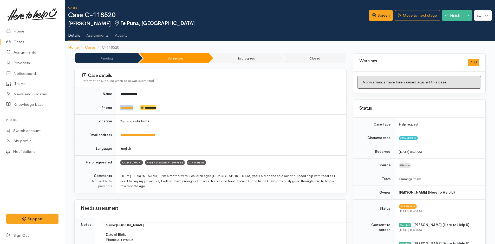
drag, startPoint x: 142, startPoint y: 111, endPoint x: 118, endPoint y: 111, distance: 23.7
click at [118, 111] on td "**********" at bounding box center [231, 108] width 230 height 14
copy td "*********"
click at [375, 15] on link "Screen" at bounding box center [381, 15] width 24 height 11
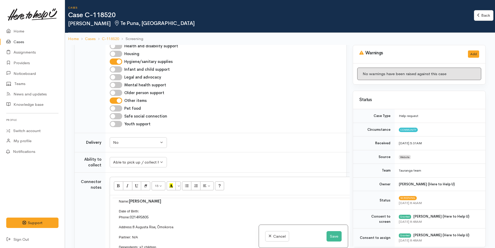
scroll to position [572, 0]
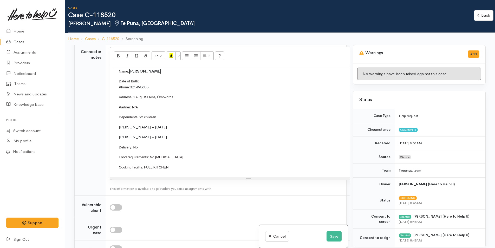
click at [150, 80] on p "Date of Birth: Phone: [PHONE_NUMBER]" at bounding box center [248, 84] width 259 height 12
drag, startPoint x: 160, startPoint y: 79, endPoint x: 139, endPoint y: 80, distance: 21.4
click at [139, 80] on p "Date of Birth: [DEMOGRAPHIC_DATA] Phone: [PHONE_NUMBER]" at bounding box center [248, 84] width 259 height 12
copy span "[DATE]"
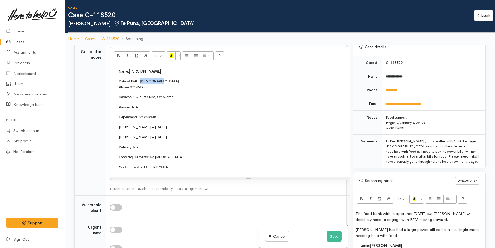
scroll to position [260, 0]
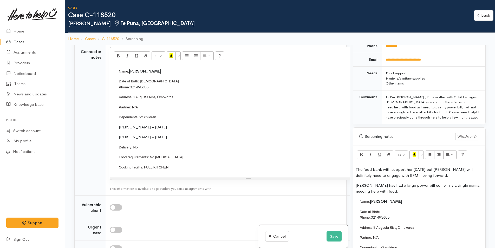
click at [393, 211] on p "Date of Birth: Phone: [PHONE_NUMBER]" at bounding box center [493, 215] width 267 height 12
drag, startPoint x: 379, startPoint y: 191, endPoint x: 346, endPoint y: 185, distance: 33.8
click at [346, 185] on div "Related cases There are other cases potentially from the same person, address o…" at bounding box center [280, 169] width 418 height 248
copy p "[PERSON_NAME] has had a large power bill come in is a single mama needing help …"
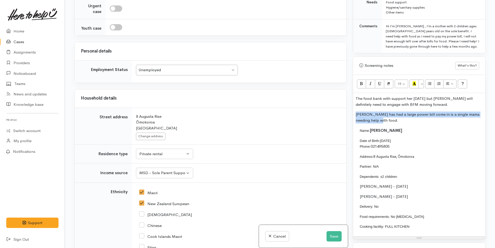
scroll to position [592, 0]
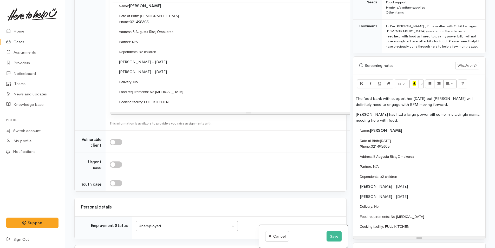
click at [187, 91] on p "Food requirements: No [MEDICAL_DATA]" at bounding box center [248, 92] width 259 height 6
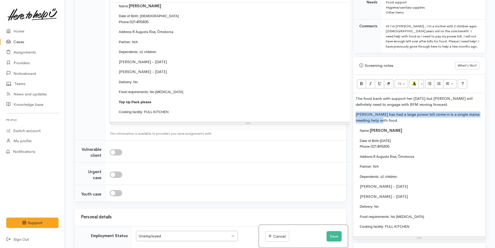
drag, startPoint x: 379, startPoint y: 122, endPoint x: 350, endPoint y: 116, distance: 29.2
click at [350, 116] on div "Warnings Add No warnings have been raised against this case Add Warning Title ●…" at bounding box center [419, 124] width 139 height 248
copy p "[PERSON_NAME] has had a large power bill come in is a single mama needing help …"
click at [334, 238] on button "Save" at bounding box center [334, 236] width 15 height 11
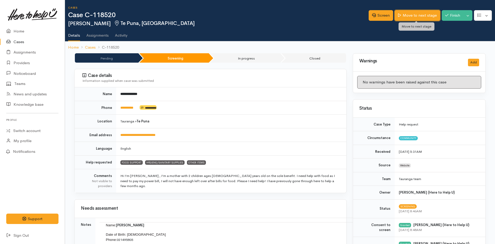
click at [426, 16] on link "Move to next stage" at bounding box center [417, 15] width 45 height 11
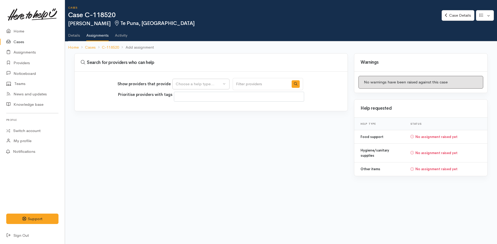
select select
click at [190, 83] on div "Choose a help type..." at bounding box center [199, 84] width 46 height 6
click at [195, 108] on span "Food support" at bounding box center [191, 109] width 24 height 6
select select "3"
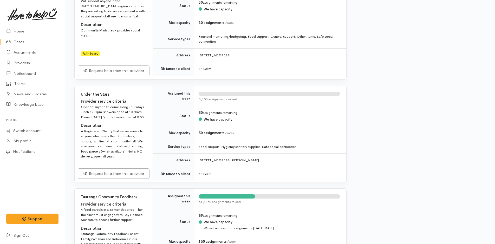
scroll to position [520, 0]
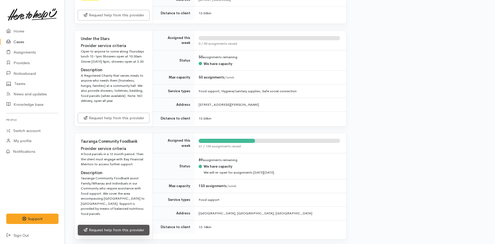
click at [141, 225] on link "Request help from this provider" at bounding box center [114, 230] width 72 height 11
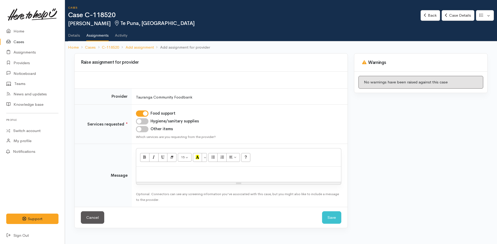
click at [146, 119] on input "Hygiene/sanitary supplies" at bounding box center [142, 121] width 12 height 6
checkbox input "true"
click at [141, 130] on input "Other items" at bounding box center [142, 129] width 12 height 6
checkbox input "true"
click at [161, 172] on p at bounding box center [239, 172] width 200 height 6
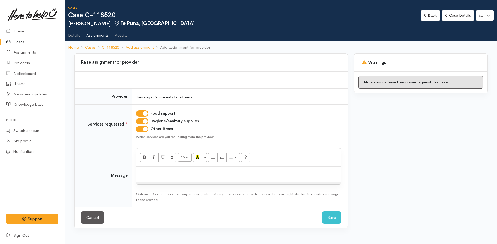
paste div
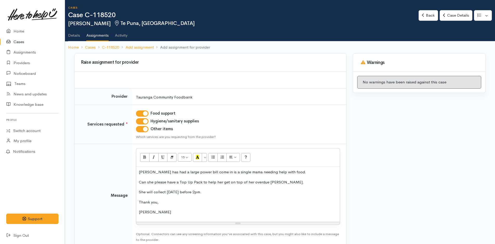
scroll to position [30, 0]
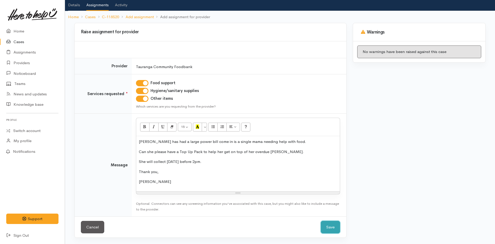
click at [333, 226] on button "Save" at bounding box center [330, 227] width 19 height 13
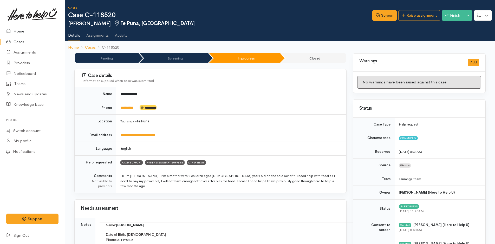
click at [22, 31] on link "Home" at bounding box center [32, 31] width 65 height 11
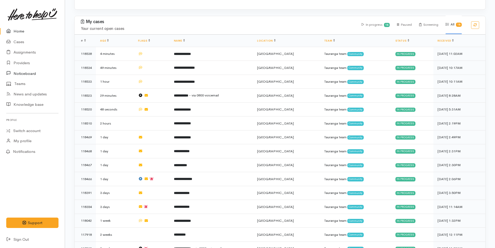
scroll to position [130, 0]
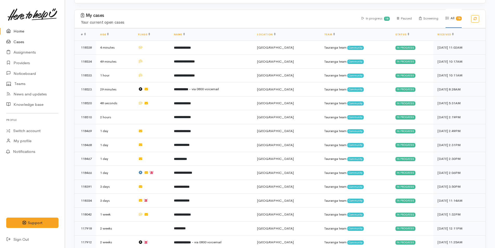
click at [21, 42] on link "Cases" at bounding box center [32, 42] width 65 height 11
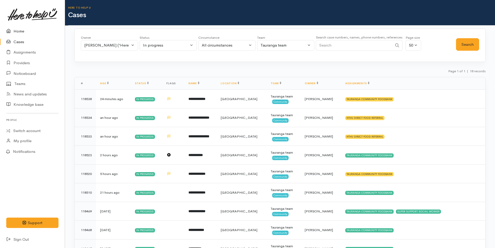
click at [20, 32] on link "Home" at bounding box center [32, 31] width 65 height 11
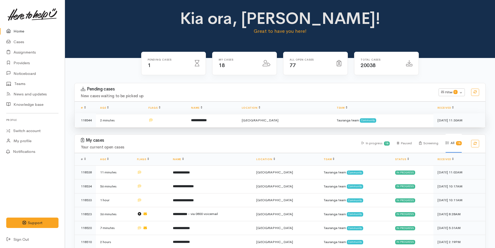
click at [207, 121] on b "**********" at bounding box center [199, 120] width 16 height 3
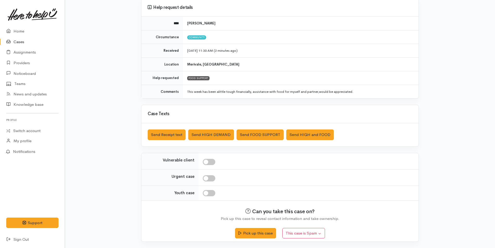
scroll to position [47, 0]
click at [266, 233] on button "Pick up this case" at bounding box center [255, 232] width 41 height 11
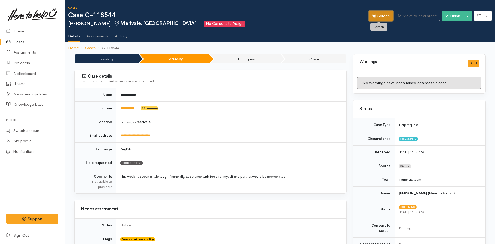
click at [380, 17] on link "Screen" at bounding box center [381, 16] width 24 height 11
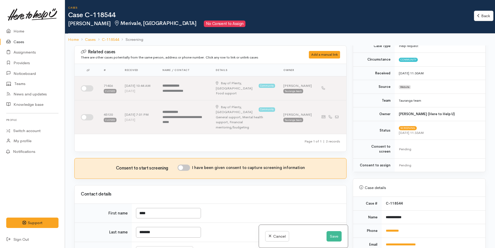
scroll to position [130, 0]
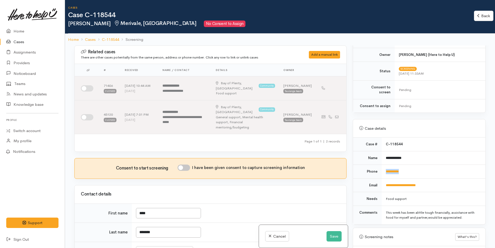
drag, startPoint x: 406, startPoint y: 164, endPoint x: 384, endPoint y: 170, distance: 23.3
click at [384, 170] on td "**********" at bounding box center [434, 172] width 104 height 14
copy link "**********"
drag, startPoint x: 187, startPoint y: 157, endPoint x: 225, endPoint y: 163, distance: 38.3
click at [187, 165] on input "I have been given consent to capture screening information" at bounding box center [184, 168] width 12 height 6
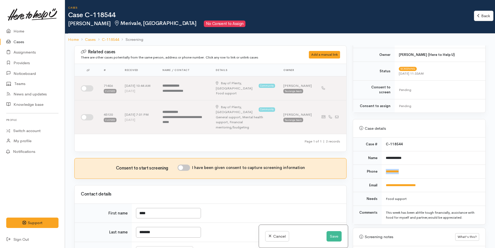
checkbox input "true"
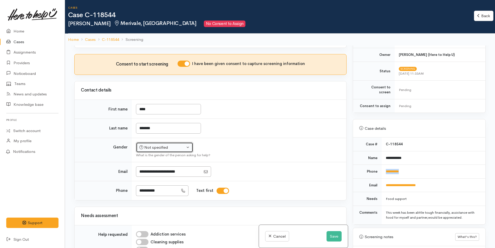
click at [168, 145] on div "Not specified" at bounding box center [162, 148] width 46 height 6
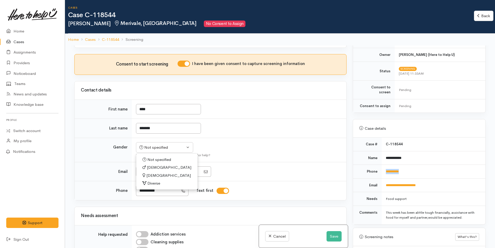
click at [150, 165] on span "[DEMOGRAPHIC_DATA]" at bounding box center [169, 168] width 44 height 6
select select "[DEMOGRAPHIC_DATA]"
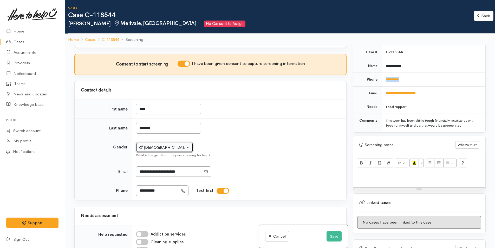
scroll to position [259, 0]
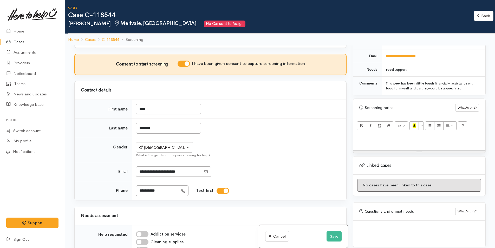
click at [371, 140] on div at bounding box center [419, 142] width 132 height 15
paste div
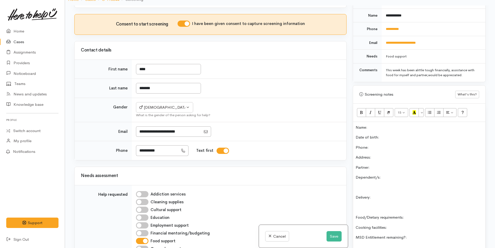
scroll to position [207, 0]
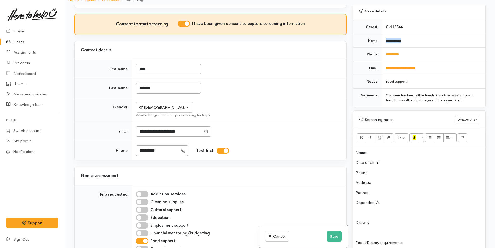
drag, startPoint x: 415, startPoint y: 34, endPoint x: 382, endPoint y: 37, distance: 32.9
click at [382, 37] on td "**********" at bounding box center [434, 41] width 104 height 14
copy b "**********"
click at [380, 147] on div "Name: Date of birth: Phone:  Address:  Partner: Dependent/s: Delivery: Food/Die…" at bounding box center [419, 229] width 132 height 165
drag, startPoint x: 414, startPoint y: 43, endPoint x: 379, endPoint y: 52, distance: 35.3
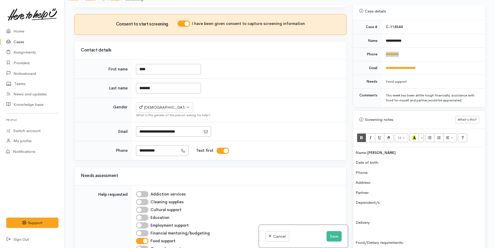
click at [379, 52] on tr "**********" at bounding box center [419, 55] width 132 height 14
copy tr "**********"
click at [387, 163] on div "Name: [PERSON_NAME] Date of birth: Phone:  Address:  Partner: Dependent/s: Deli…" at bounding box center [419, 229] width 132 height 165
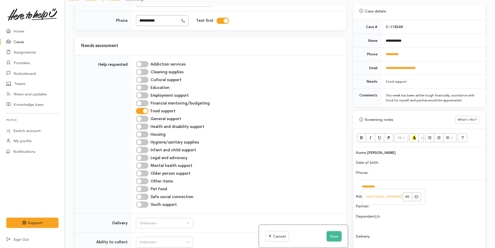
scroll to position [338, 0]
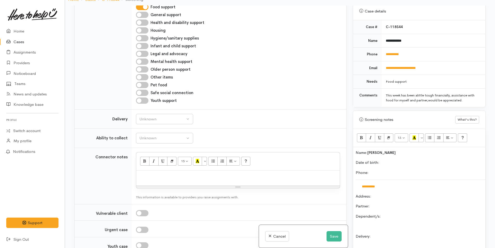
click at [144, 110] on td "Unknown Delivery needed Delivery preferred No Unknown" at bounding box center [239, 119] width 215 height 19
click at [145, 116] on div "Unknown" at bounding box center [162, 119] width 46 height 6
click at [147, 165] on span "No" at bounding box center [145, 168] width 5 height 6
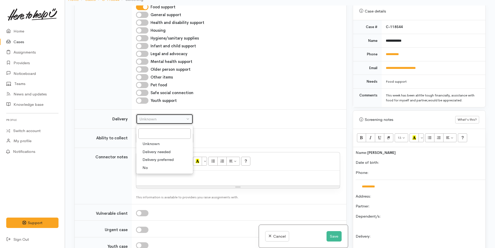
select select "1"
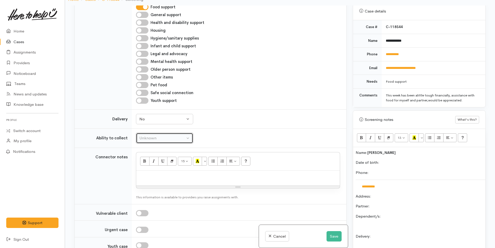
click at [153, 135] on div "Unknown" at bounding box center [162, 138] width 46 height 6
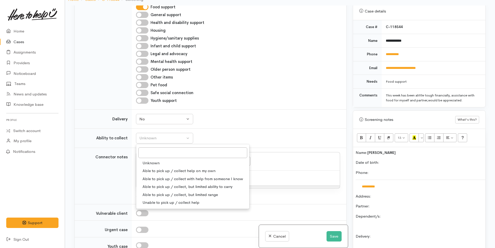
click at [158, 168] on span "Able to pick up / collect help on my own" at bounding box center [179, 171] width 73 height 6
select select "2"
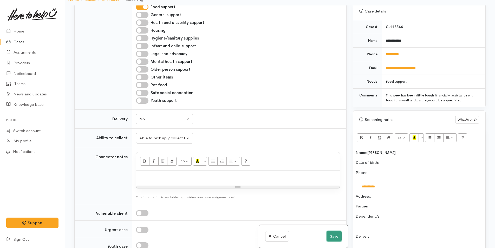
click at [334, 237] on button "Save" at bounding box center [334, 236] width 15 height 11
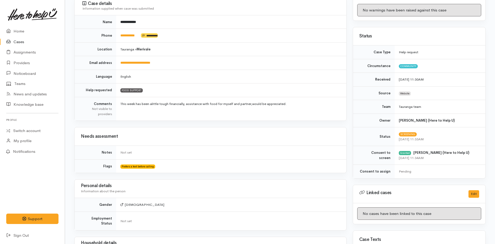
scroll to position [130, 0]
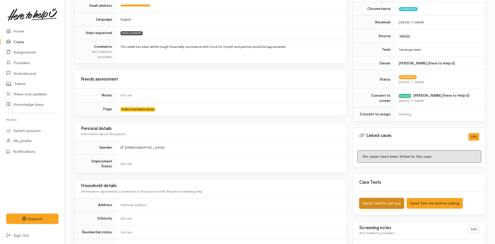
click button "Send Tried to call you"
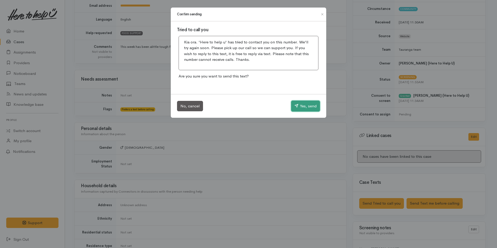
click button "Yes, send"
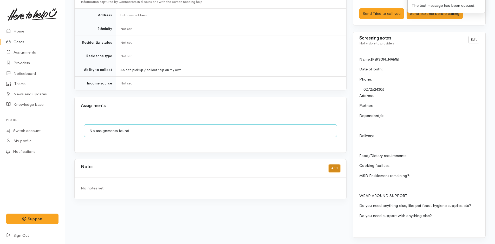
click button "Add"
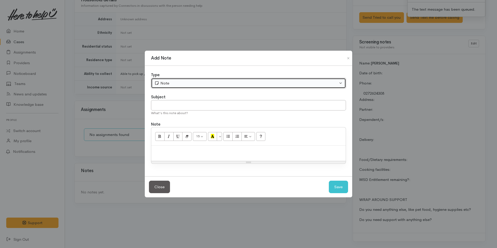
click div "Note"
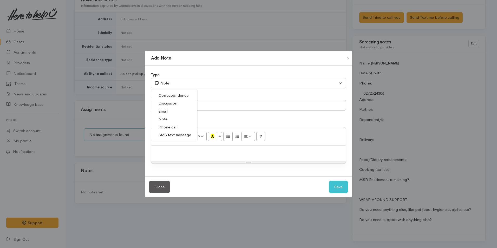
click span "Phone call"
select select "3"
click p
paste div
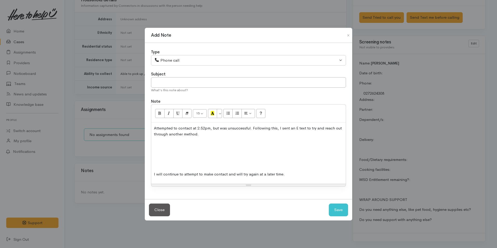
click p
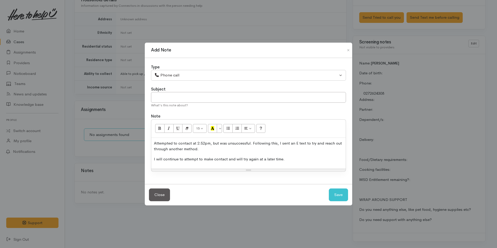
click p "Attempted to contact at 2.52pm, but was unsuccessful. Following this, I sent an…"
click button "Save"
select select "1"
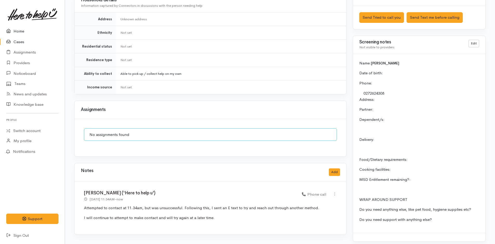
click link "Home"
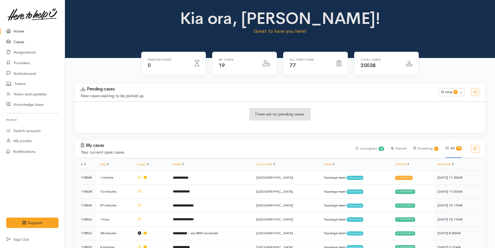
click at [21, 41] on link "Cases" at bounding box center [32, 42] width 65 height 11
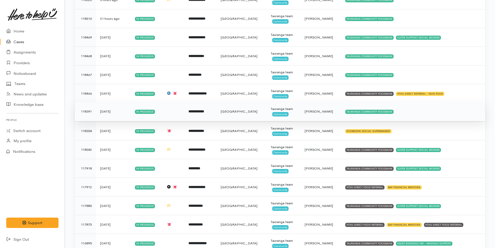
scroll to position [194, 0]
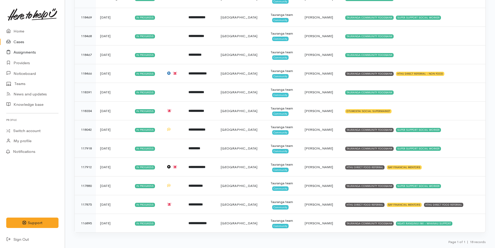
click at [31, 54] on link "Assignments" at bounding box center [32, 52] width 65 height 11
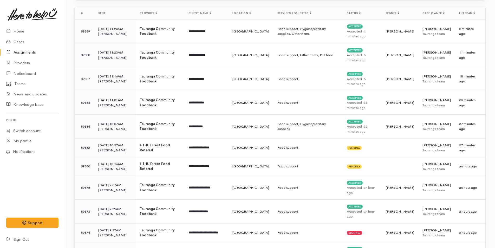
scroll to position [78, 0]
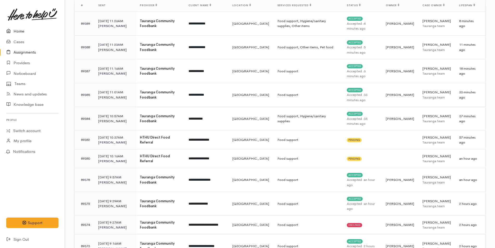
click at [18, 30] on link "Home" at bounding box center [32, 31] width 65 height 11
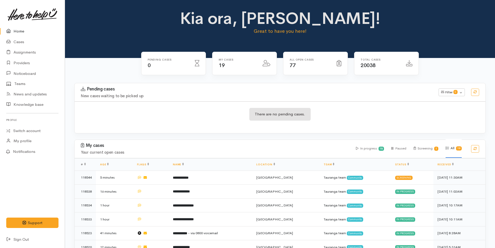
click at [23, 31] on link "Home" at bounding box center [32, 31] width 65 height 11
click at [22, 41] on link "Cases" at bounding box center [32, 42] width 65 height 11
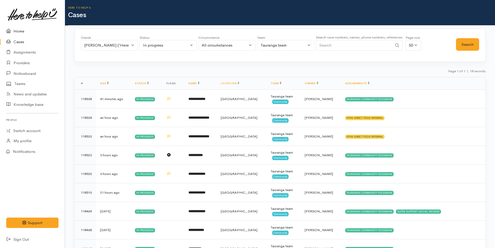
click at [22, 31] on link "Home" at bounding box center [32, 31] width 65 height 11
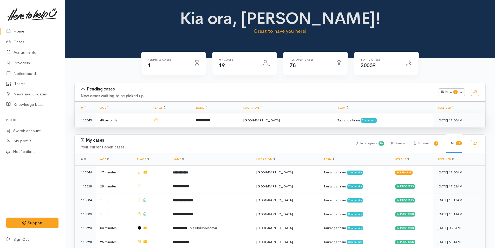
click at [210, 120] on b "**********" at bounding box center [203, 120] width 14 height 3
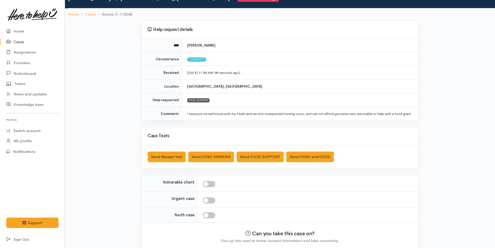
scroll to position [53, 0]
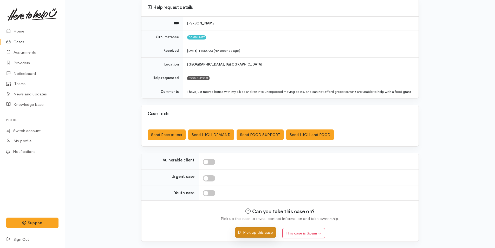
click at [272, 236] on button "Pick up this case" at bounding box center [255, 232] width 41 height 11
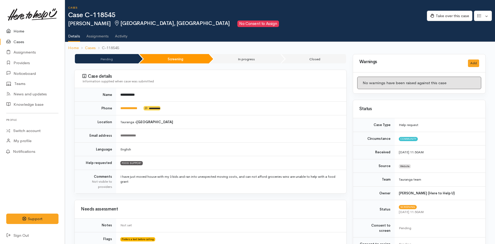
click at [16, 31] on link "Home" at bounding box center [32, 31] width 65 height 11
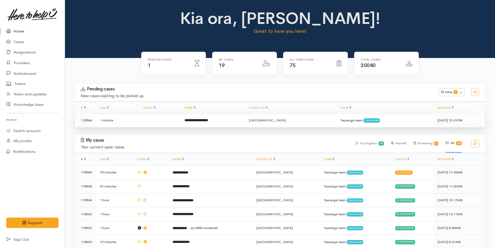
click at [208, 119] on b "**********" at bounding box center [196, 120] width 23 height 3
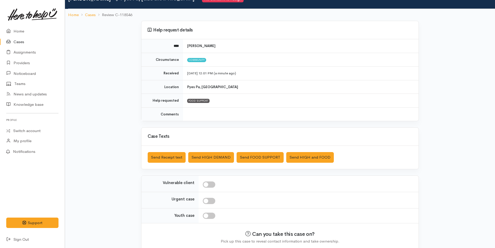
scroll to position [47, 0]
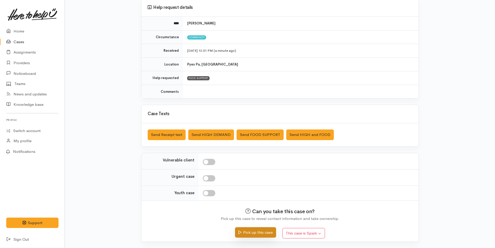
click at [267, 232] on button "Pick up this case" at bounding box center [255, 232] width 41 height 11
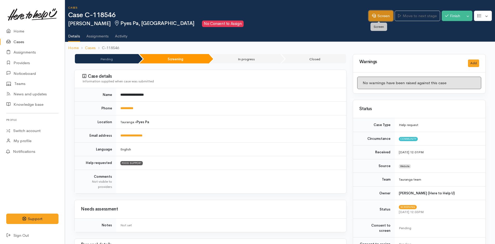
click at [385, 14] on link "Screen" at bounding box center [381, 16] width 24 height 11
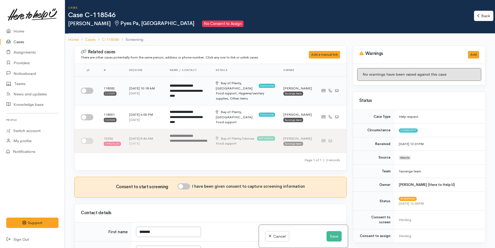
click at [89, 89] on input "checkbox" at bounding box center [87, 91] width 12 height 6
checkbox input "true"
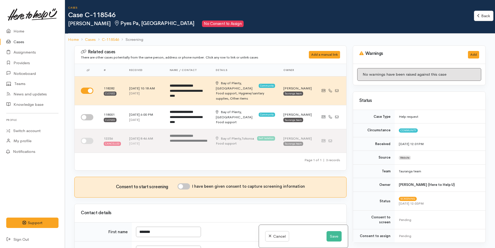
click at [186, 183] on input "I have been given consent to capture screening information" at bounding box center [184, 186] width 12 height 6
checkbox input "true"
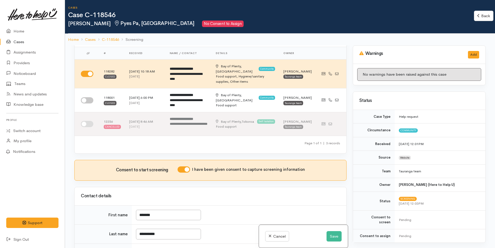
scroll to position [130, 0]
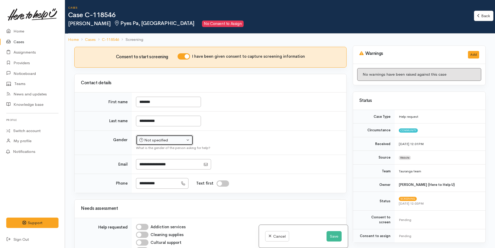
click at [159, 137] on div "Not specified" at bounding box center [162, 140] width 46 height 6
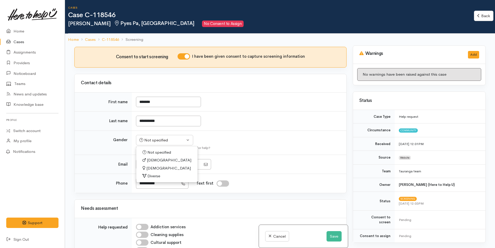
click at [155, 165] on span "Female" at bounding box center [168, 168] width 44 height 6
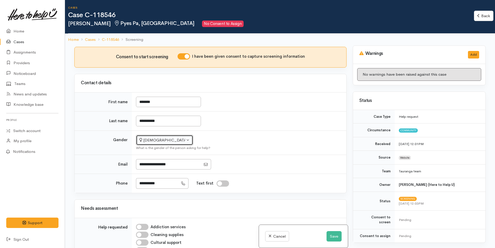
click at [149, 137] on div "[DEMOGRAPHIC_DATA]" at bounding box center [162, 140] width 46 height 6
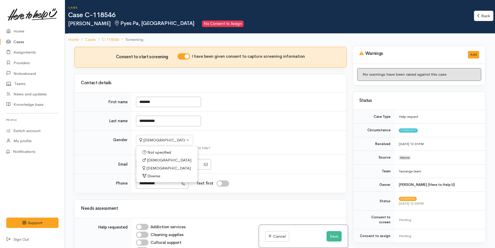
click at [149, 157] on span "[DEMOGRAPHIC_DATA]" at bounding box center [169, 160] width 44 height 6
select select "[DEMOGRAPHIC_DATA]"
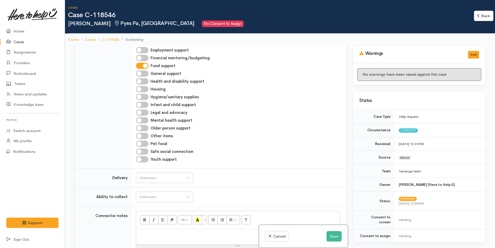
scroll to position [416, 0]
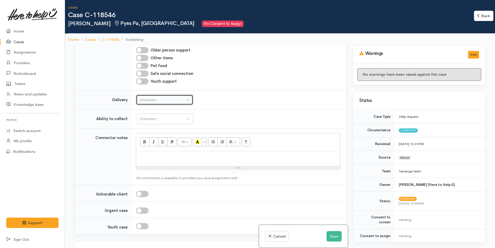
click at [145, 97] on div "Unknown" at bounding box center [162, 100] width 46 height 6
click at [147, 146] on span "No" at bounding box center [145, 149] width 5 height 6
select select "1"
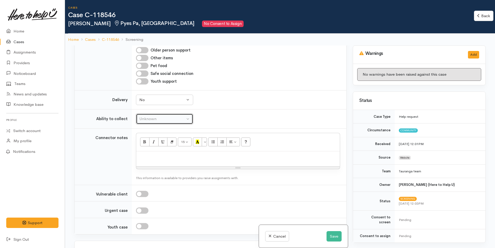
click at [166, 116] on div "Unknown" at bounding box center [162, 119] width 46 height 6
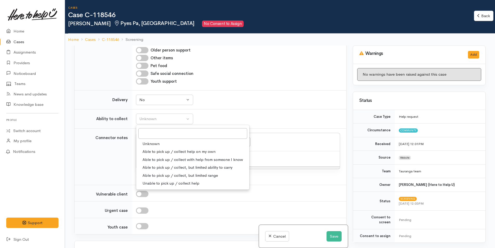
click at [172, 148] on link "Able to pick up / collect help on my own" at bounding box center [192, 152] width 113 height 8
select select "2"
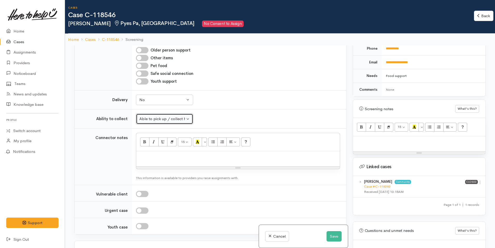
scroll to position [272, 0]
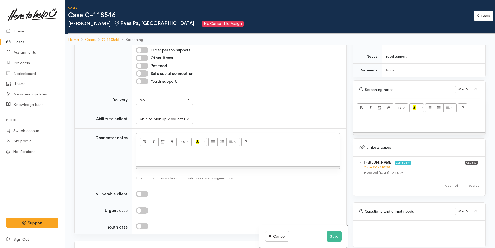
click at [478, 161] on icon at bounding box center [480, 163] width 4 height 4
click at [448, 169] on link "View case" at bounding box center [461, 173] width 41 height 8
click at [388, 120] on p at bounding box center [419, 123] width 127 height 6
paste div
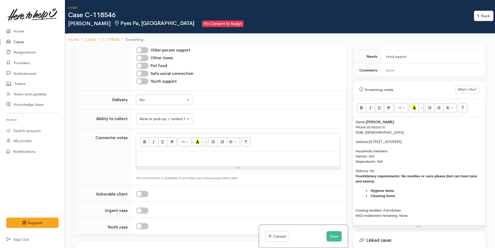
click at [148, 154] on p at bounding box center [238, 157] width 198 height 6
paste div
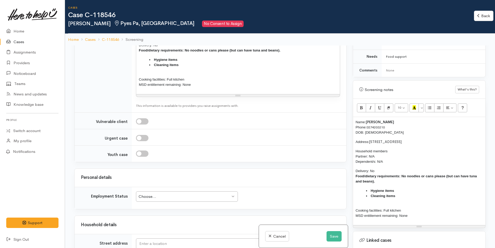
scroll to position [624, 0]
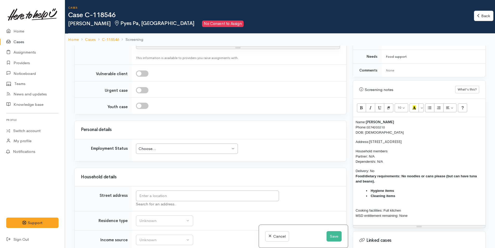
click at [156, 146] on div "Choose..." at bounding box center [185, 149] width 92 height 6
drag, startPoint x: 411, startPoint y: 137, endPoint x: 371, endPoint y: 136, distance: 40.1
click at [371, 139] on p "Address: 26 Kopu Drive, Pyes Pa" at bounding box center [419, 141] width 127 height 5
copy span "26 Kopu Drive, Pyes Pa"
click at [233, 195] on input "text" at bounding box center [207, 196] width 143 height 11
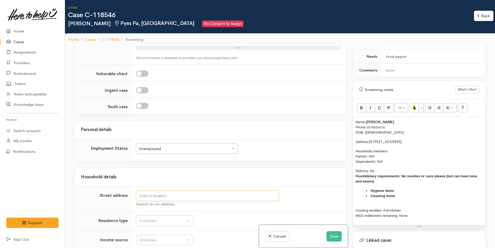
paste input "26 Kopu Drive, Pyes Pa"
type input "26 Kopu Drive, Pyes Pa, Tauranga, New Zealand"
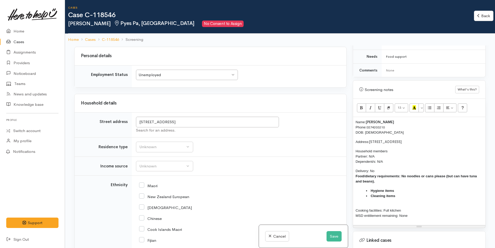
scroll to position [702, 0]
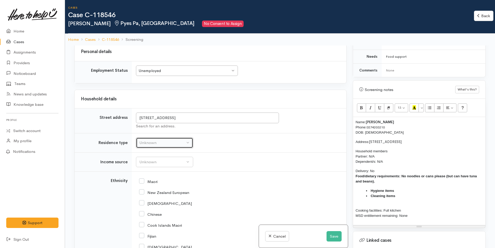
click at [158, 140] on div "Unknown" at bounding box center [162, 143] width 46 height 6
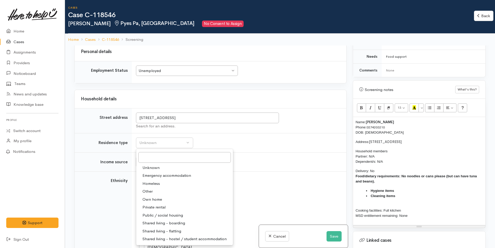
click at [159, 204] on span "Private rental" at bounding box center [154, 207] width 23 height 6
select select "2"
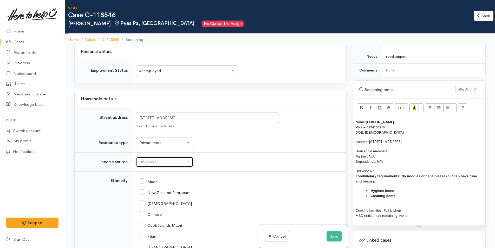
click at [161, 159] on div "Unknown" at bounding box center [162, 162] width 46 height 6
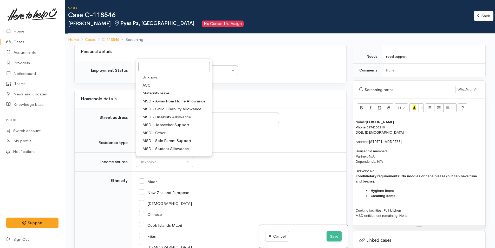
click at [165, 122] on span "MSD - Jobseeker Support" at bounding box center [166, 125] width 47 height 6
select select "4"
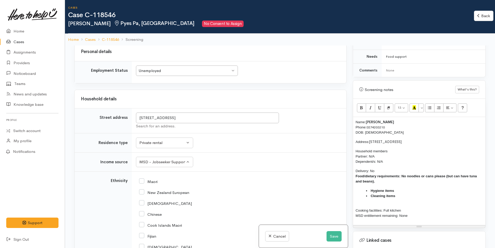
click at [142, 190] on input "New Zealand European" at bounding box center [164, 192] width 50 height 5
checkbox input "true"
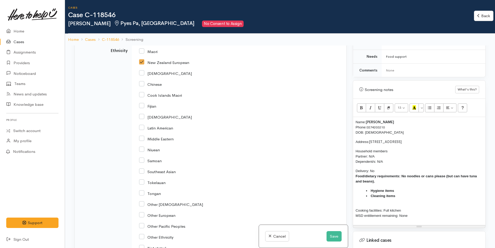
scroll to position [910, 0]
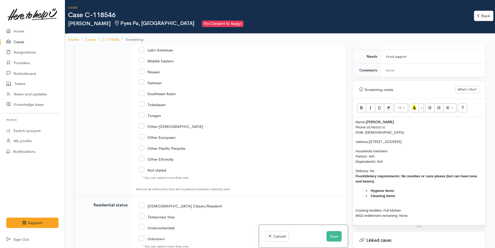
click at [143, 203] on input "[DEMOGRAPHIC_DATA] Citizen/Resident" at bounding box center [180, 205] width 83 height 5
checkbox input "true"
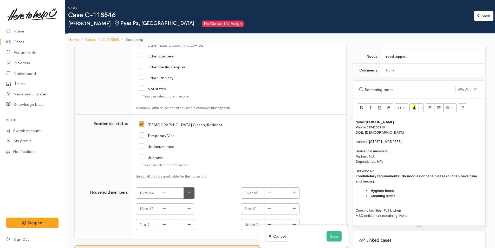
click at [188, 191] on icon "button" at bounding box center [189, 193] width 3 height 4
type input "1"
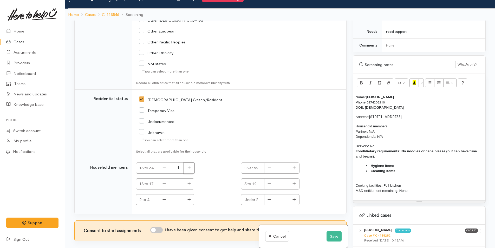
scroll to position [46, 0]
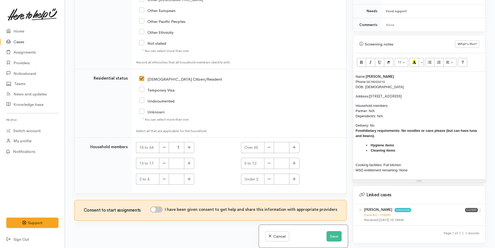
click at [162, 207] on input "I have been given consent to get help and share this information with appropria…" at bounding box center [156, 210] width 12 height 6
checkbox input "true"
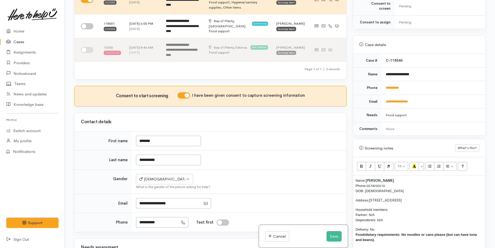
scroll to position [0, 0]
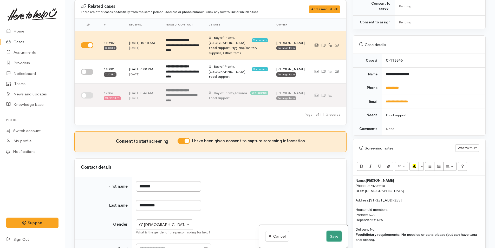
click at [335, 236] on button "Save" at bounding box center [334, 236] width 15 height 11
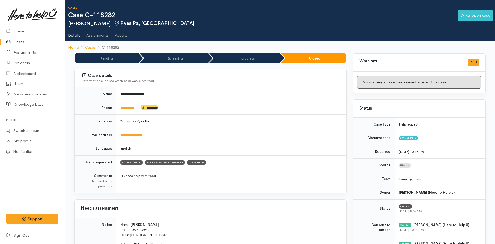
scroll to position [130, 0]
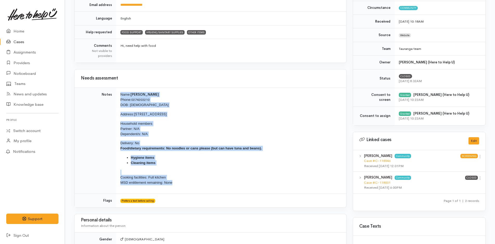
drag, startPoint x: 180, startPoint y: 184, endPoint x: 117, endPoint y: 92, distance: 111.8
click at [117, 92] on td "Name: [PERSON_NAME] Phone: [PHONE_NUMBER] DOB: [DEMOGRAPHIC_DATA] Address: [STR…" at bounding box center [231, 141] width 230 height 106
copy td "Name: [PERSON_NAME] Phone: [PHONE_NUMBER] DOB: [DEMOGRAPHIC_DATA] Address: [STR…"
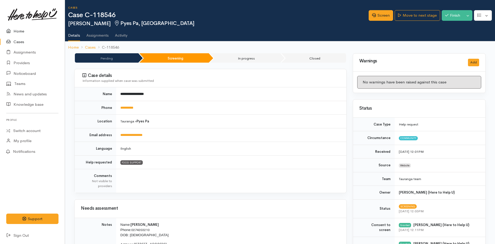
click at [15, 27] on link "Home" at bounding box center [32, 31] width 65 height 11
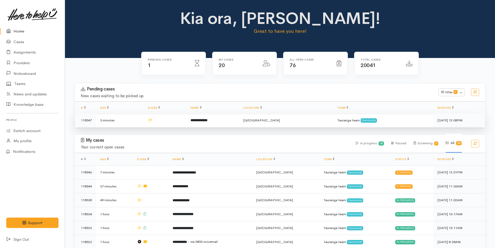
click at [218, 117] on td "**********" at bounding box center [212, 120] width 53 height 14
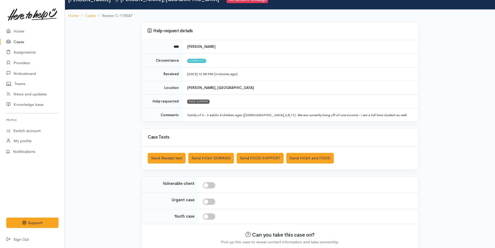
scroll to position [47, 0]
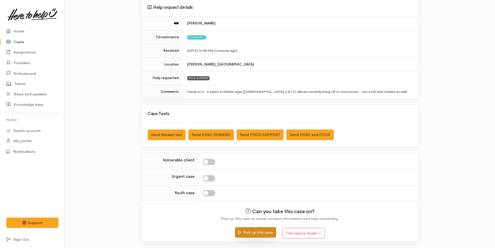
click at [255, 236] on button "Pick up this case" at bounding box center [255, 232] width 41 height 11
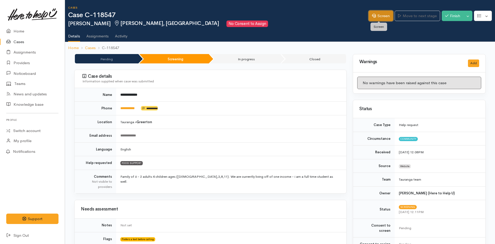
click at [378, 12] on link "Screen" at bounding box center [381, 16] width 24 height 11
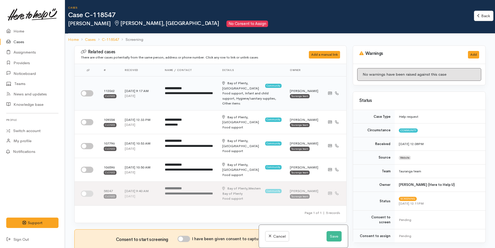
click at [89, 90] on input "checkbox" at bounding box center [87, 93] width 12 height 6
checkbox input "true"
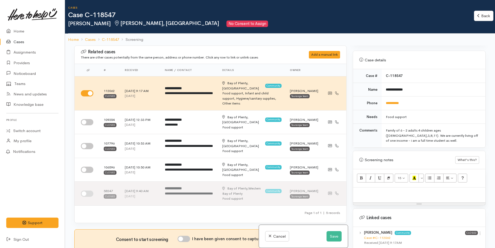
scroll to position [234, 0]
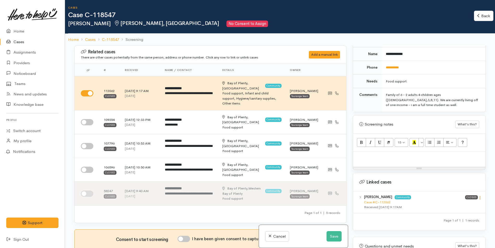
click at [478, 196] on icon at bounding box center [480, 198] width 4 height 4
click at [448, 204] on link "View case" at bounding box center [461, 208] width 41 height 8
click at [372, 154] on p at bounding box center [419, 157] width 127 height 6
paste div
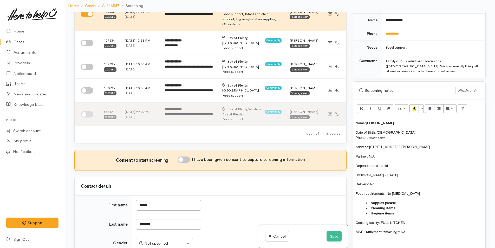
scroll to position [104, 0]
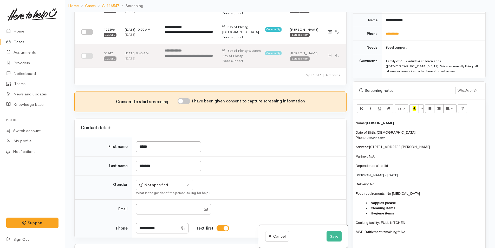
click at [190, 98] on input "I have been given consent to capture screening information" at bounding box center [184, 101] width 12 height 6
checkbox input "true"
click at [150, 182] on div "Not specified" at bounding box center [162, 185] width 46 height 6
click at [156, 210] on span "[DEMOGRAPHIC_DATA]" at bounding box center [168, 213] width 44 height 6
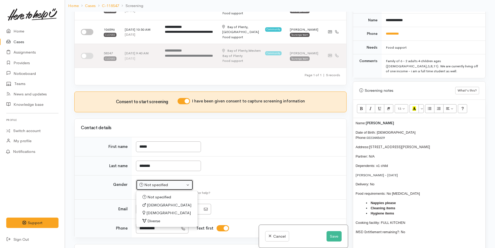
select select "[DEMOGRAPHIC_DATA]"
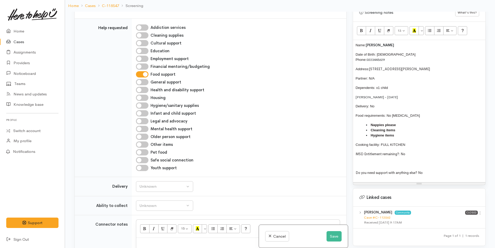
scroll to position [364, 0]
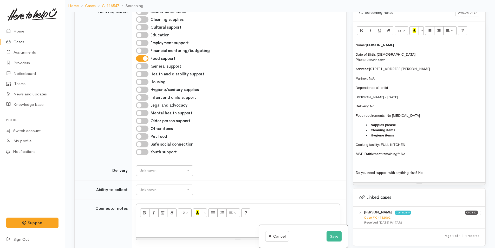
click at [144, 87] on input "Hygiene/sanitary supplies" at bounding box center [142, 90] width 12 height 6
checkbox input "true"
click at [144, 126] on input "Other items" at bounding box center [142, 129] width 12 height 6
checkbox input "true"
click at [146, 94] on input "Infant and child support" at bounding box center [142, 97] width 12 height 6
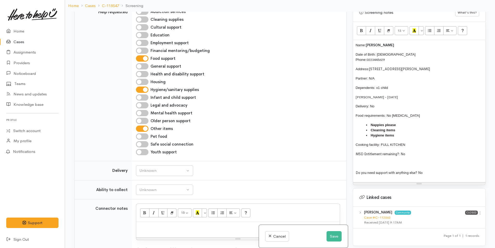
checkbox input "true"
click at [147, 168] on div "Unknown" at bounding box center [162, 171] width 46 height 6
drag, startPoint x: 148, startPoint y: 210, endPoint x: 155, endPoint y: 190, distance: 21.0
click at [148, 215] on link "No" at bounding box center [164, 219] width 57 height 8
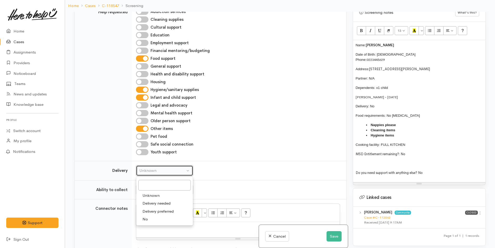
select select "1"
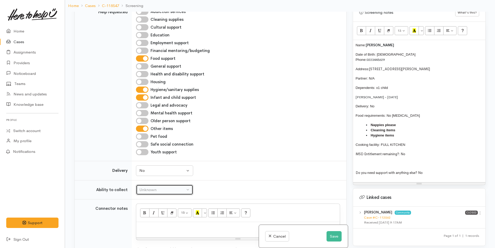
click at [158, 185] on button "Unknown" at bounding box center [164, 190] width 57 height 11
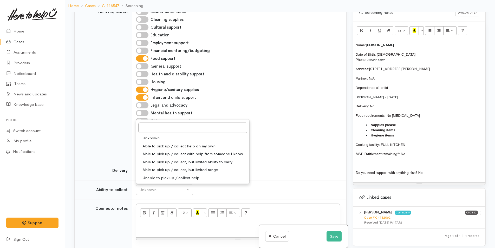
click at [154, 143] on span "Able to pick up / collect help on my own" at bounding box center [179, 146] width 73 height 6
select select "2"
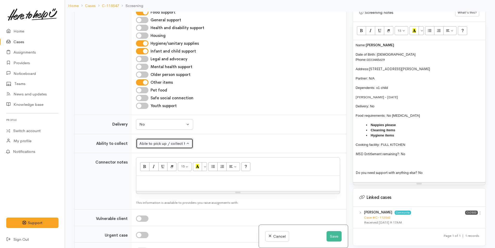
scroll to position [468, 0]
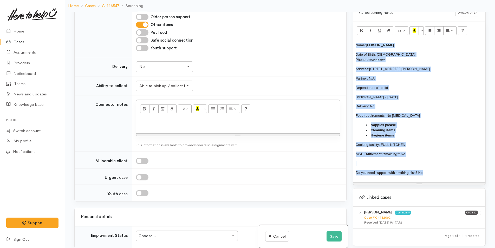
drag, startPoint x: 426, startPoint y: 168, endPoint x: 348, endPoint y: 41, distance: 149.5
click at [348, 41] on div "Related cases There are other cases potentially from the same person, address o…" at bounding box center [280, 136] width 418 height 248
copy div "Name: Megan Coombes Date of Birth: 19/12/02 Phone: 0223445629 Address: 122 Mars…"
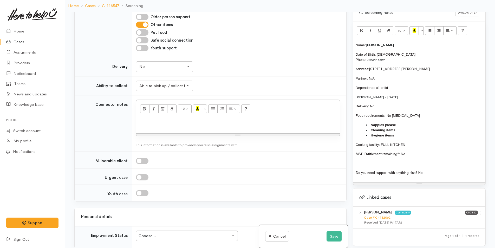
click at [279, 119] on div at bounding box center [238, 125] width 204 height 15
paste div
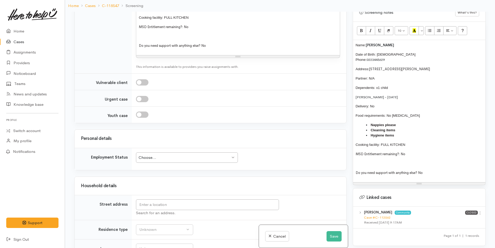
scroll to position [728, 0]
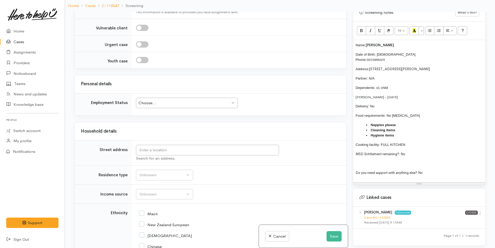
click at [172, 100] on div "Choose..." at bounding box center [185, 103] width 92 height 6
drag, startPoint x: 425, startPoint y: 63, endPoint x: 371, endPoint y: 60, distance: 54.2
click at [371, 60] on div "Name: Megan Coombes Date of Birth: 19/12/02 Phone: 0223445629 Address: 122 Mars…" at bounding box center [419, 111] width 132 height 142
copy font "122 Marshall Avenue, Greerton"
click at [251, 145] on input "text" at bounding box center [207, 150] width 143 height 11
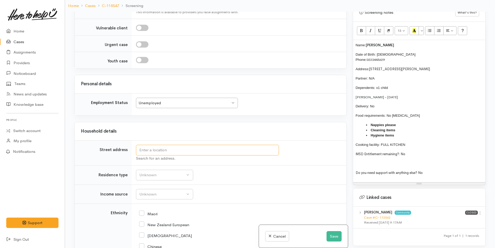
paste input "122 Marshall Avenue, Greerton"
type input "122 Marshall Avenue, Greerton, Tauranga, New Zealand"
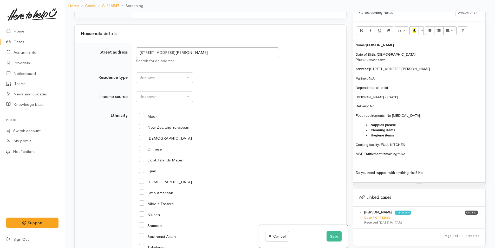
scroll to position [856, 0]
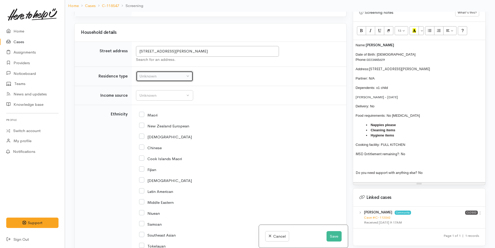
click at [163, 71] on button "Unknown" at bounding box center [164, 76] width 57 height 11
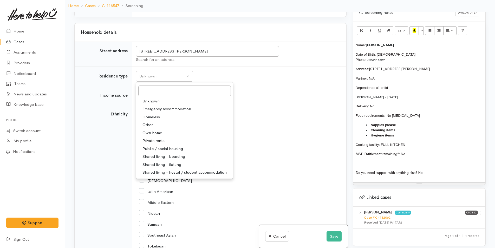
click at [160, 138] on span "Private rental" at bounding box center [154, 141] width 23 height 6
select select "2"
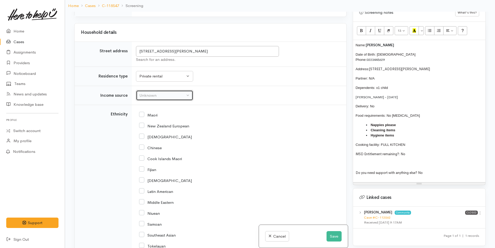
click at [160, 93] on div "Unknown" at bounding box center [162, 96] width 46 height 6
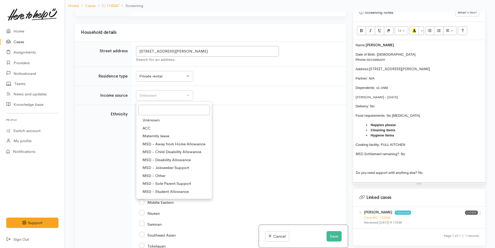
click at [168, 181] on span "MSD - Sole Parent Support" at bounding box center [167, 184] width 49 height 6
select select "7"
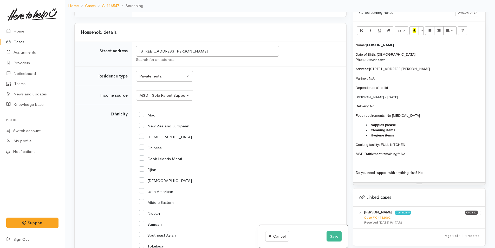
click at [143, 112] on input "Maori" at bounding box center [148, 114] width 18 height 5
checkbox input "true"
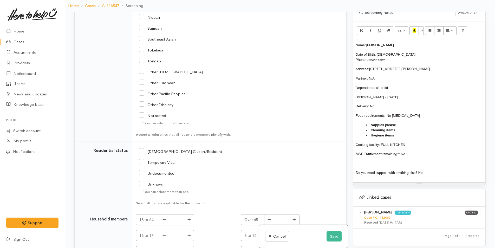
scroll to position [1064, 0]
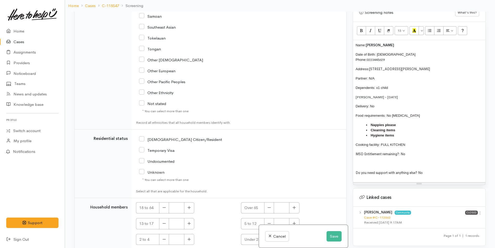
click at [141, 137] on input "[DEMOGRAPHIC_DATA] Citizen/Resident" at bounding box center [180, 139] width 83 height 5
checkbox input "true"
click at [188, 206] on icon "button" at bounding box center [189, 208] width 3 height 4
type input "1"
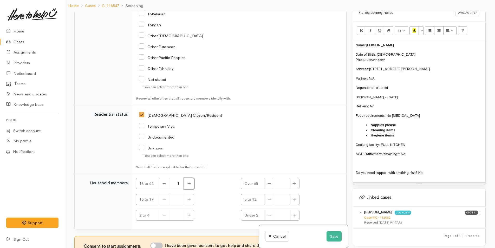
scroll to position [1103, 0]
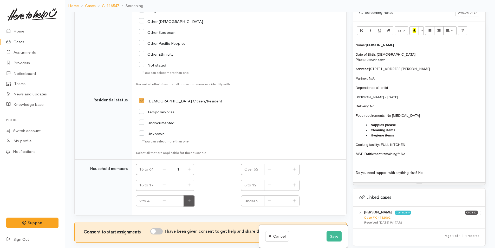
click at [189, 199] on icon "button" at bounding box center [189, 201] width 3 height 4
type input "1"
click at [159, 228] on input "I have been given consent to get help and share this information with appropria…" at bounding box center [156, 231] width 12 height 6
checkbox input "true"
click at [332, 234] on button "Save" at bounding box center [334, 236] width 15 height 11
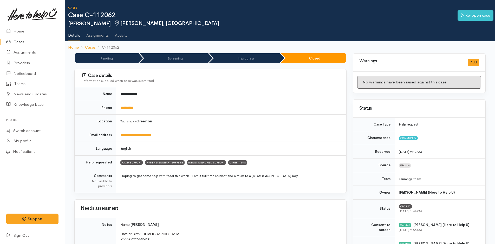
scroll to position [130, 0]
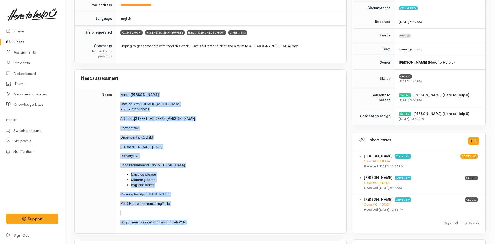
drag, startPoint x: 199, startPoint y: 225, endPoint x: 117, endPoint y: 95, distance: 154.0
click at [117, 95] on td "Name: [PERSON_NAME] Date of Birth: [DEMOGRAPHIC_DATA] Phone: 0223445629 Address…" at bounding box center [231, 161] width 230 height 146
copy td "Name: [PERSON_NAME] Date of Birth: [DEMOGRAPHIC_DATA] Phone: 0223445629 Address…"
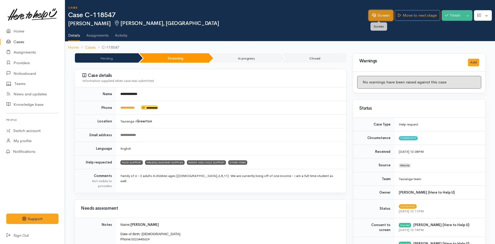
click at [381, 16] on link "Screen" at bounding box center [381, 15] width 24 height 11
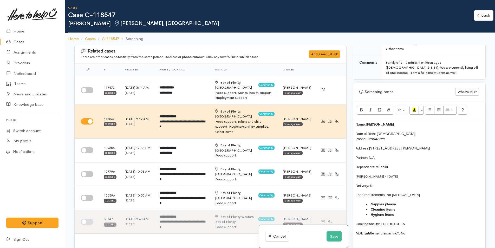
scroll to position [416, 0]
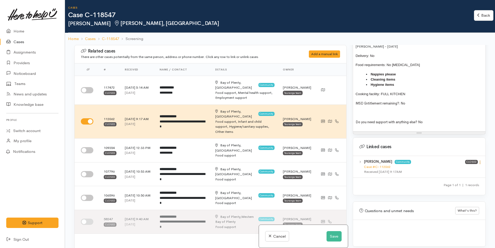
click at [479, 162] on icon at bounding box center [480, 162] width 4 height 4
click at [460, 169] on link "View case" at bounding box center [461, 173] width 41 height 8
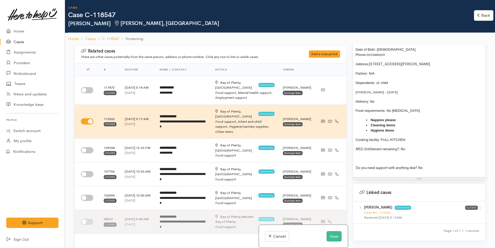
scroll to position [312, 0]
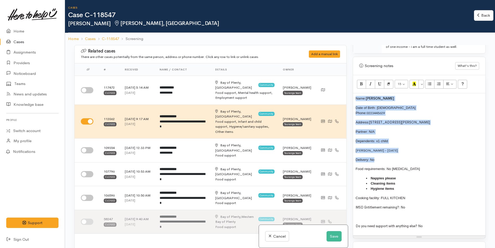
drag, startPoint x: 378, startPoint y: 158, endPoint x: 351, endPoint y: 92, distance: 71.7
click at [351, 92] on div "Warnings Add No warnings have been raised against this case Add Warning Title ●…" at bounding box center [419, 169] width 139 height 248
copy div "Name: [PERSON_NAME] Date of Birth: [DEMOGRAPHIC_DATA] Phone: 0223445629 Address…"
click at [332, 236] on button "Save" at bounding box center [334, 236] width 15 height 11
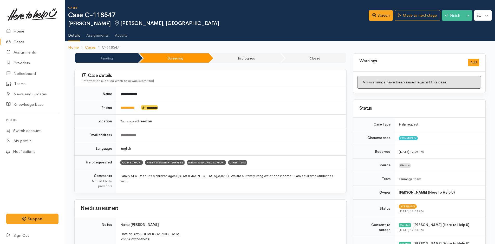
click at [17, 30] on link "Home" at bounding box center [32, 31] width 65 height 11
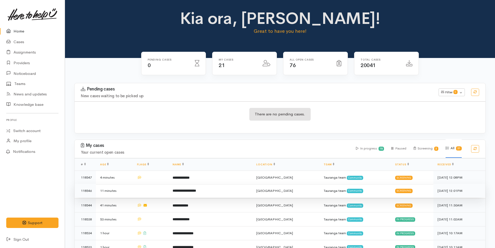
click at [196, 190] on b "**********" at bounding box center [184, 190] width 23 height 3
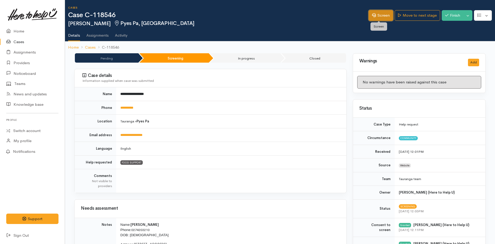
click at [378, 14] on link "Screen" at bounding box center [381, 15] width 24 height 11
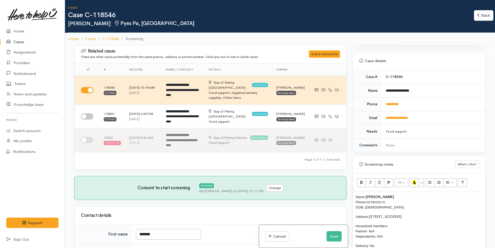
scroll to position [312, 0]
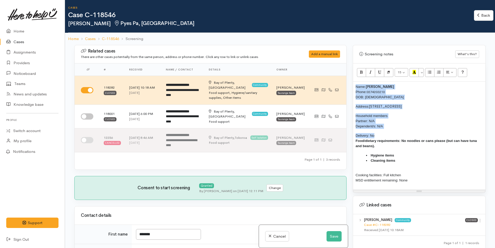
drag, startPoint x: 374, startPoint y: 134, endPoint x: 349, endPoint y: 85, distance: 55.4
click at [349, 85] on div "Related cases There are other cases potentially from the same person, address o…" at bounding box center [280, 169] width 418 height 248
copy div "Name: [PERSON_NAME] Phone: [PHONE_NUMBER] DOB: [DEMOGRAPHIC_DATA] Address: [STR…"
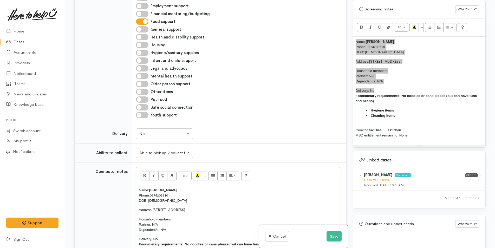
scroll to position [287, 0]
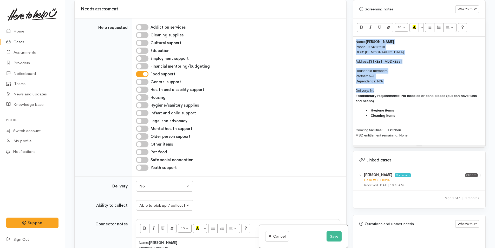
click at [145, 102] on input "Hygiene/sanitary supplies" at bounding box center [142, 105] width 12 height 6
checkbox input "true"
click at [142, 141] on input "Other items" at bounding box center [142, 144] width 12 height 6
checkbox input "true"
click at [416, 93] on p "Delivery: No Food/dietary requirements: No noodles or cans please (but can have…" at bounding box center [419, 96] width 127 height 16
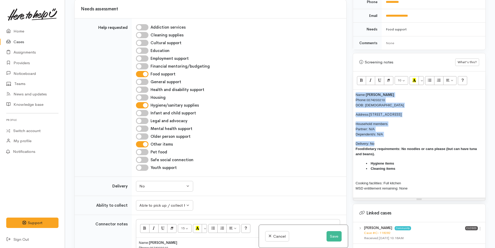
scroll to position [182, 0]
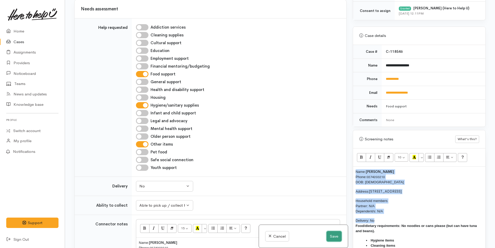
drag, startPoint x: 333, startPoint y: 236, endPoint x: 334, endPoint y: 232, distance: 3.9
click at [334, 233] on button "Save" at bounding box center [334, 236] width 15 height 11
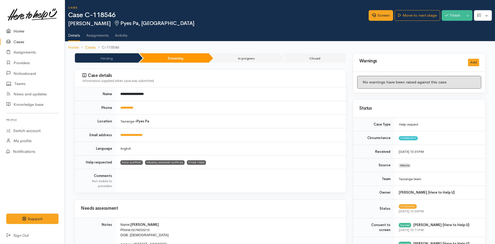
click at [17, 30] on link "Home" at bounding box center [32, 31] width 65 height 11
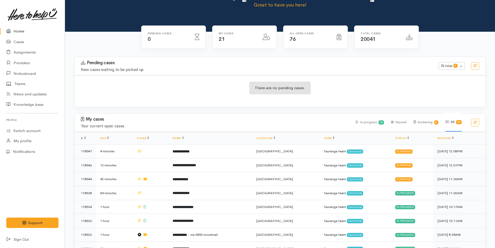
scroll to position [78, 0]
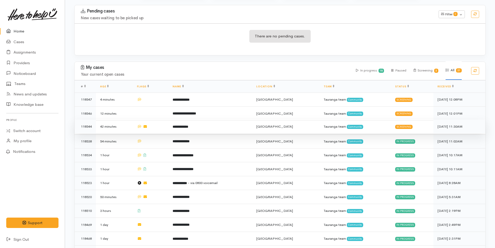
click at [188, 125] on b "**********" at bounding box center [181, 126] width 16 height 3
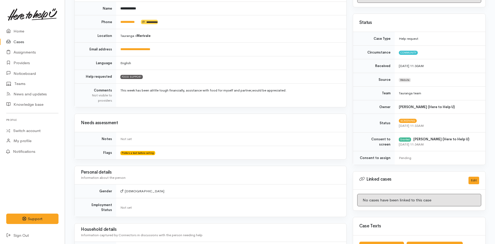
scroll to position [52, 0]
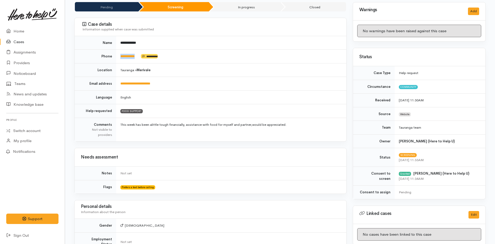
drag, startPoint x: 141, startPoint y: 59, endPoint x: 117, endPoint y: 59, distance: 24.2
click at [117, 59] on td "**********" at bounding box center [231, 57] width 230 height 14
copy td "**********"
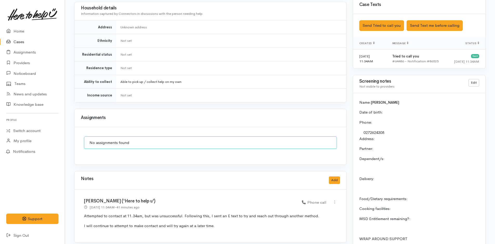
scroll to position [208, 0]
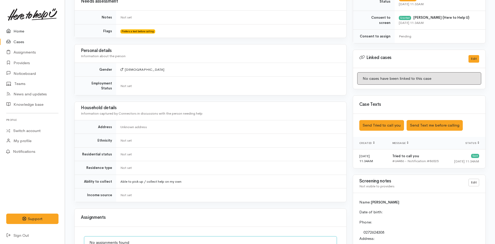
click at [19, 30] on link "Home" at bounding box center [32, 31] width 65 height 11
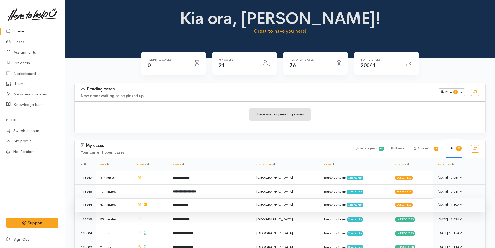
click at [188, 204] on b "**********" at bounding box center [181, 204] width 16 height 3
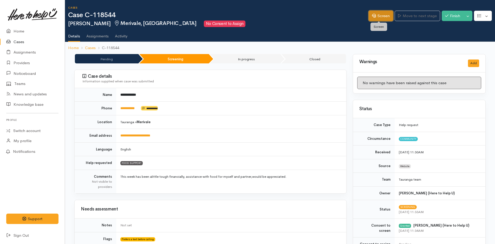
click at [379, 17] on link "Screen" at bounding box center [381, 16] width 24 height 11
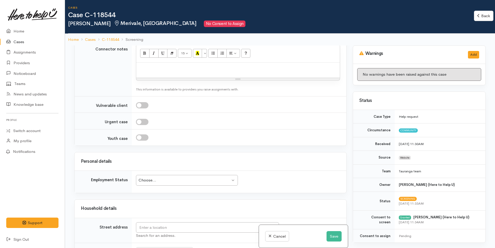
scroll to position [546, 0]
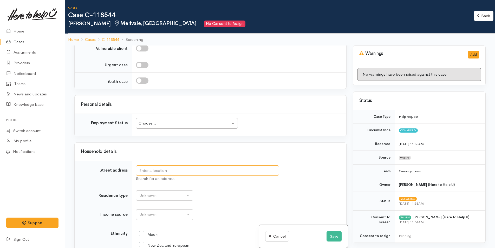
click at [229, 165] on input "text" at bounding box center [207, 170] width 143 height 11
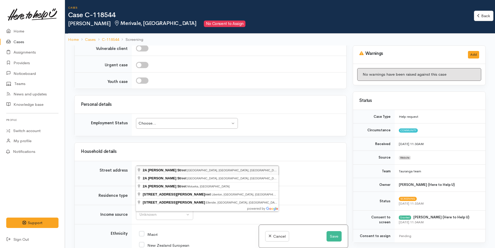
type input "[STREET_ADDRESS][PERSON_NAME]"
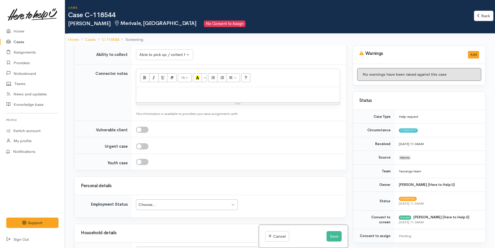
scroll to position [551, 0]
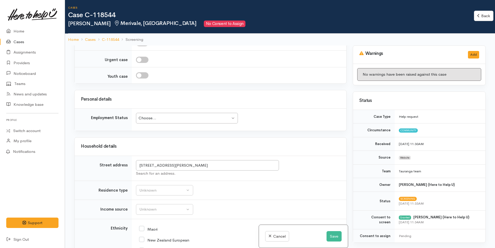
click at [158, 115] on div "Choose..." at bounding box center [185, 118] width 92 height 6
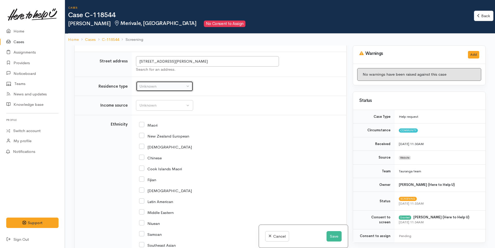
click at [143, 83] on div "Unknown" at bounding box center [162, 86] width 46 height 6
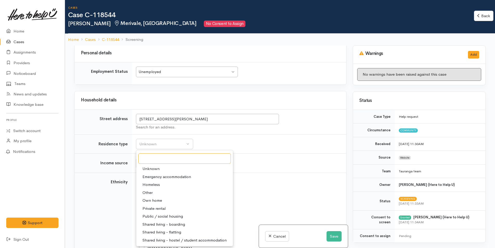
scroll to position [551, 0]
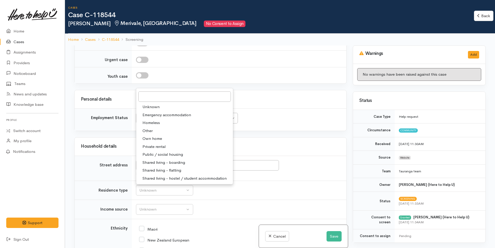
click at [255, 81] on div "Related cases There are other cases potentially from the same person, address o…" at bounding box center [210, 170] width 279 height 248
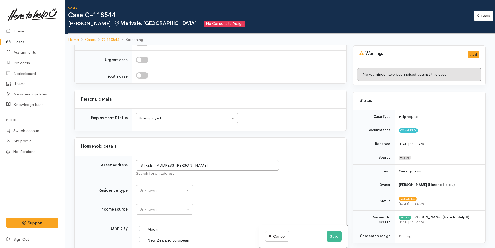
click at [192, 118] on div "Unemployed Unemployed" at bounding box center [187, 118] width 102 height 11
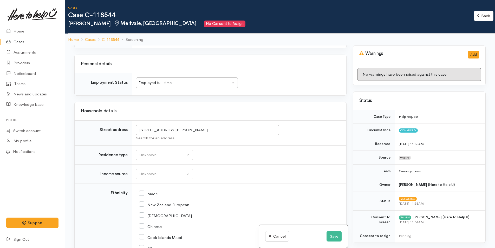
scroll to position [655, 0]
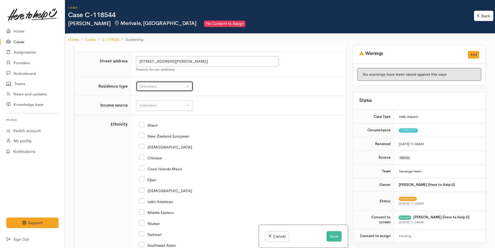
click at [149, 83] on div "Unknown" at bounding box center [162, 86] width 46 height 6
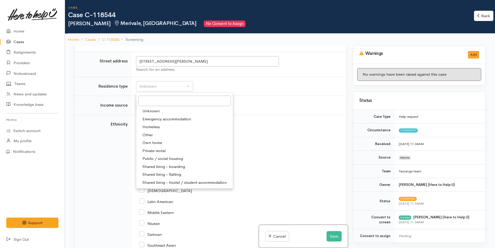
click at [161, 148] on span "Private rental" at bounding box center [154, 151] width 23 height 6
select select "2"
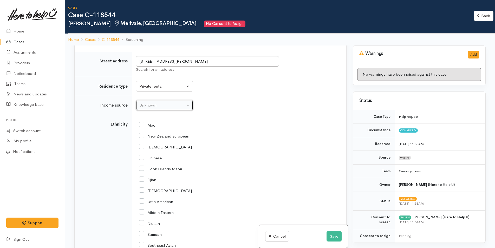
click at [171, 102] on div "Unknown" at bounding box center [162, 105] width 46 height 6
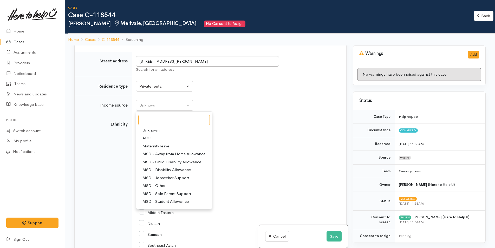
scroll to position [78, 0]
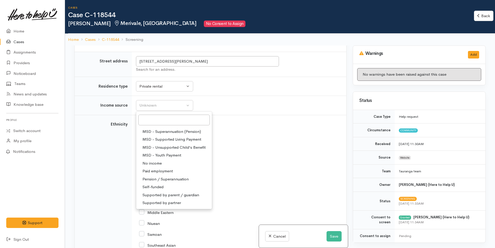
click at [165, 168] on span "Paid employment" at bounding box center [158, 171] width 30 height 6
select select "1"
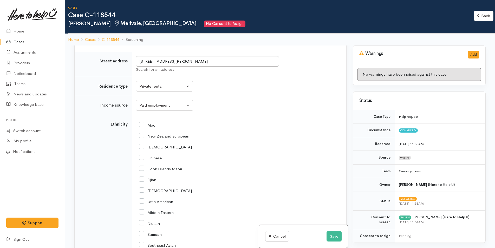
click at [143, 123] on input "Maori" at bounding box center [148, 125] width 18 height 5
checkbox input "true"
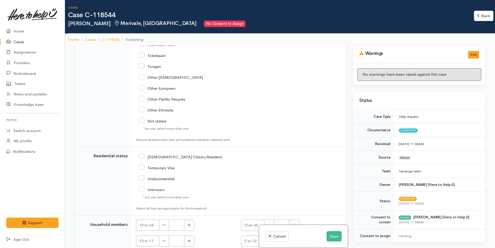
scroll to position [888, 0]
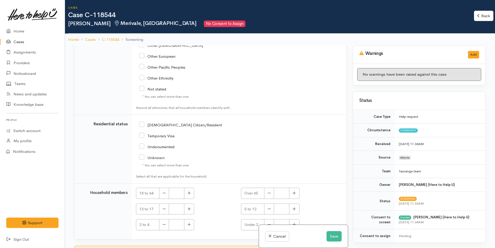
click at [141, 122] on input "NZ Citizen/Resident" at bounding box center [180, 124] width 83 height 5
checkbox input "true"
click at [188, 191] on icon "button" at bounding box center [189, 193] width 3 height 4
type input "1"
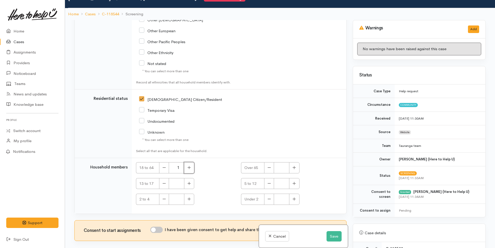
scroll to position [46, 0]
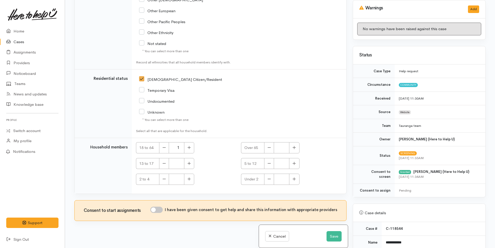
click at [158, 207] on input "I have been given consent to get help and share this information with appropria…" at bounding box center [156, 210] width 12 height 6
checkbox input "true"
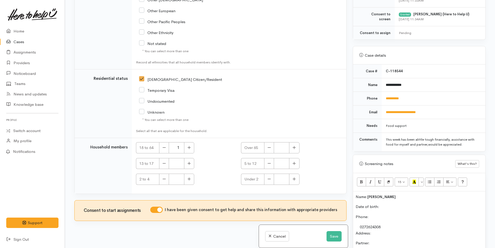
scroll to position [208, 0]
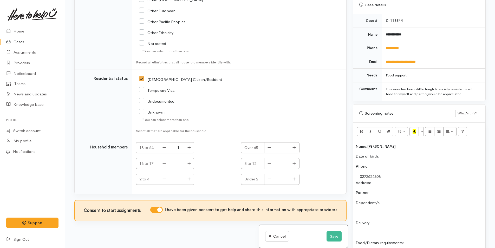
click at [397, 182] on p "Address:" at bounding box center [419, 183] width 127 height 6
click at [396, 192] on p "Partner:" at bounding box center [419, 193] width 127 height 6
click at [394, 157] on p "Date of birth:" at bounding box center [419, 156] width 127 height 6
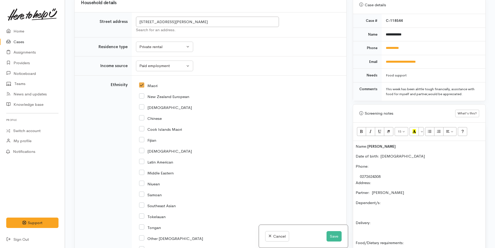
scroll to position [602, 0]
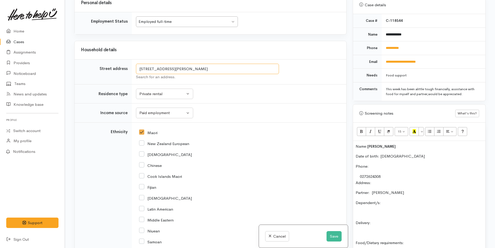
drag, startPoint x: 254, startPoint y: 62, endPoint x: 130, endPoint y: 63, distance: 124.6
click at [130, 63] on tr "Street address 2A Wilkinson Street, Tauranga South, Tauranga, New Zealand Searc…" at bounding box center [211, 71] width 272 height 25
click at [394, 184] on p "Address:" at bounding box center [419, 183] width 127 height 6
click at [419, 201] on p "Dependent/s:" at bounding box center [419, 203] width 127 height 6
click at [386, 223] on p "Delivery:" at bounding box center [419, 223] width 127 height 6
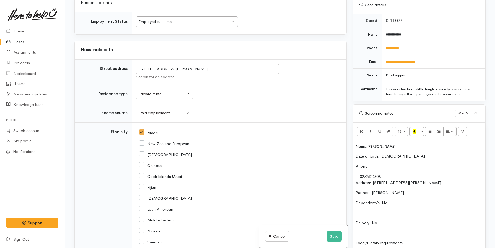
scroll to position [338, 0]
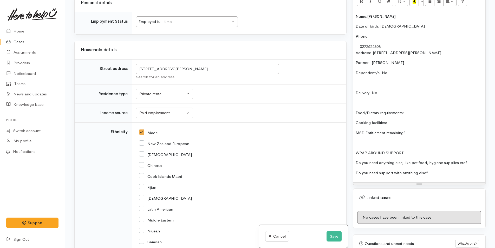
click at [424, 114] on p "Food/Dietary requirements:" at bounding box center [419, 113] width 127 height 6
click at [394, 121] on p "Cooking facilities:" at bounding box center [419, 123] width 127 height 6
click at [425, 130] on p "MSD Entitlement remaining?:" at bounding box center [419, 133] width 127 height 6
click at [474, 163] on p "Do you need anything else, like pet food, hygiene supplies etc?" at bounding box center [419, 163] width 127 height 6
click at [458, 172] on p "Do you need support with anything else?" at bounding box center [419, 173] width 127 height 6
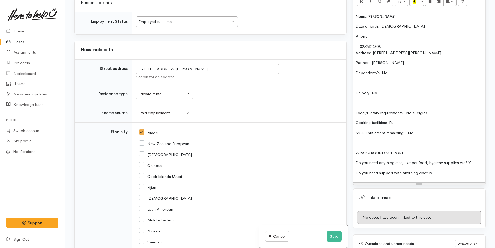
click at [436, 111] on p "Food/Dietary requirements: No allergies" at bounding box center [419, 113] width 127 height 6
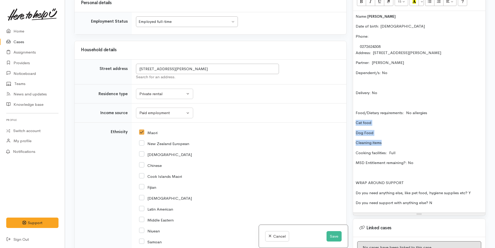
drag, startPoint x: 389, startPoint y: 141, endPoint x: 352, endPoint y: 120, distance: 43.3
click at [352, 120] on div "Warnings Add No warnings have been raised against this case Add Warning Title ●…" at bounding box center [419, 124] width 139 height 248
click at [431, 1] on icon "Unordered list (CTRL+SHIFT+NUM7)" at bounding box center [429, 1] width 3 height 4
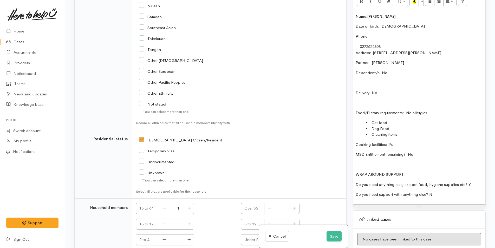
scroll to position [888, 0]
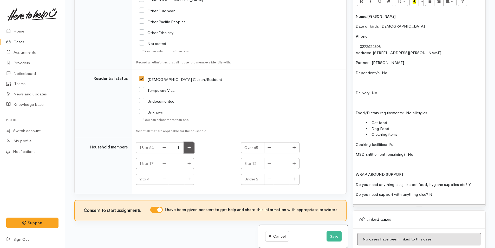
click at [192, 142] on button "button" at bounding box center [189, 147] width 10 height 11
type input "2"
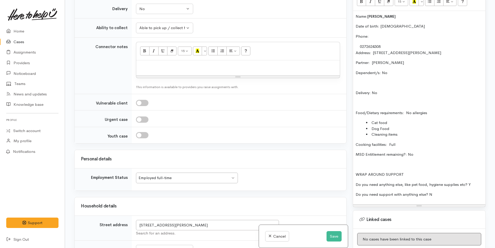
scroll to position [394, 0]
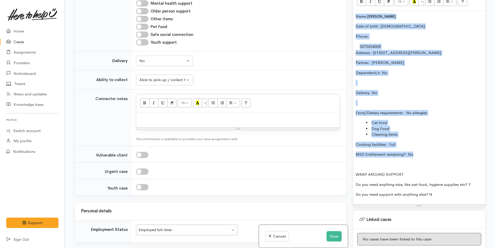
drag, startPoint x: 419, startPoint y: 157, endPoint x: 349, endPoint y: 14, distance: 158.7
click at [349, 14] on div "Related cases There are other cases potentially from the same person, address o…" at bounding box center [280, 124] width 418 height 248
copy div "Name: Mark Hampson Date of birth: 15/12/1977 Phone:  0272624308 Address:  2A Wi…"
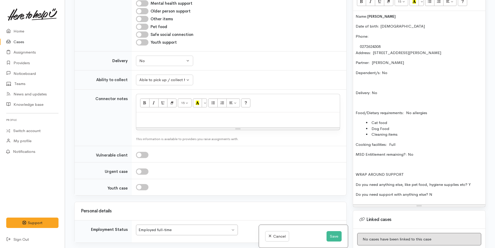
click at [159, 115] on p at bounding box center [238, 118] width 198 height 6
paste div
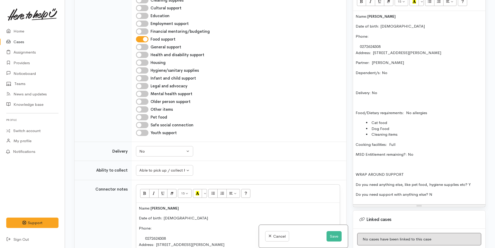
scroll to position [269, 0]
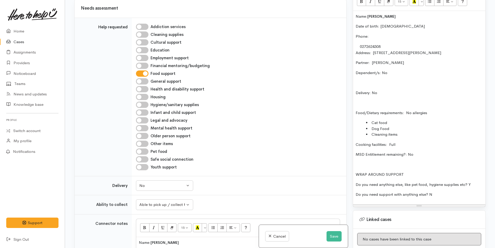
click at [145, 102] on input "Hygiene/sanitary supplies" at bounding box center [142, 105] width 12 height 6
checkbox input "true"
click at [144, 141] on input "Other items" at bounding box center [142, 144] width 12 height 6
checkbox input "true"
click at [145, 149] on input "Pet food" at bounding box center [142, 152] width 12 height 6
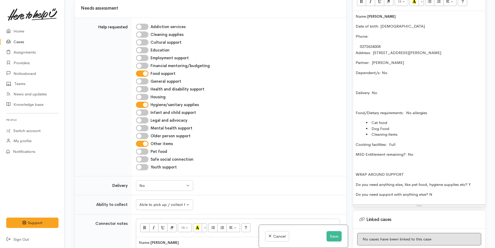
checkbox input "true"
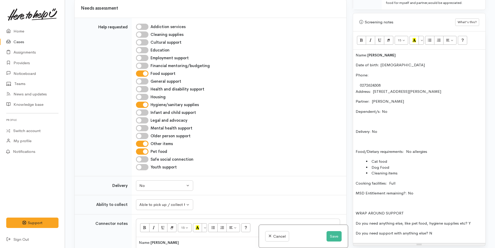
scroll to position [260, 0]
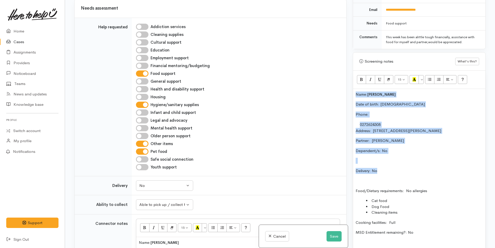
drag, startPoint x: 388, startPoint y: 170, endPoint x: 337, endPoint y: 84, distance: 100.1
click at [337, 84] on div "Related cases There are other cases potentially from the same person, address o…" at bounding box center [280, 124] width 418 height 248
copy div "Name: Mark Hampson Date of birth: 15/12/1977 Phone:  0272624308 Address:  2A Wi…"
click at [356, 93] on p "Name: Mark Hampson" at bounding box center [419, 95] width 127 height 6
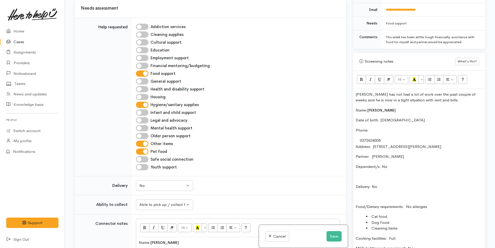
click at [434, 99] on p "Mark has not had a lot of work over the past couple of weeks and he is now in a…" at bounding box center [419, 98] width 127 height 12
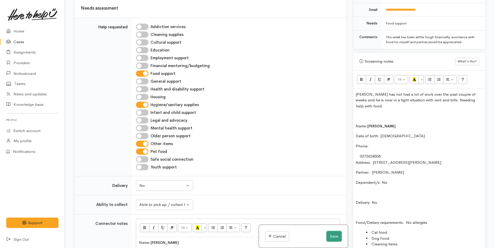
click at [337, 241] on button "Save" at bounding box center [334, 236] width 15 height 11
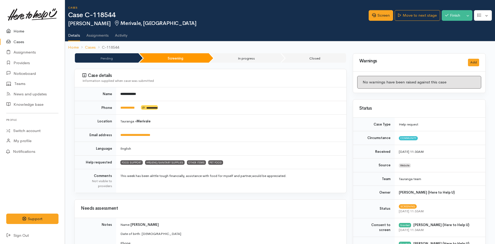
click at [21, 31] on link "Home" at bounding box center [32, 31] width 65 height 11
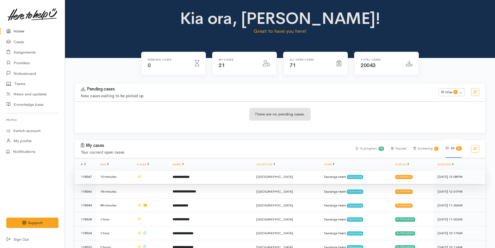
click at [190, 175] on b "**********" at bounding box center [181, 176] width 17 height 3
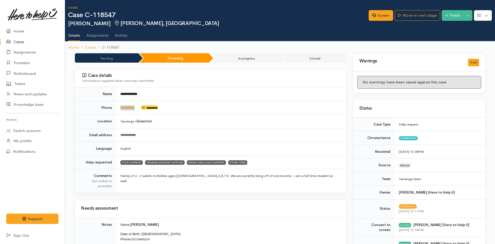
drag, startPoint x: 142, startPoint y: 107, endPoint x: 118, endPoint y: 108, distance: 23.7
click at [118, 108] on td "**********" at bounding box center [231, 108] width 230 height 14
copy td "**********"
click at [380, 14] on link "Screen" at bounding box center [381, 15] width 24 height 11
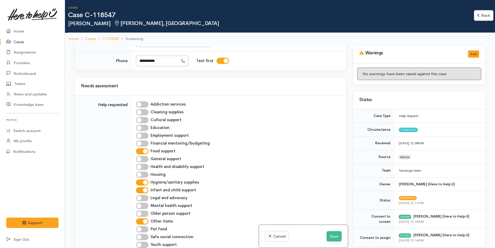
scroll to position [338, 0]
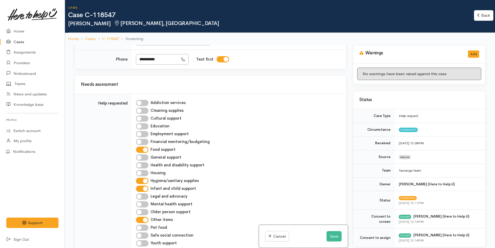
click at [145, 217] on input "Other items" at bounding box center [142, 220] width 12 height 6
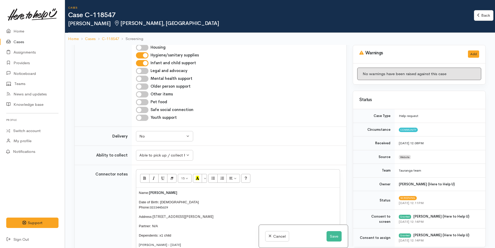
scroll to position [390, 0]
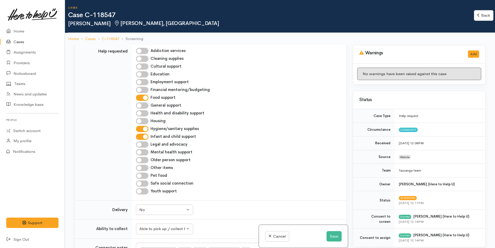
click at [143, 165] on input "Other items" at bounding box center [142, 168] width 12 height 6
checkbox input "true"
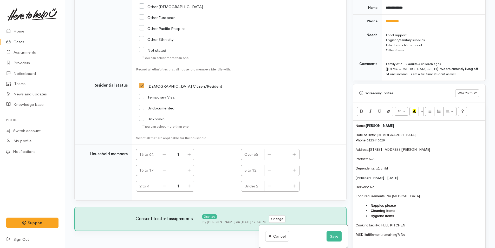
scroll to position [286, 0]
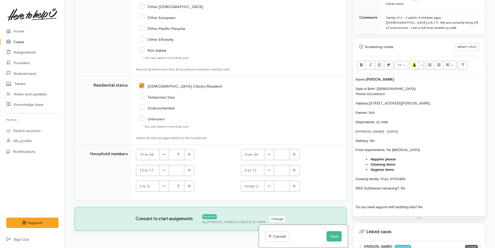
click at [355, 77] on div "Name: [PERSON_NAME] Date of Birth: [DEMOGRAPHIC_DATA] Phone: 0223445629 Address…" at bounding box center [419, 145] width 132 height 142
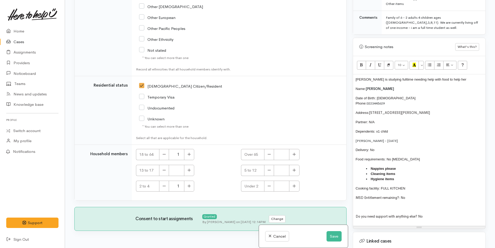
click at [358, 80] on span "[PERSON_NAME] is studying fulltime needing help with food to help her" at bounding box center [411, 80] width 111 height 4
click at [463, 80] on p "[PERSON_NAME] is studying fulltime needing help with food to help her" at bounding box center [419, 79] width 127 height 5
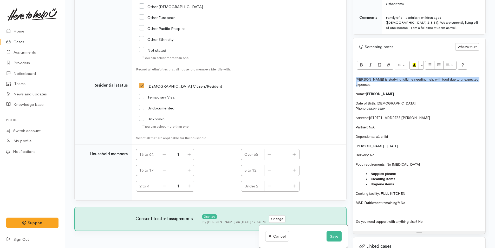
drag, startPoint x: 481, startPoint y: 79, endPoint x: 343, endPoint y: 74, distance: 138.5
click at [343, 74] on div "Related cases There are other cases potentially from the same person, address o…" at bounding box center [280, 124] width 418 height 248
copy span "[PERSON_NAME] is studying fulltime needing help with food due to unexpected exp…"
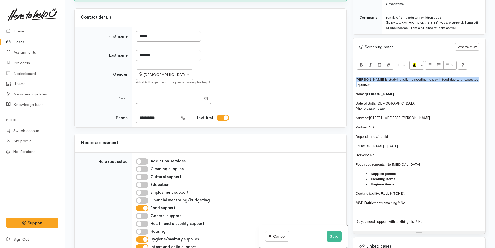
scroll to position [190, 0]
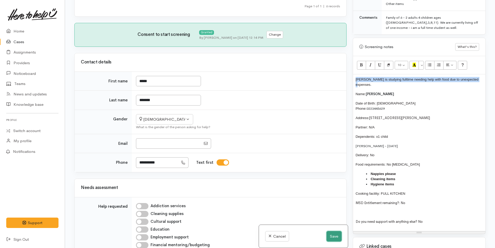
click at [330, 235] on button "Save" at bounding box center [334, 236] width 15 height 11
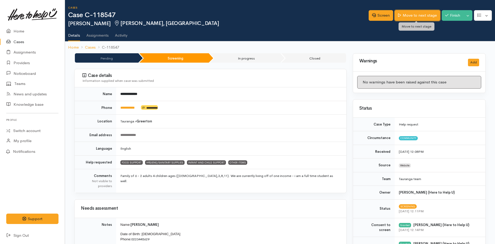
click at [415, 11] on link "Move to next stage" at bounding box center [417, 15] width 45 height 11
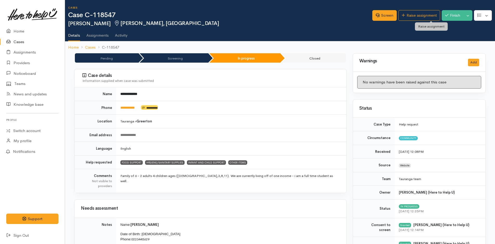
click at [416, 16] on link "Raise assignment" at bounding box center [419, 15] width 42 height 11
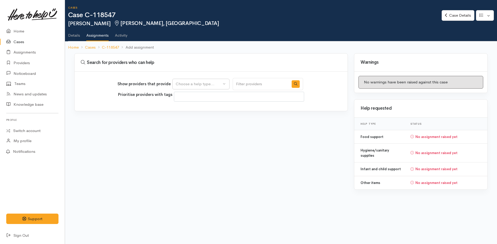
select select
click at [185, 85] on div "Choose a help type..." at bounding box center [199, 84] width 46 height 6
click at [192, 107] on span "Food support" at bounding box center [191, 109] width 24 height 6
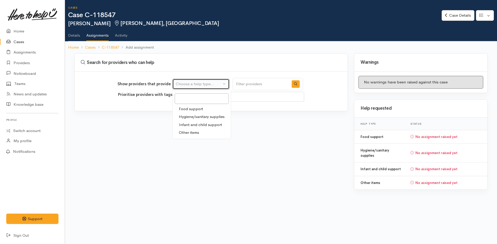
select select "3"
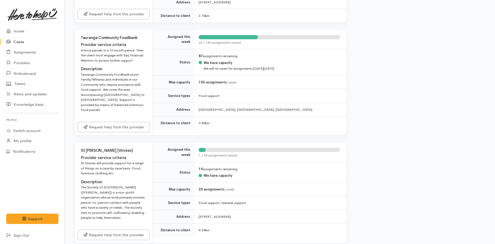
scroll to position [338, 0]
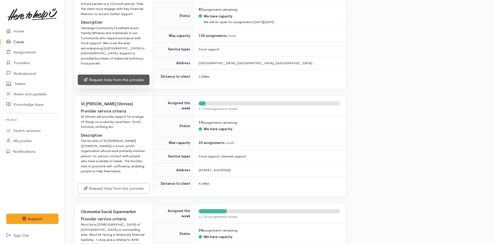
click at [124, 77] on link "Request help from this provider" at bounding box center [114, 80] width 72 height 11
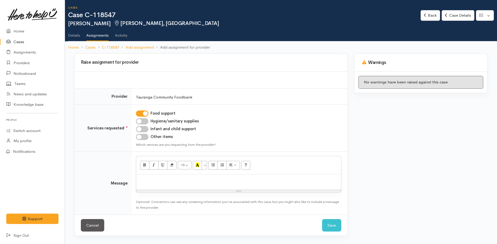
click at [144, 121] on input "Hygiene/sanitary supplies" at bounding box center [142, 121] width 12 height 6
checkbox input "true"
click at [144, 130] on input "Infant and child support" at bounding box center [142, 129] width 12 height 6
checkbox input "true"
drag, startPoint x: 146, startPoint y: 140, endPoint x: 146, endPoint y: 136, distance: 4.4
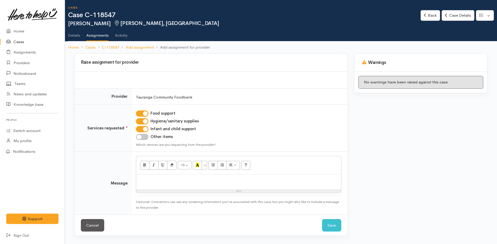
click at [146, 139] on td "Food support Hygiene/sanitary supplies Infant and child support Other items Whi…" at bounding box center [240, 128] width 216 height 47
click at [146, 143] on small "Which services are you requesting from the provider?" at bounding box center [176, 145] width 80 height 4
click at [146, 138] on input "Other items" at bounding box center [142, 137] width 12 height 6
checkbox input "true"
click at [172, 181] on p at bounding box center [239, 180] width 200 height 6
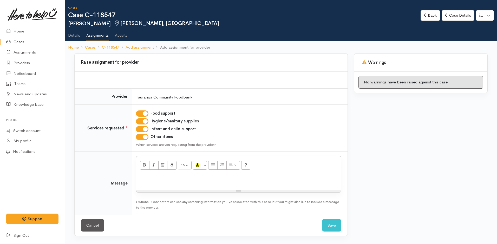
paste div
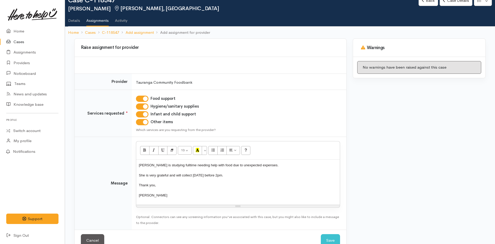
scroll to position [28, 0]
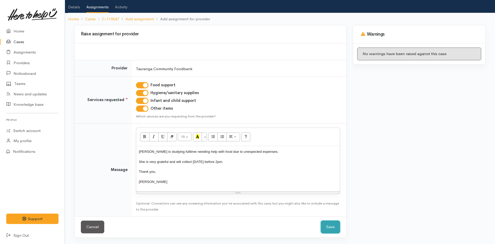
click at [335, 228] on button "Save" at bounding box center [330, 227] width 19 height 13
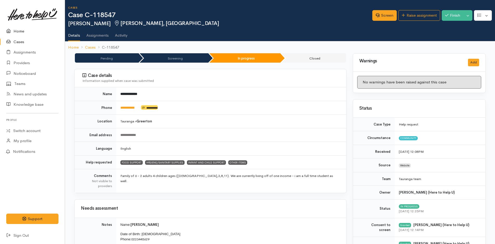
click at [21, 31] on link "Home" at bounding box center [32, 31] width 65 height 11
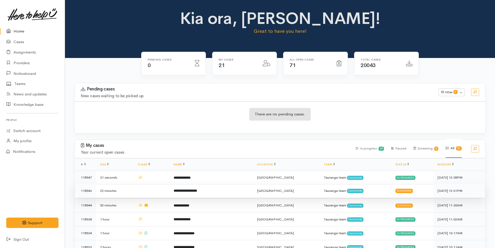
click at [210, 193] on td "**********" at bounding box center [211, 191] width 83 height 14
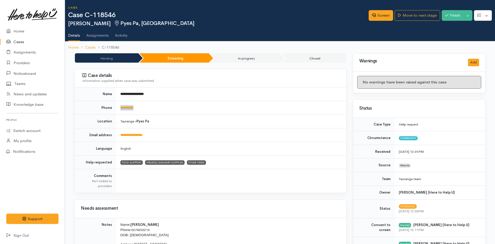
drag, startPoint x: 160, startPoint y: 106, endPoint x: 116, endPoint y: 108, distance: 44.0
click at [116, 108] on tr "**********" at bounding box center [211, 108] width 272 height 14
copy tr "**********"
click at [383, 15] on link "Screen" at bounding box center [381, 15] width 24 height 11
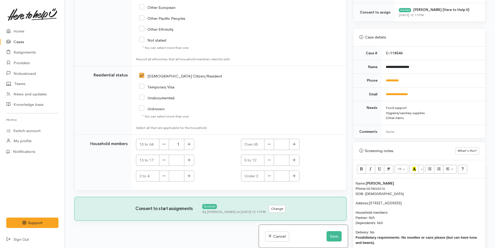
scroll to position [234, 0]
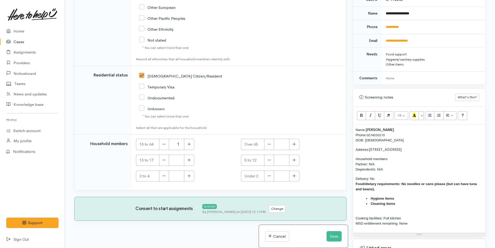
click at [354, 130] on div "Name: Richard Macfarlane Phone: 0274203210 DOB: 19/09/1972 Address: 26 Kopu Dri…" at bounding box center [419, 179] width 132 height 108
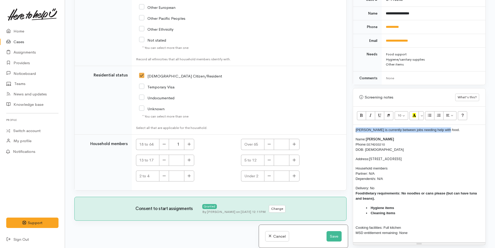
drag, startPoint x: 450, startPoint y: 129, endPoint x: 350, endPoint y: 129, distance: 100.7
click at [350, 129] on div "Warnings Add No warnings have been raised against this case Add Warning Title ●…" at bounding box center [419, 124] width 139 height 248
copy span "[PERSON_NAME] is currently between jobs needing help with food."
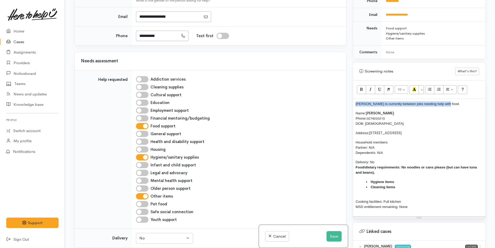
scroll to position [79, 0]
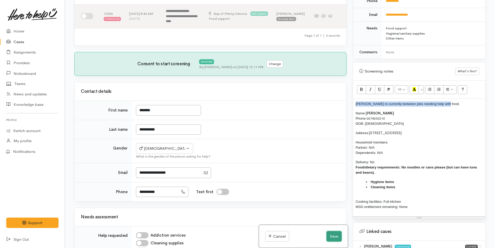
click at [335, 235] on button "Save" at bounding box center [334, 236] width 15 height 11
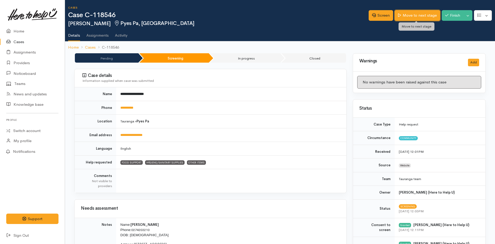
click at [404, 14] on link "Move to next stage" at bounding box center [417, 15] width 45 height 11
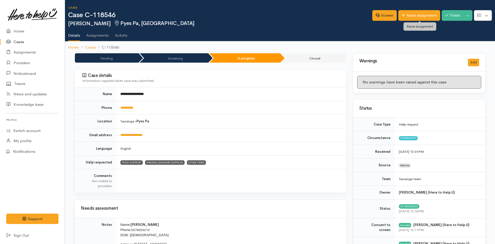
click at [404, 13] on link "Raise assignment" at bounding box center [419, 15] width 42 height 11
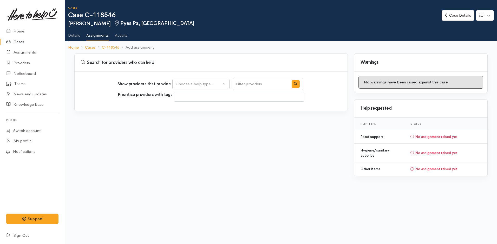
select select
click at [206, 84] on div "Choose a help type..." at bounding box center [199, 84] width 46 height 6
click at [199, 108] on span "Food support" at bounding box center [191, 109] width 24 height 6
select select "3"
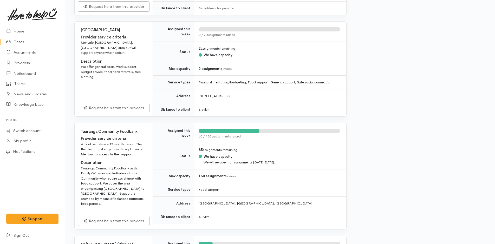
scroll to position [234, 0]
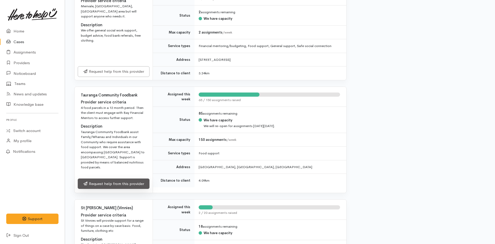
click at [136, 179] on link "Request help from this provider" at bounding box center [114, 184] width 72 height 11
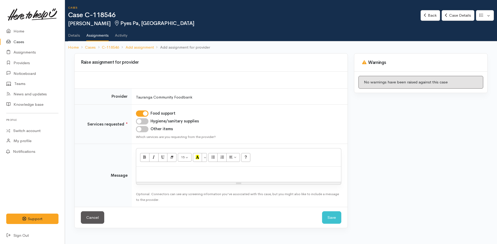
click at [141, 123] on input "Hygiene/sanitary supplies" at bounding box center [142, 121] width 12 height 6
checkbox input "true"
click at [145, 130] on input "Other items" at bounding box center [142, 129] width 12 height 6
checkbox input "true"
click at [160, 173] on p at bounding box center [239, 172] width 200 height 6
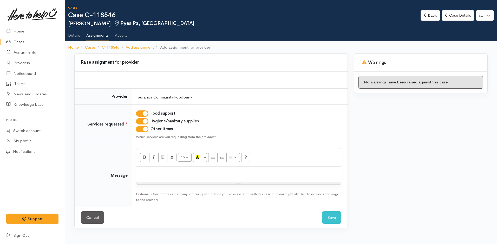
paste div
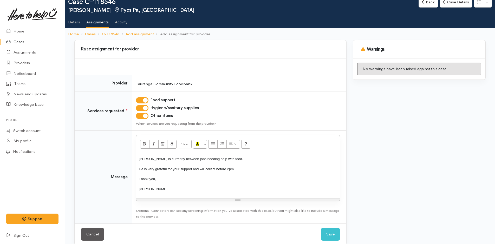
scroll to position [21, 0]
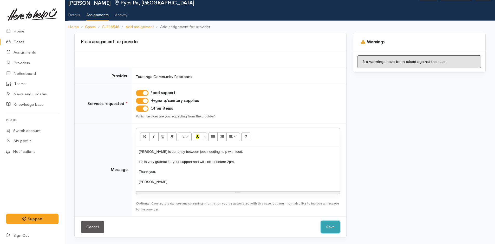
click at [337, 226] on button "Save" at bounding box center [330, 227] width 19 height 13
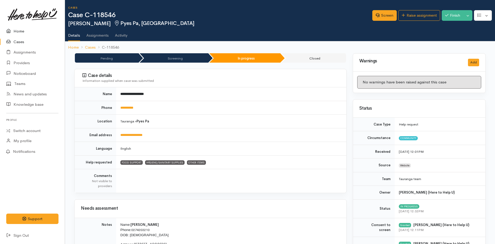
click at [21, 30] on link "Home" at bounding box center [32, 31] width 65 height 11
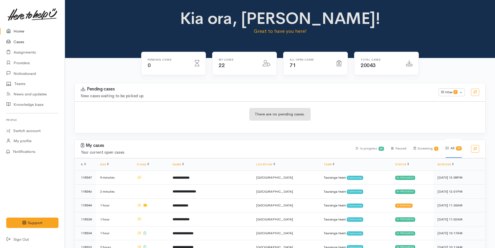
click at [20, 41] on link "Cases" at bounding box center [32, 42] width 65 height 11
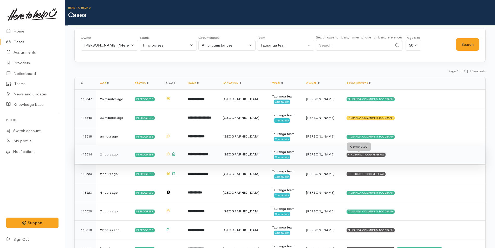
click at [376, 155] on div "HTHU DIRECT FOOD REFERRAL" at bounding box center [366, 155] width 39 height 4
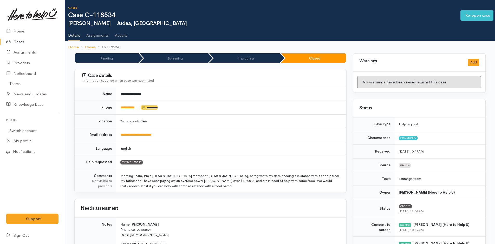
click at [21, 39] on link "Cases" at bounding box center [32, 42] width 65 height 11
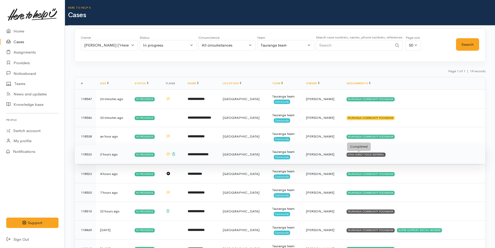
click at [360, 156] on div "HTHU DIRECT FOOD REFERRAL" at bounding box center [366, 155] width 39 height 4
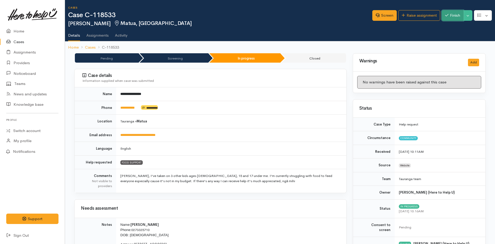
click at [453, 12] on button "Finish" at bounding box center [453, 15] width 22 height 11
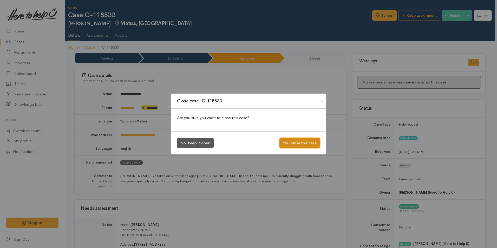
click at [301, 141] on button "Yes, close this case" at bounding box center [300, 143] width 41 height 11
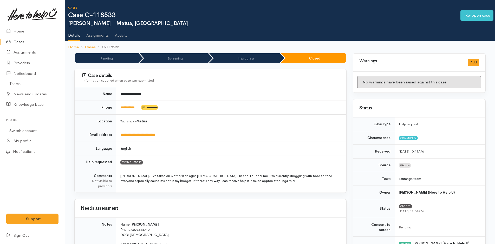
click at [15, 41] on link "Cases" at bounding box center [32, 42] width 65 height 11
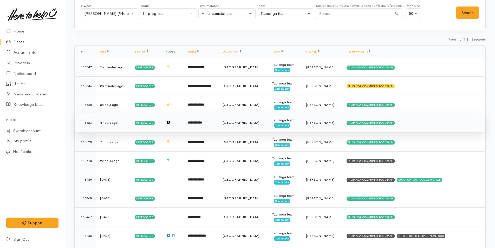
scroll to position [78, 0]
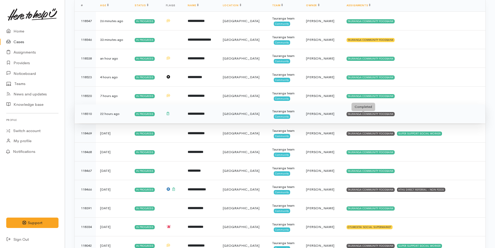
click at [369, 116] on div "TAURANGA COMMUNITY FOODBANK" at bounding box center [371, 114] width 48 height 4
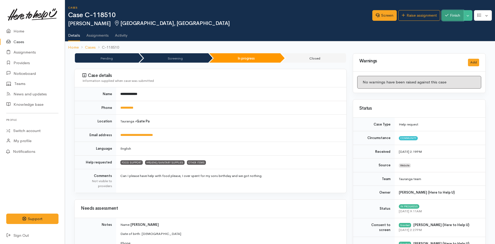
click at [452, 13] on button "Finish" at bounding box center [453, 15] width 22 height 11
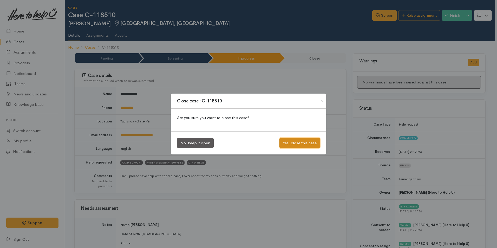
click at [300, 142] on button "Yes, close this case" at bounding box center [300, 143] width 41 height 11
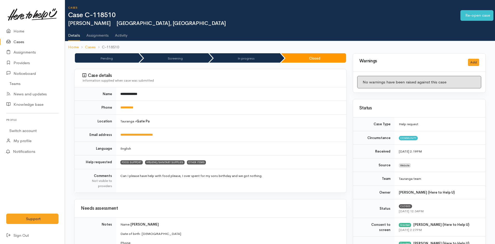
click at [13, 42] on icon at bounding box center [9, 42] width 7 height 7
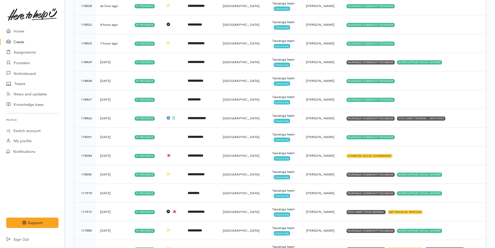
scroll to position [156, 0]
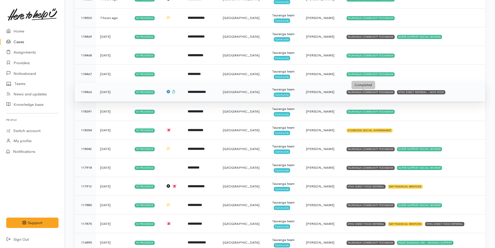
click at [368, 93] on div "TAURANGA COMMUNITY FOODBANK" at bounding box center [371, 92] width 48 height 4
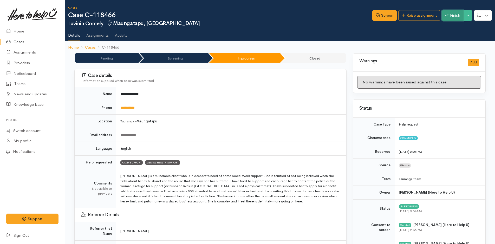
click at [450, 14] on button "Finish" at bounding box center [453, 15] width 22 height 11
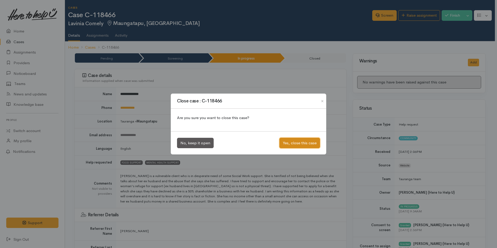
click at [314, 142] on button "Yes, close this case" at bounding box center [300, 143] width 41 height 11
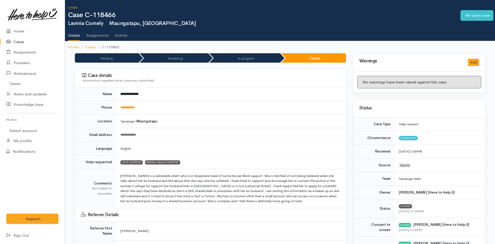
click at [22, 41] on link "Cases" at bounding box center [32, 42] width 65 height 11
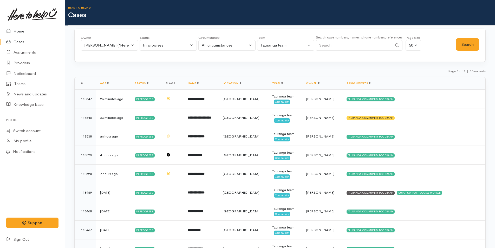
click at [17, 31] on link "Home" at bounding box center [32, 31] width 65 height 11
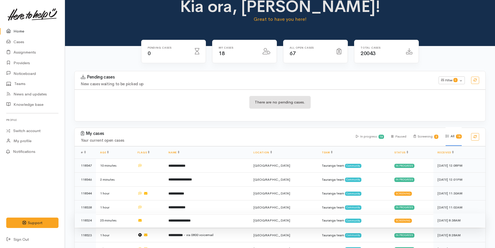
scroll to position [130, 0]
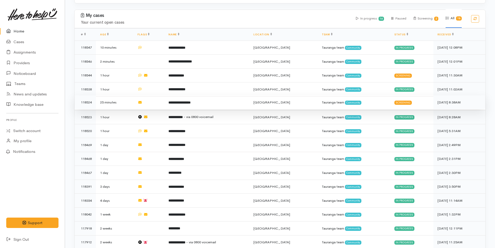
click at [191, 101] on b "**********" at bounding box center [180, 102] width 22 height 3
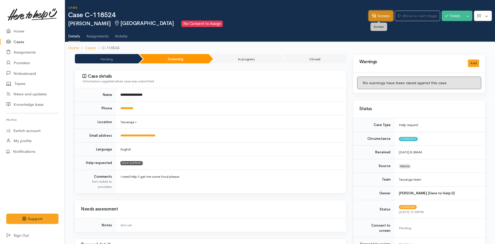
click at [376, 14] on link "Screen" at bounding box center [381, 16] width 24 height 11
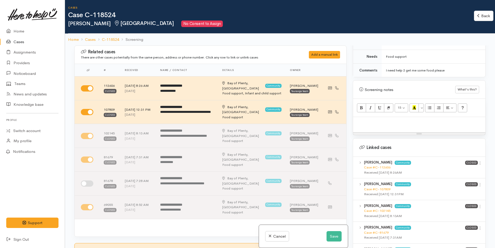
scroll to position [312, 0]
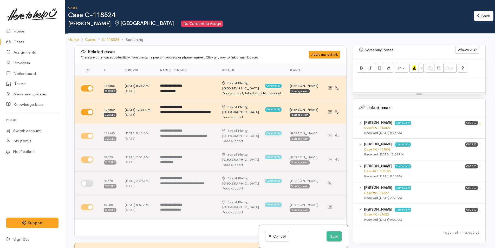
click at [479, 121] on icon at bounding box center [480, 123] width 4 height 4
click at [453, 130] on link "View case" at bounding box center [461, 134] width 41 height 8
click at [365, 80] on p at bounding box center [419, 83] width 127 height 6
paste div
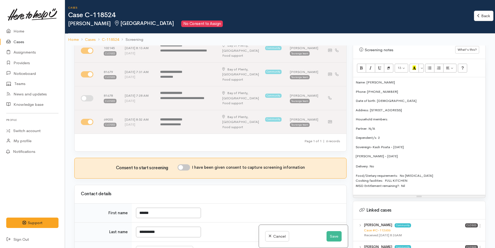
scroll to position [156, 0]
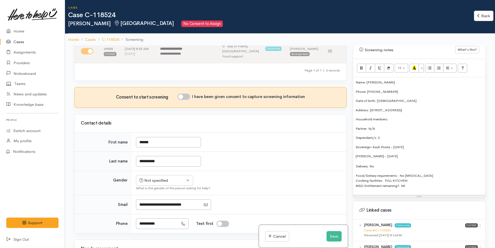
click at [188, 94] on input "I have been given consent to capture screening information" at bounding box center [184, 97] width 12 height 6
checkbox input "true"
click at [158, 178] on div "Not specified" at bounding box center [162, 181] width 46 height 6
click at [152, 206] on span "[DEMOGRAPHIC_DATA]" at bounding box center [168, 209] width 44 height 6
select select "[DEMOGRAPHIC_DATA]"
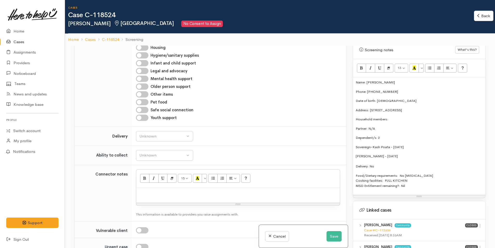
scroll to position [468, 0]
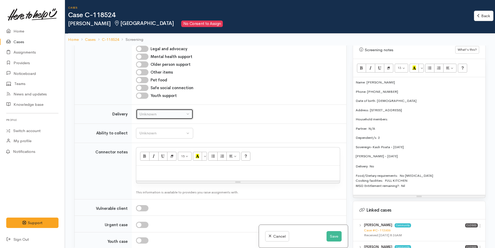
click at [150, 111] on div "Unknown" at bounding box center [162, 114] width 46 height 6
drag, startPoint x: 147, startPoint y: 157, endPoint x: 151, endPoint y: 149, distance: 8.3
click at [147, 160] on span "No" at bounding box center [145, 163] width 5 height 6
select select "1"
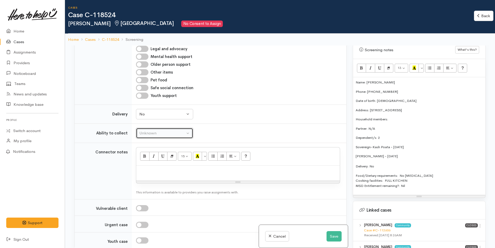
click at [159, 130] on div "Unknown" at bounding box center [162, 133] width 46 height 6
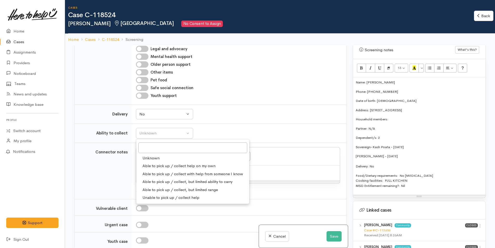
click at [156, 163] on span "Able to pick up / collect help on my own" at bounding box center [179, 166] width 73 height 6
select select "2"
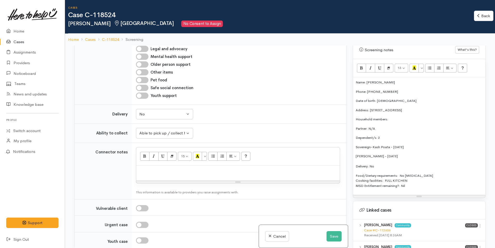
drag, startPoint x: 384, startPoint y: 160, endPoint x: 346, endPoint y: 74, distance: 94.3
click at [346, 74] on div "Related cases There are other cases potentially from the same person, address o…" at bounding box center [280, 170] width 418 height 248
copy div "Name: Marama Harrington Phone: 0224116405 Date of birth: 05/05/1976 Address: 7a…"
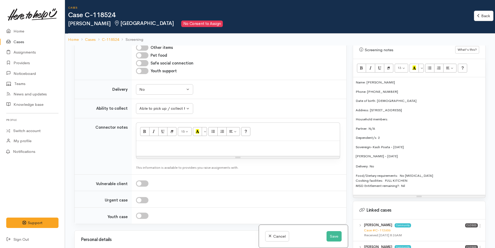
scroll to position [494, 0]
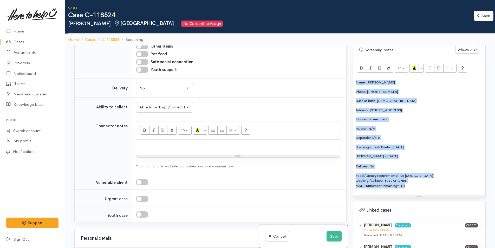
drag, startPoint x: 409, startPoint y: 176, endPoint x: 346, endPoint y: 74, distance: 120.3
click at [346, 74] on div "Related cases There are other cases potentially from the same person, address o…" at bounding box center [280, 170] width 418 height 248
copy div "Name: Marama Harrington Phone: 0224116405 Date of birth: 05/05/1976 Address: 7a…"
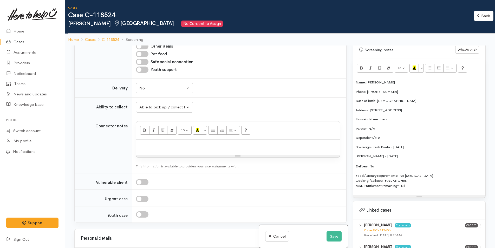
click at [192, 142] on p at bounding box center [238, 145] width 198 height 6
paste div
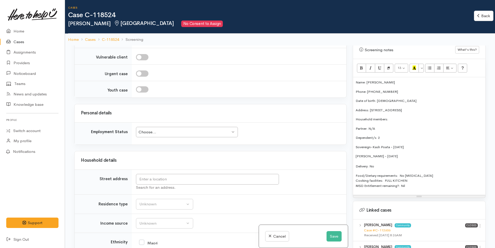
scroll to position [728, 0]
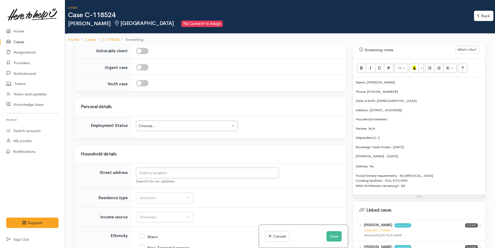
click at [176, 123] on div "Choose..." at bounding box center [185, 126] width 92 height 6
drag, startPoint x: 461, startPoint y: 104, endPoint x: 371, endPoint y: 99, distance: 90.4
click at [371, 99] on div "Name: Marama Harrington Phone: 0224116405 Date of birth: 05/05/1976 Address: 7a…" at bounding box center [419, 136] width 132 height 118
copy p "7a Hampton Terrace, Parkvale, Tauranga, New Zealand"
click at [224, 170] on input "text" at bounding box center [207, 173] width 143 height 11
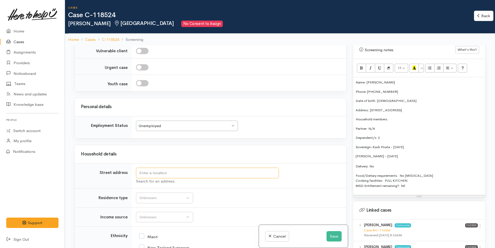
paste input "7a Hampton Terrace, Parkvale, Tauranga, New Zealand"
type input "7a Hampton Terrace, Parkvale, Tauranga, New Zealand"
click at [159, 195] on div "Unknown" at bounding box center [162, 198] width 46 height 6
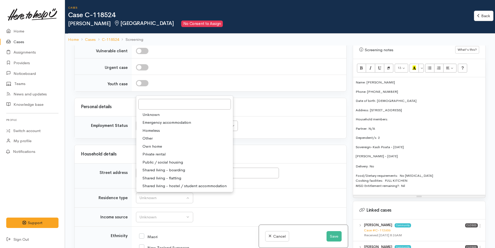
click at [162, 151] on span "Private rental" at bounding box center [154, 154] width 23 height 6
select select "2"
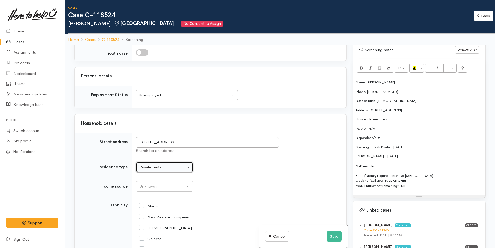
scroll to position [806, 0]
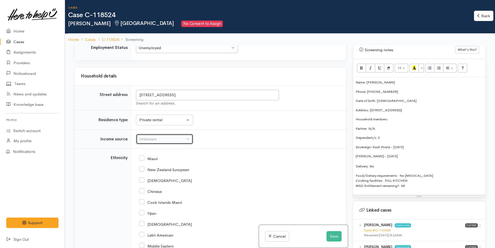
click at [162, 136] on div "Unknown" at bounding box center [162, 139] width 46 height 6
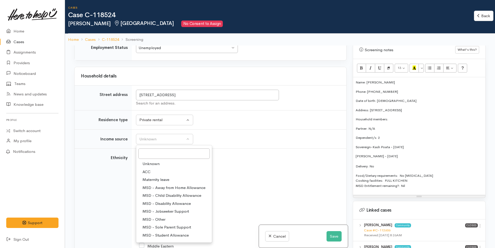
click at [163, 224] on span "MSD - Sole Parent Support" at bounding box center [167, 227] width 49 height 6
select select "7"
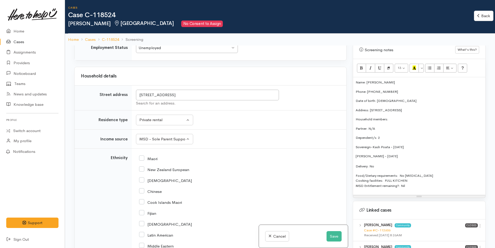
click at [142, 156] on input "Maori" at bounding box center [148, 158] width 18 height 5
checkbox input "true"
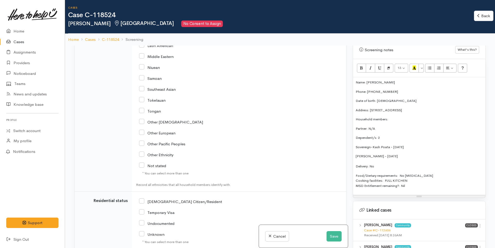
scroll to position [1040, 0]
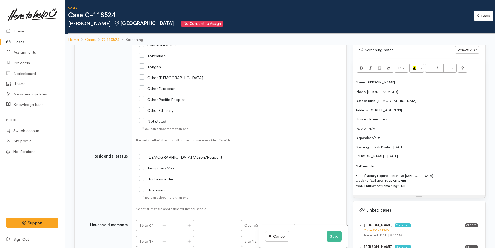
click at [142, 154] on input "[DEMOGRAPHIC_DATA] Citizen/Resident" at bounding box center [180, 156] width 83 height 5
checkbox input "true"
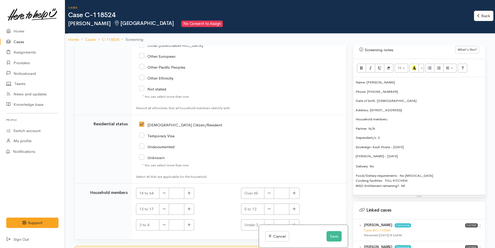
scroll to position [1073, 0]
click at [189, 191] on icon "button" at bounding box center [189, 193] width 3 height 4
type input "1"
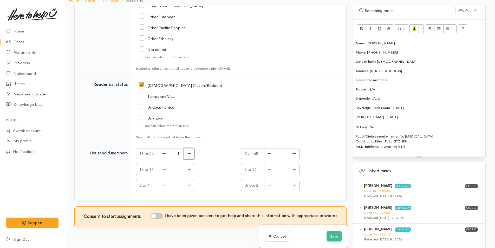
scroll to position [46, 0]
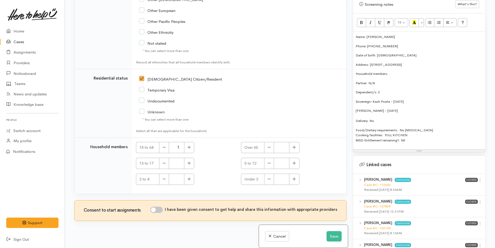
click at [161, 207] on input "I have been given consent to get help and share this information with appropria…" at bounding box center [156, 210] width 12 height 6
checkbox input "true"
click at [188, 177] on icon "button" at bounding box center [189, 179] width 3 height 4
click at [189, 177] on icon "button" at bounding box center [189, 179] width 3 height 4
type input "2"
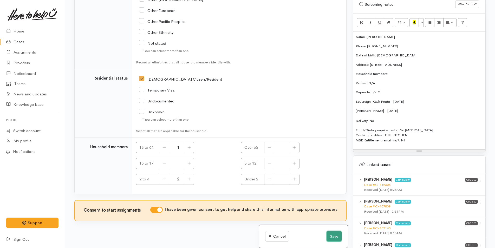
click at [331, 234] on button "Save" at bounding box center [334, 236] width 15 height 11
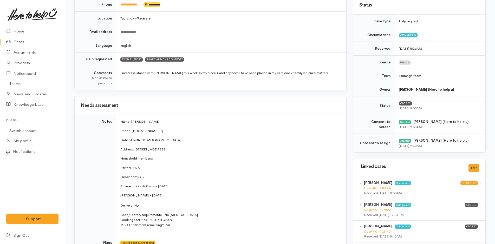
scroll to position [130, 0]
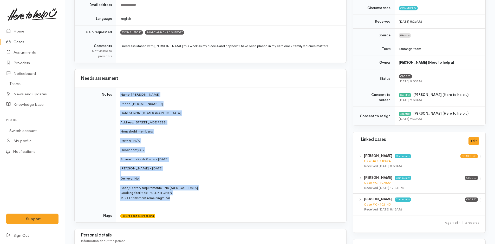
drag, startPoint x: 181, startPoint y: 201, endPoint x: 119, endPoint y: 93, distance: 124.1
click at [119, 93] on td "Name: [PERSON_NAME] Phone: [PHONE_NUMBER] Date of birth: [DEMOGRAPHIC_DATA] Add…" at bounding box center [231, 148] width 230 height 121
copy td "Name: [PERSON_NAME] Phone: [PHONE_NUMBER] Date of birth: [DEMOGRAPHIC_DATA] Add…"
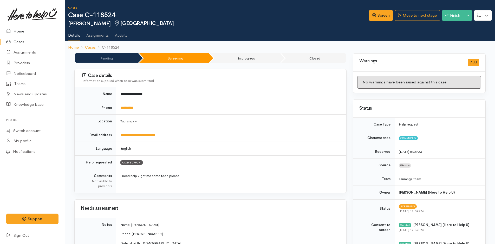
click at [19, 30] on link "Home" at bounding box center [32, 31] width 65 height 11
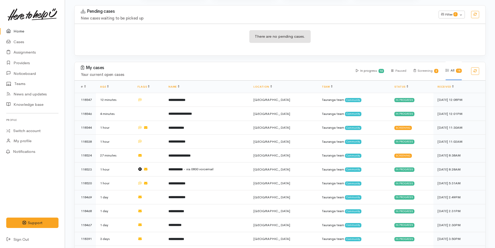
scroll to position [78, 0]
click at [14, 41] on link "Cases" at bounding box center [32, 42] width 65 height 11
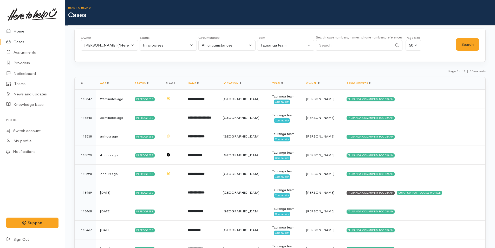
click at [24, 31] on link "Home" at bounding box center [32, 31] width 65 height 11
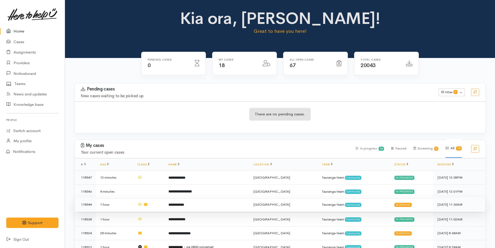
click at [184, 204] on b "**********" at bounding box center [177, 204] width 16 height 3
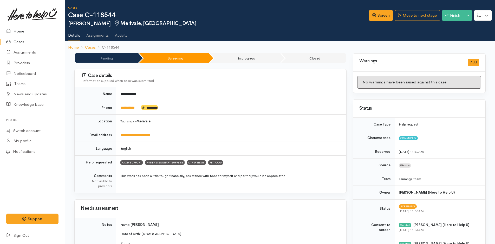
click at [20, 28] on link "Home" at bounding box center [32, 31] width 65 height 11
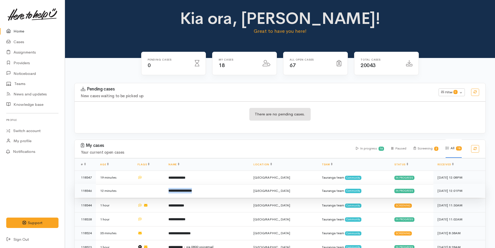
drag, startPoint x: 208, startPoint y: 192, endPoint x: 168, endPoint y: 192, distance: 40.3
click at [168, 192] on tr "**********" at bounding box center [280, 191] width 411 height 14
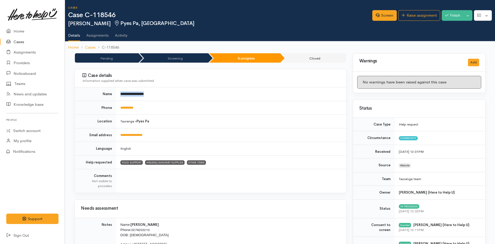
drag, startPoint x: 177, startPoint y: 93, endPoint x: 118, endPoint y: 96, distance: 59.7
click at [118, 96] on td "**********" at bounding box center [231, 94] width 230 height 14
copy b "**********"
click at [232, 27] on ul "Details Assignments Activity" at bounding box center [281, 33] width 427 height 15
drag, startPoint x: 167, startPoint y: 96, endPoint x: 121, endPoint y: 90, distance: 46.2
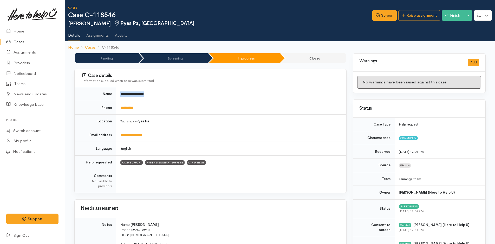
click at [121, 90] on td "**********" at bounding box center [231, 94] width 230 height 14
click at [18, 30] on link "Home" at bounding box center [32, 31] width 65 height 11
